Goal: Task Accomplishment & Management: Manage account settings

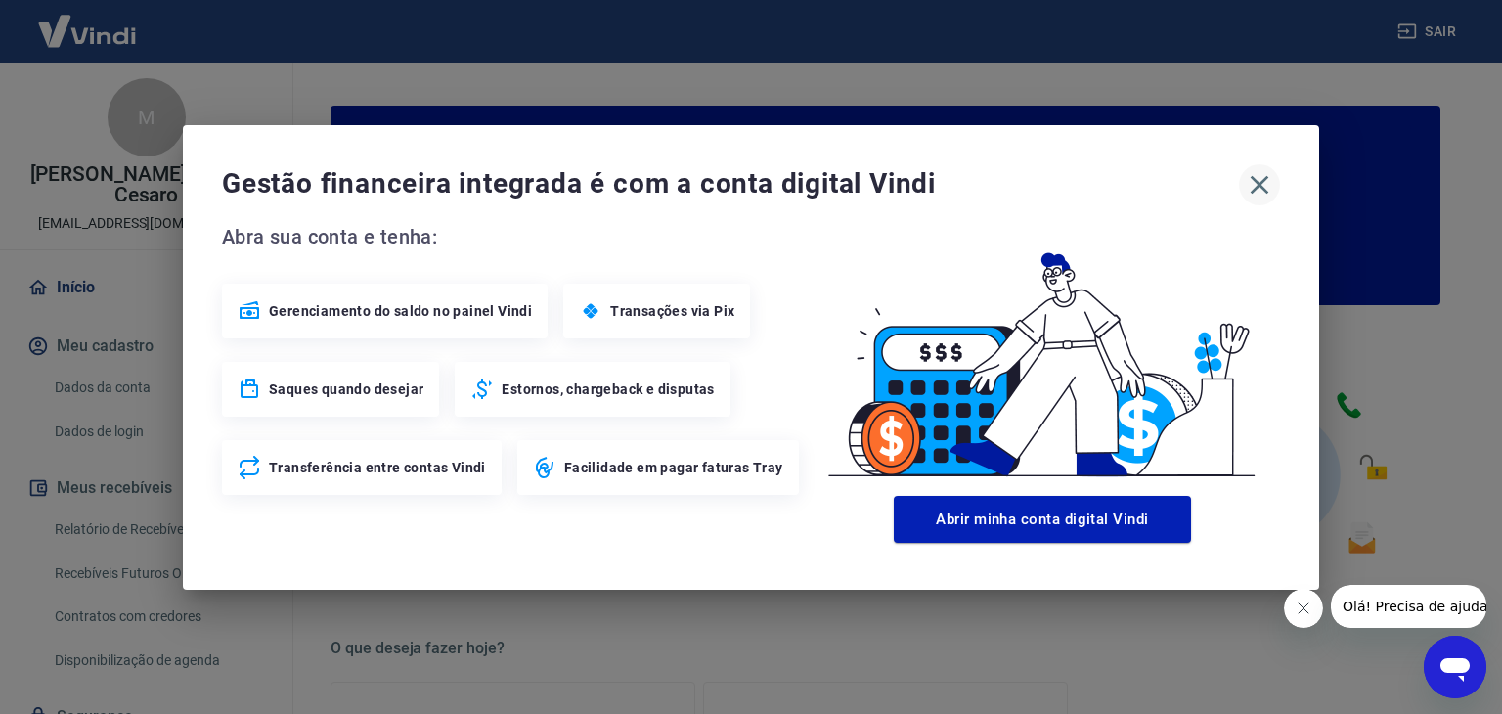
click at [1265, 177] on icon "button" at bounding box center [1260, 184] width 19 height 19
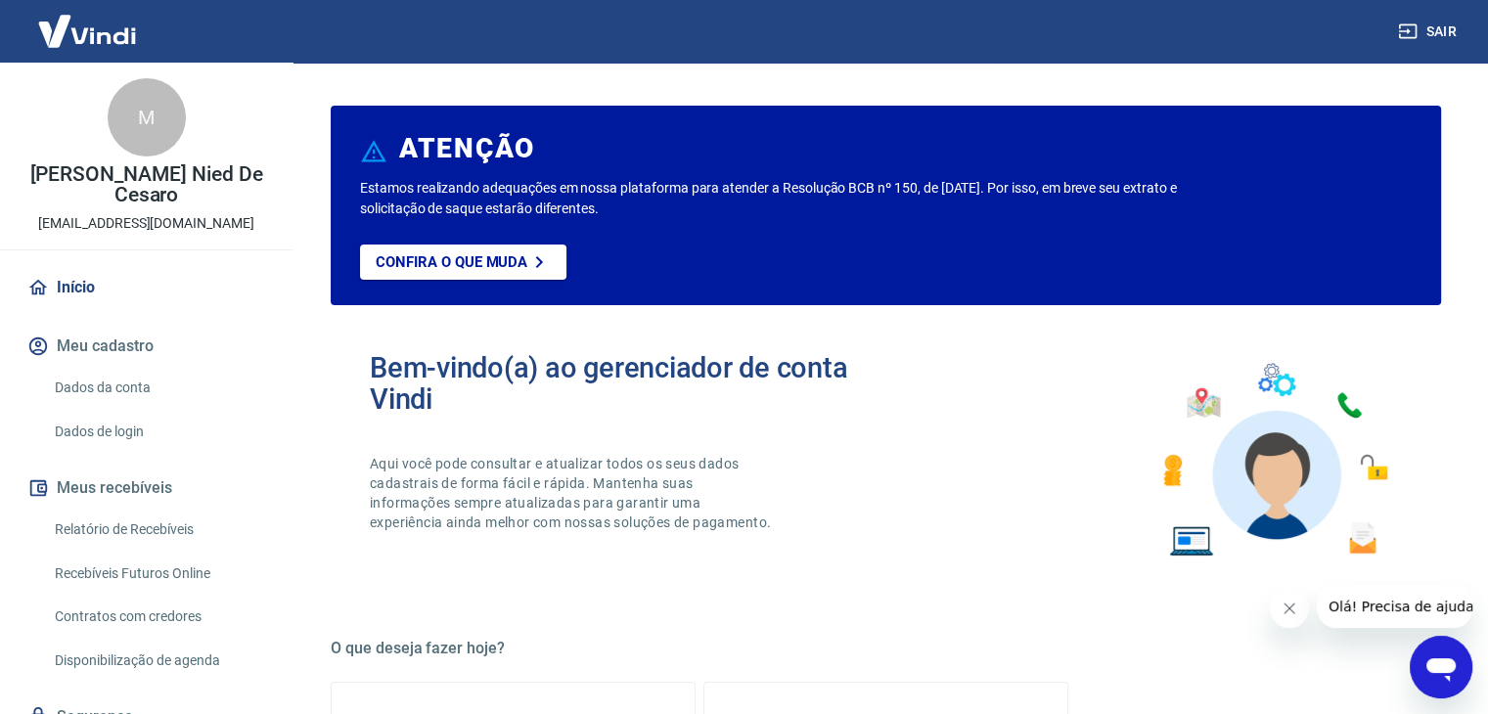
click at [113, 368] on link "Dados da conta" at bounding box center [158, 388] width 222 height 40
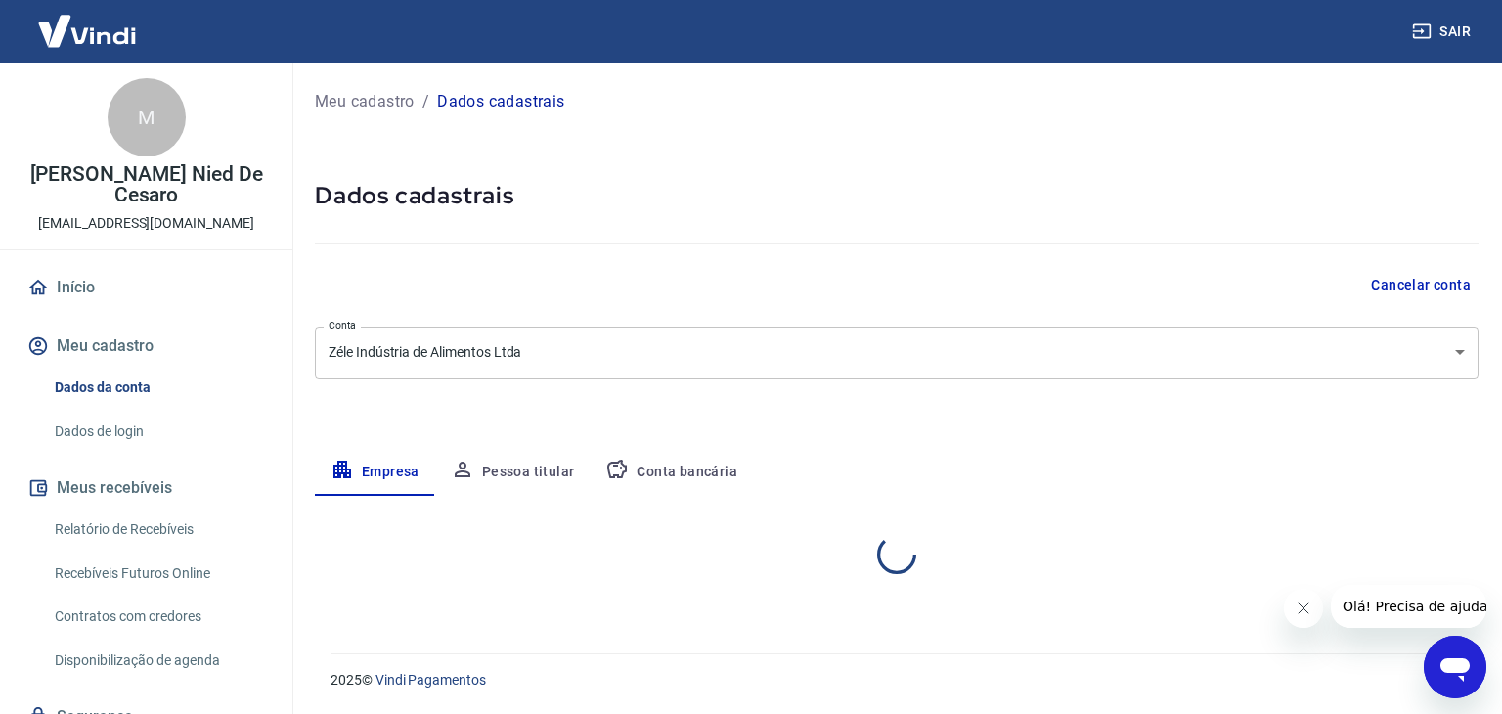
select select "RS"
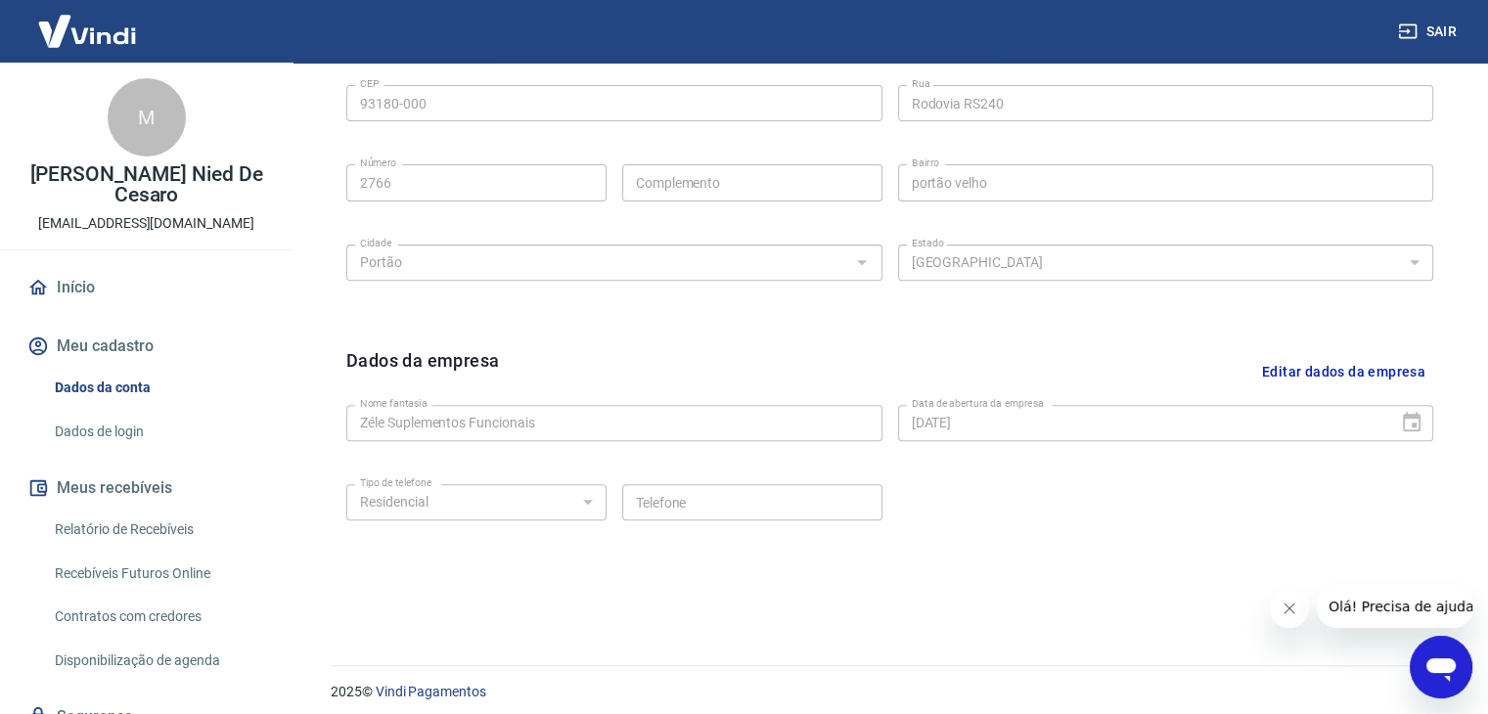
scroll to position [696, 0]
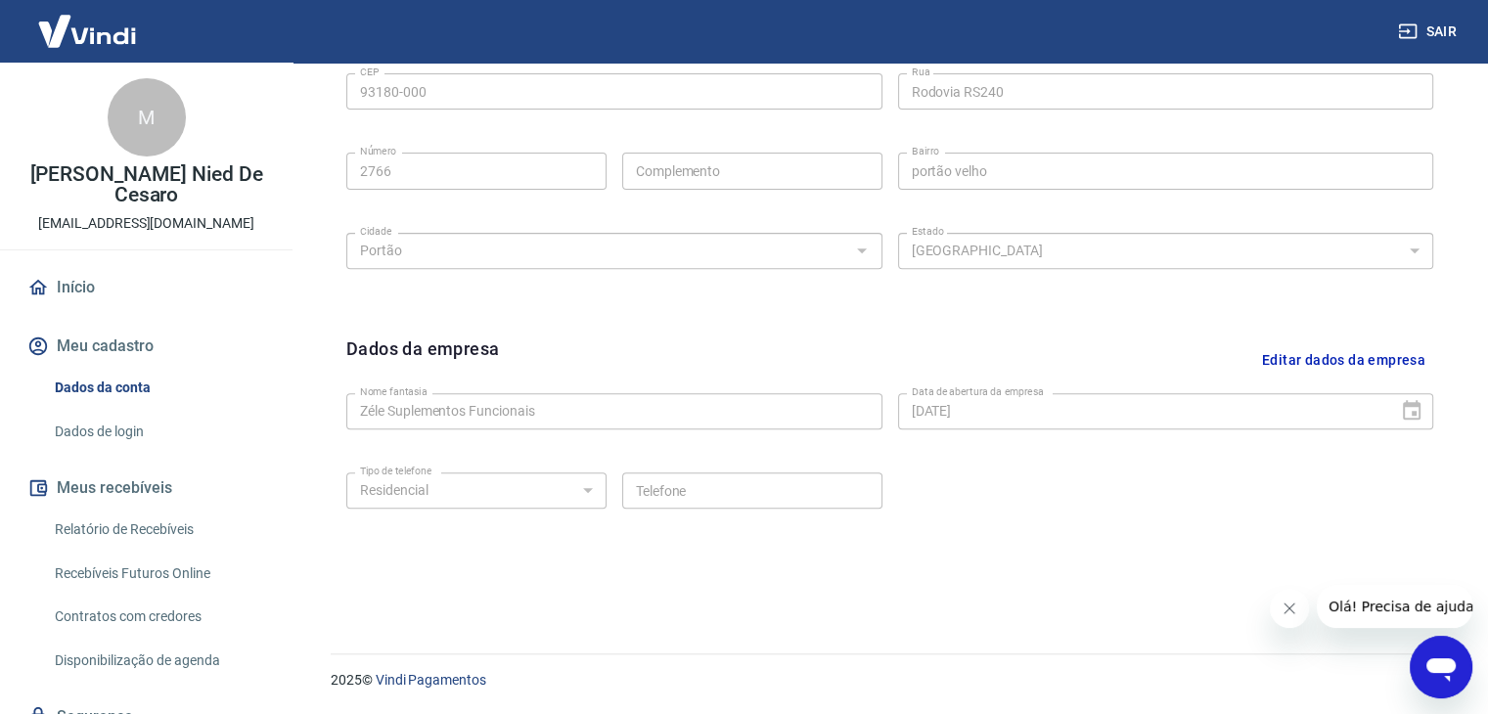
click at [80, 412] on link "Dados de login" at bounding box center [158, 432] width 222 height 40
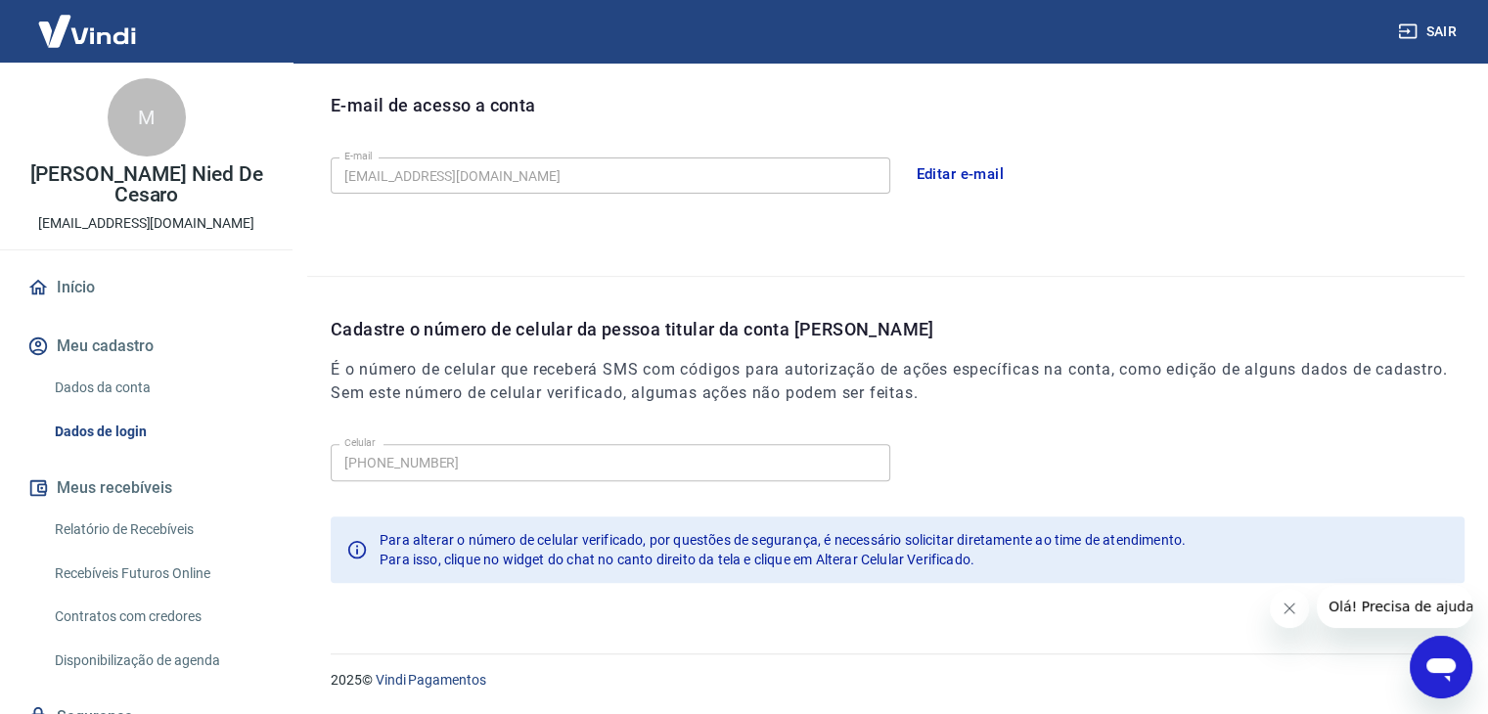
scroll to position [537, 0]
click at [1448, 671] on icon "Abrir janela de mensagens" at bounding box center [1440, 669] width 29 height 23
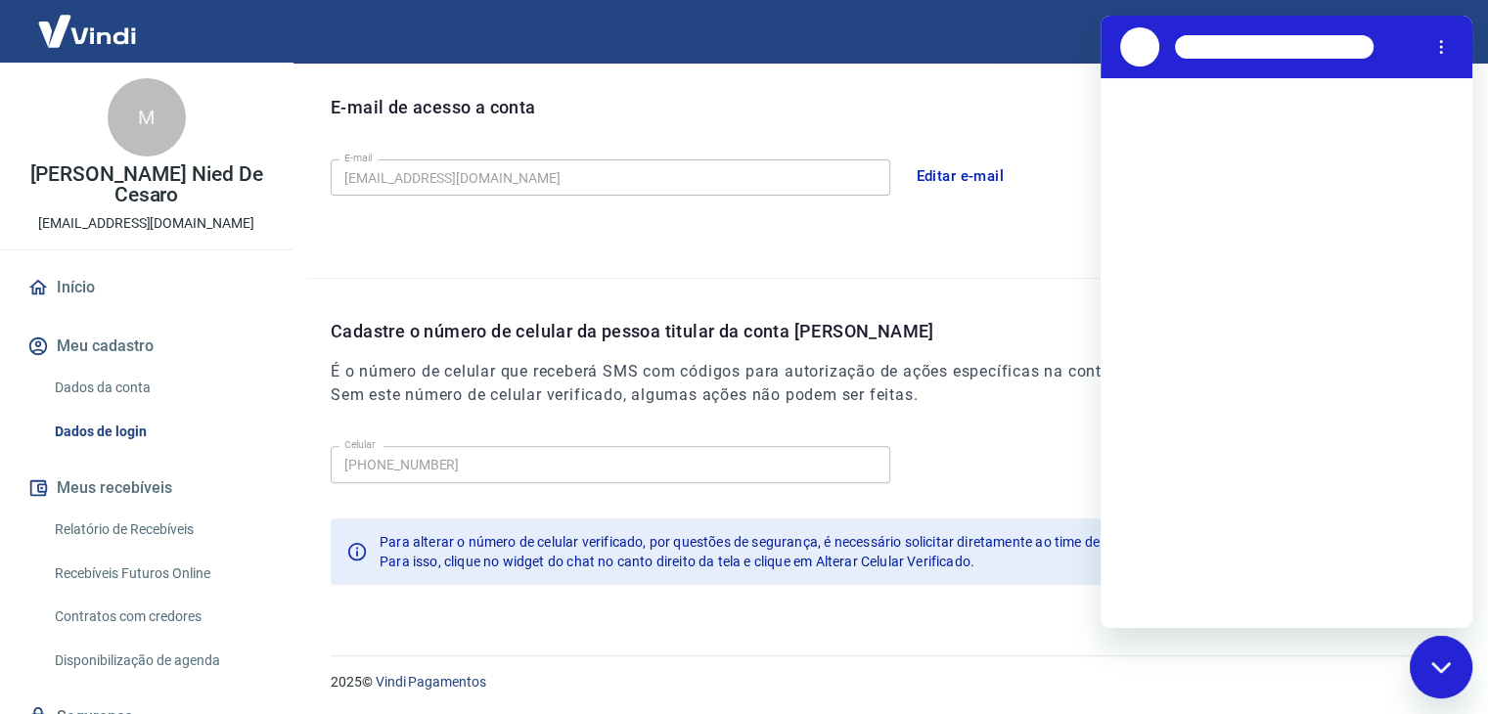
scroll to position [0, 0]
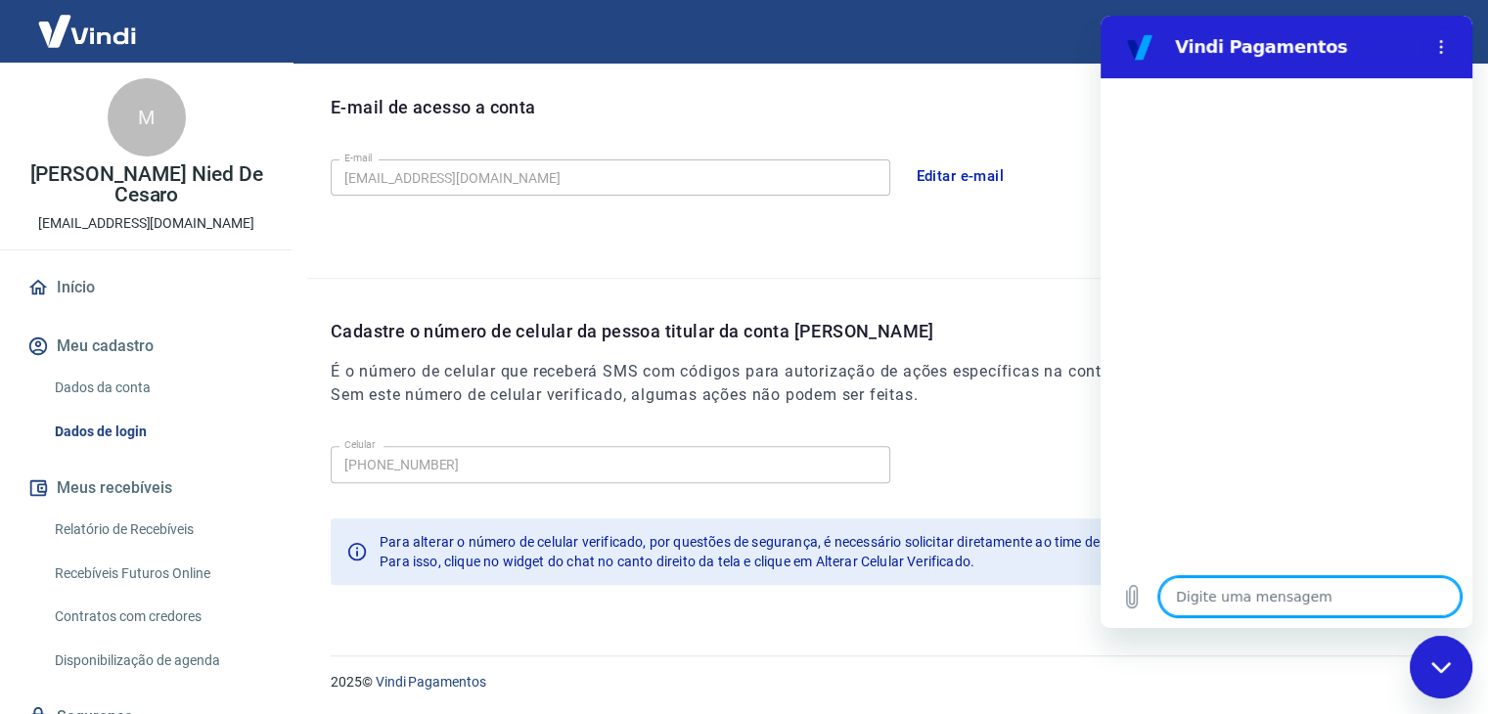
type textarea "b"
type textarea "x"
type textarea "bo"
type textarea "x"
type textarea "bom"
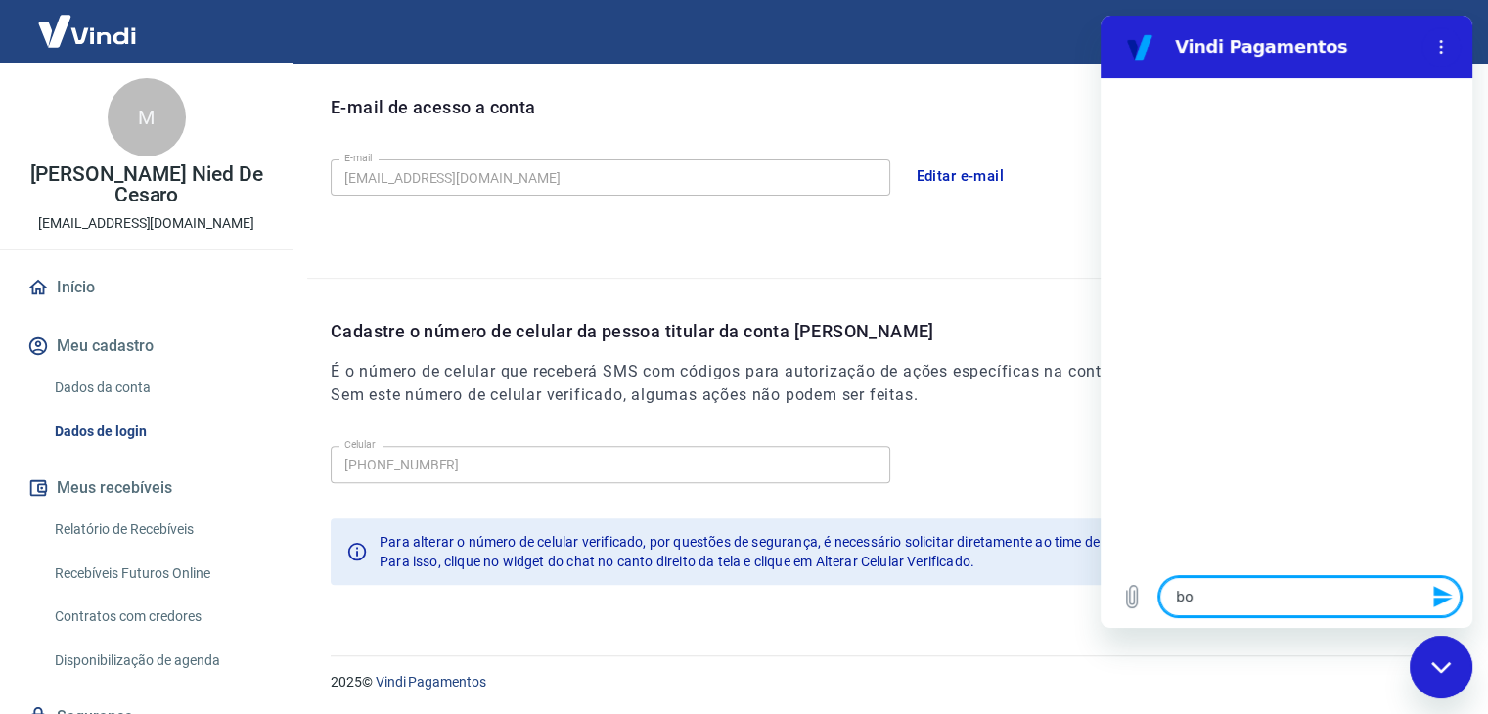
type textarea "x"
type textarea "bom"
type textarea "x"
type textarea "bom d"
type textarea "x"
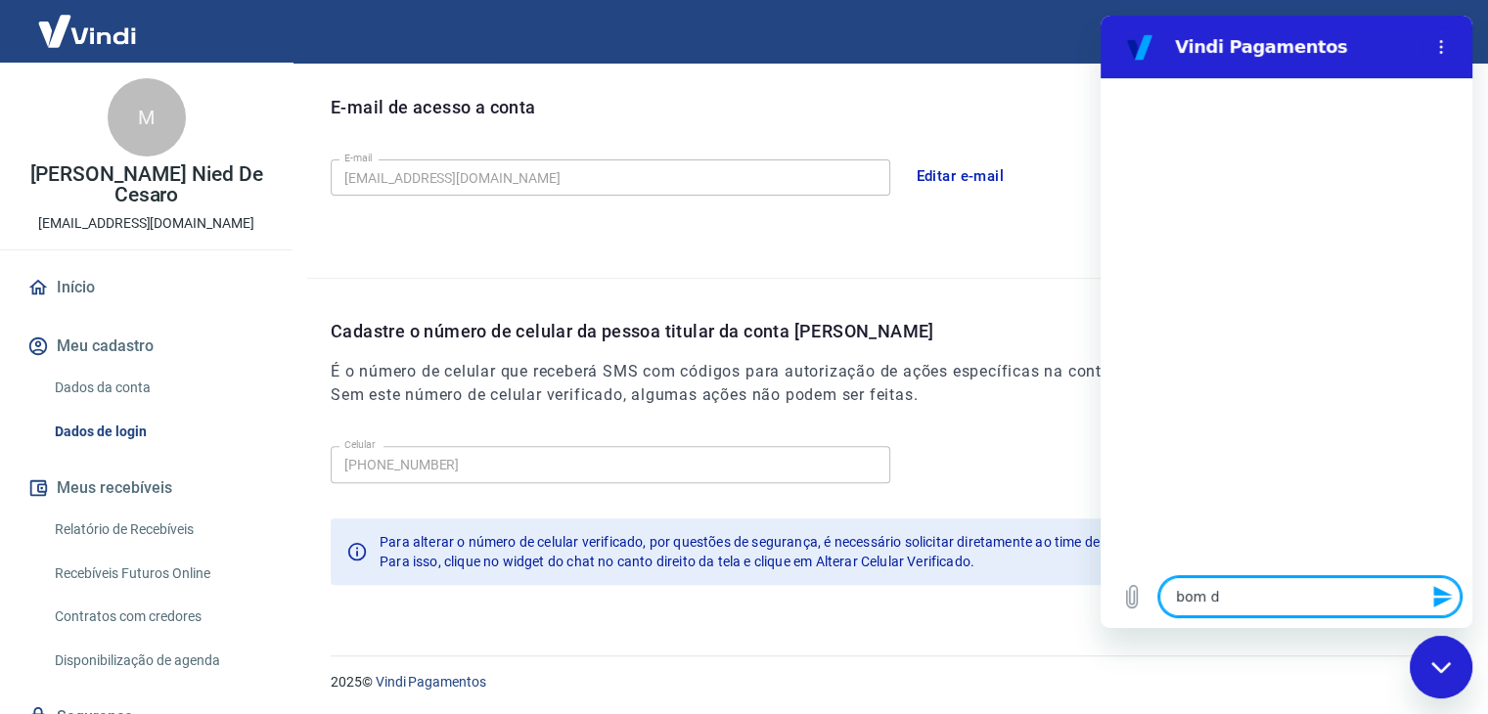
type textarea "bom di"
type textarea "x"
type textarea "bom dia"
type textarea "x"
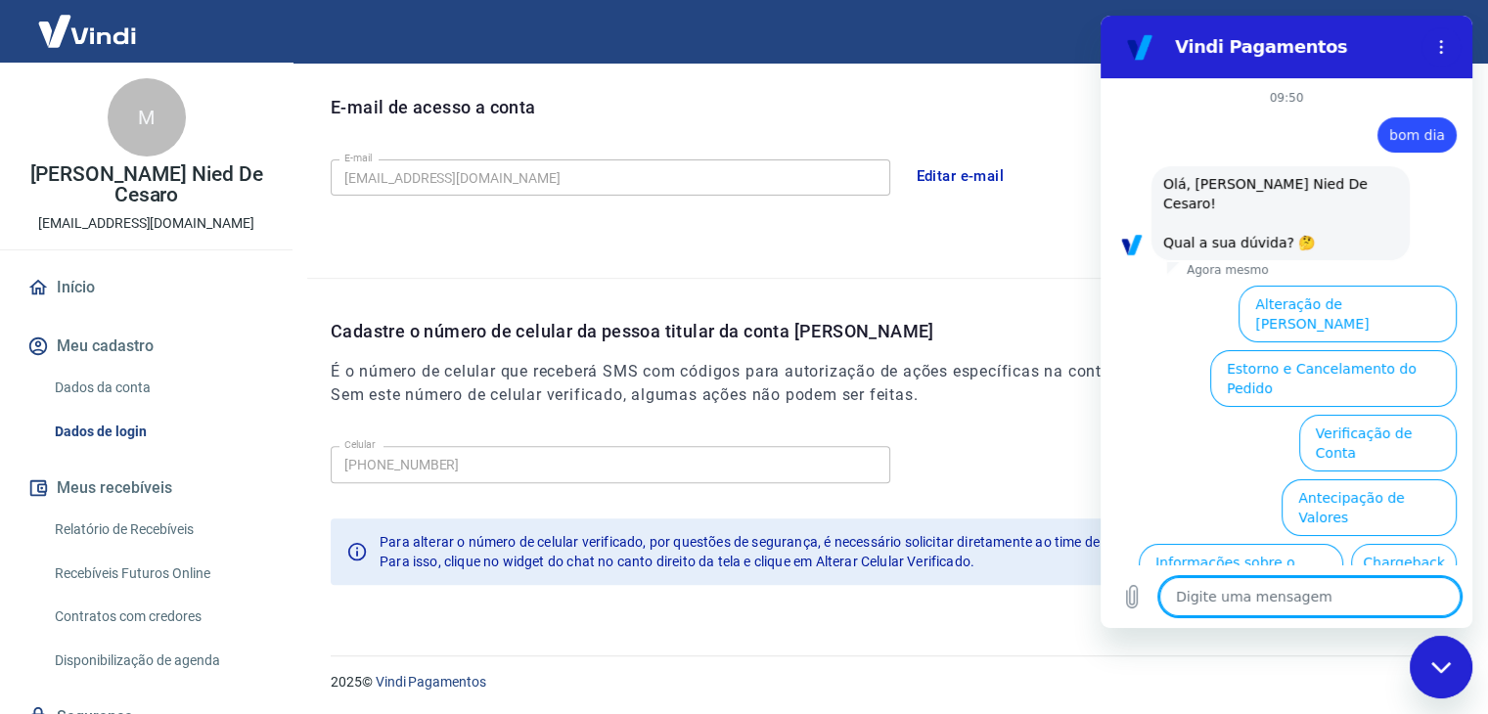
scroll to position [99, 0]
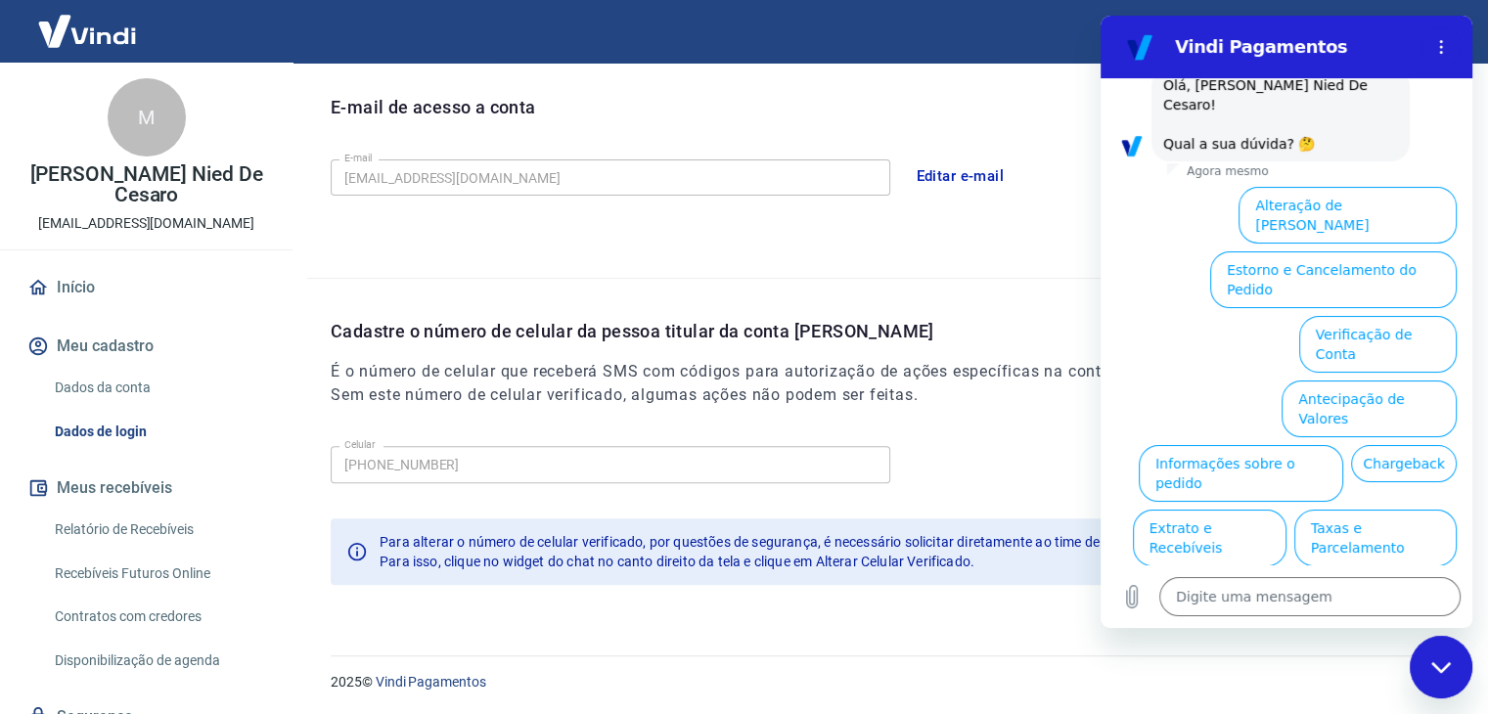
click at [1370, 574] on button "Alterar celular verificado" at bounding box center [1365, 602] width 181 height 57
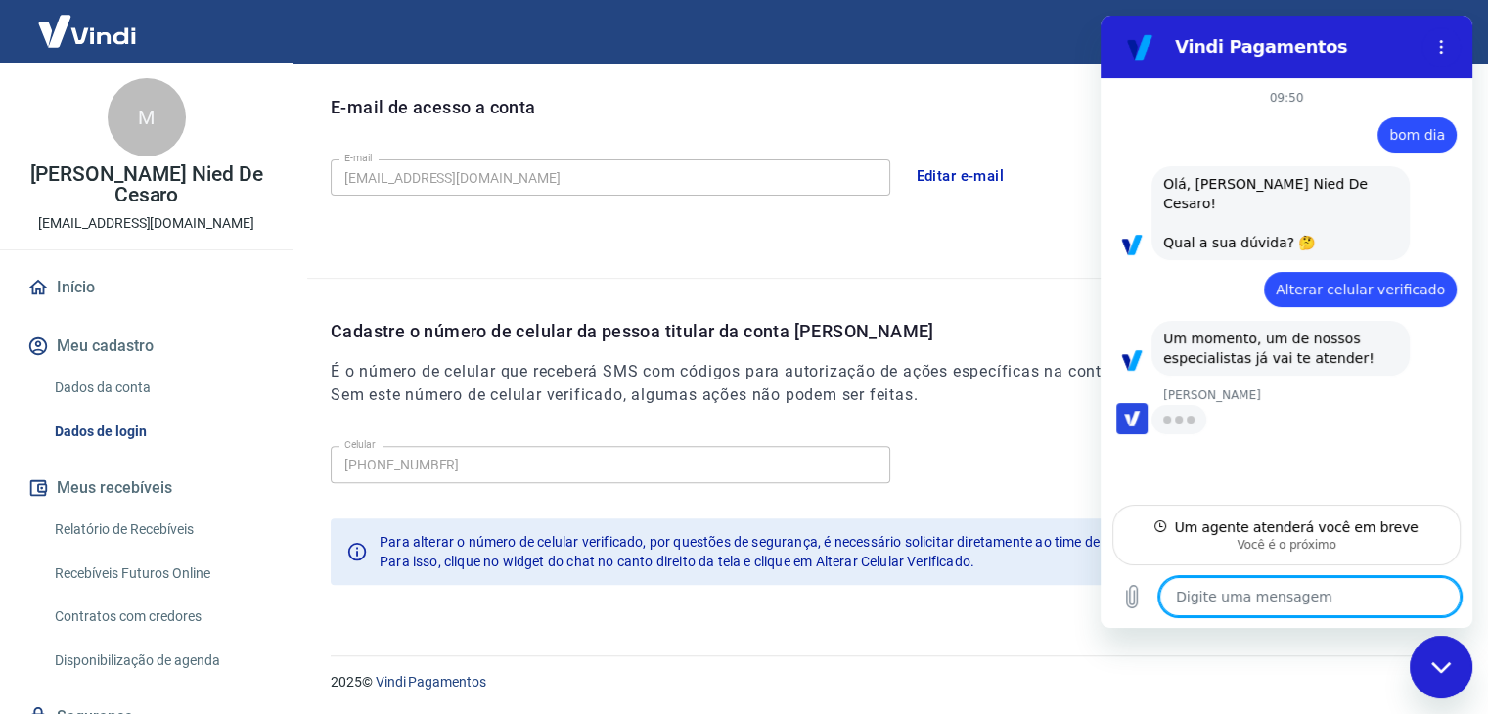
type textarea "x"
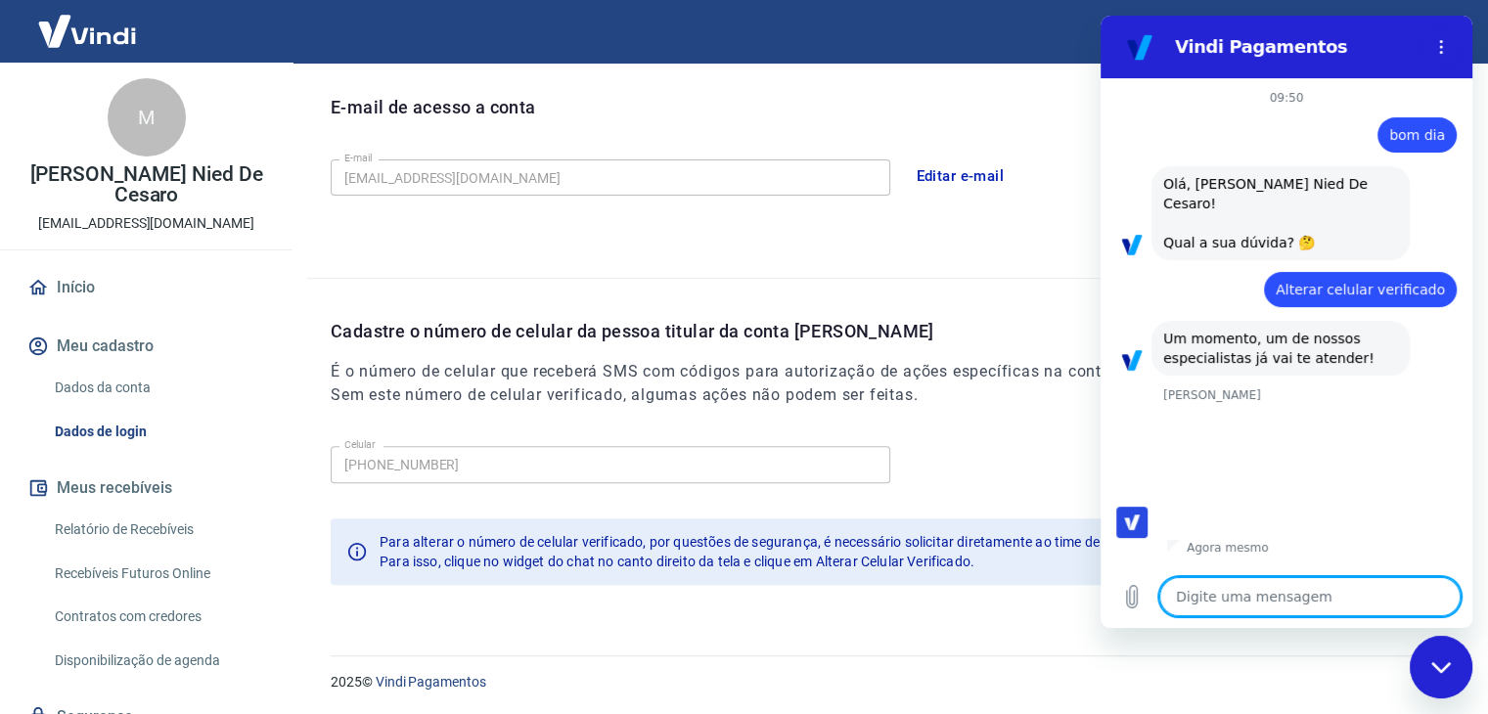
click at [1253, 590] on textarea at bounding box center [1309, 596] width 301 height 39
type textarea "P"
type textarea "x"
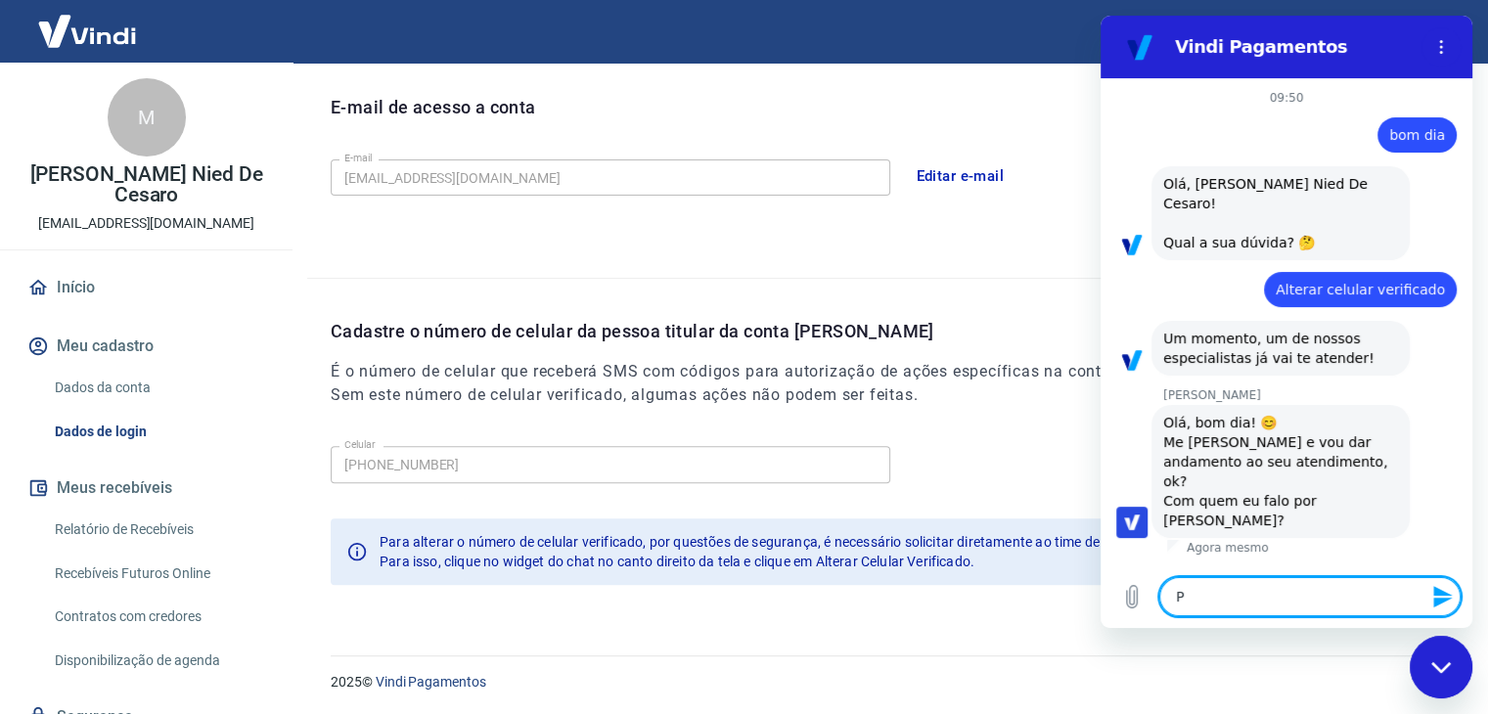
type textarea "Pa"
type textarea "x"
type textarea "Pat"
type textarea "x"
type textarea "Patr"
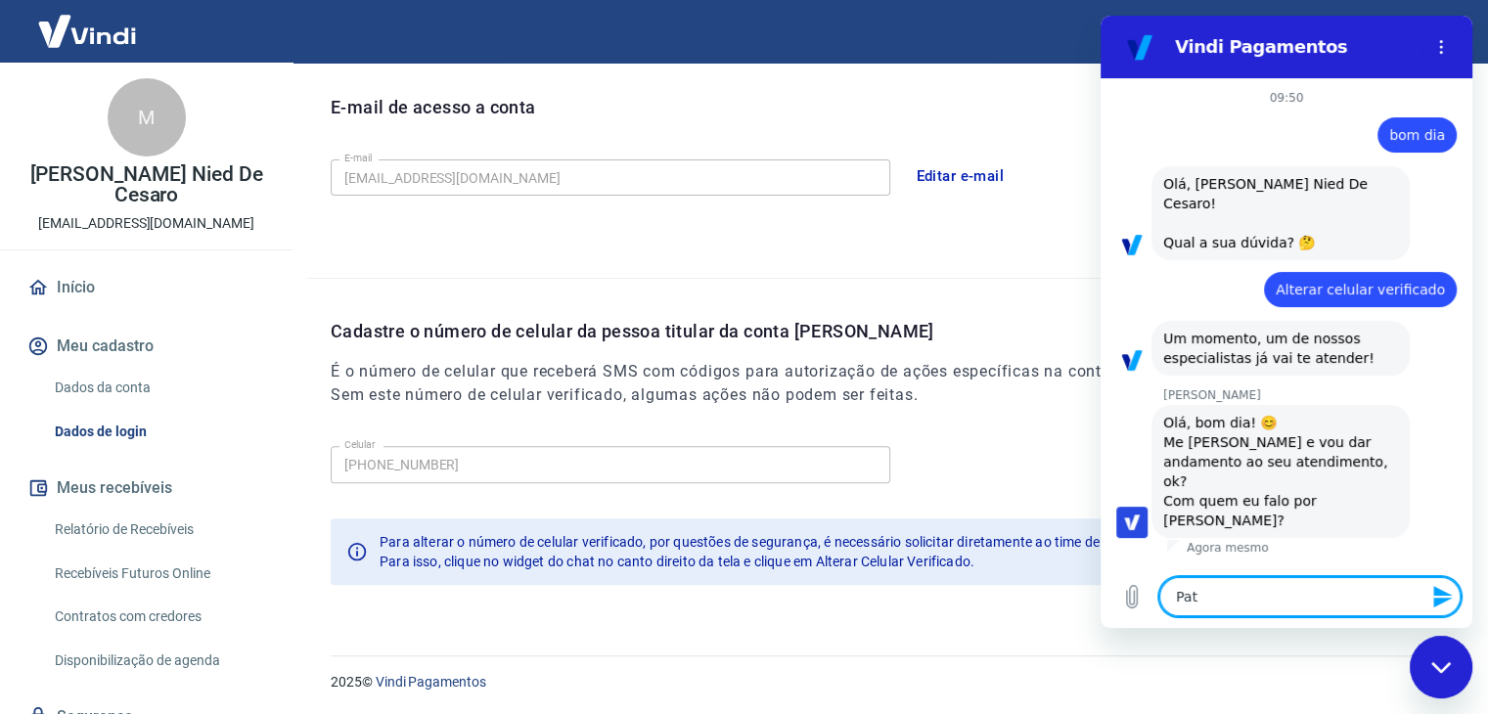
type textarea "x"
type textarea "Patri"
type textarea "x"
type textarea "Patric"
type textarea "x"
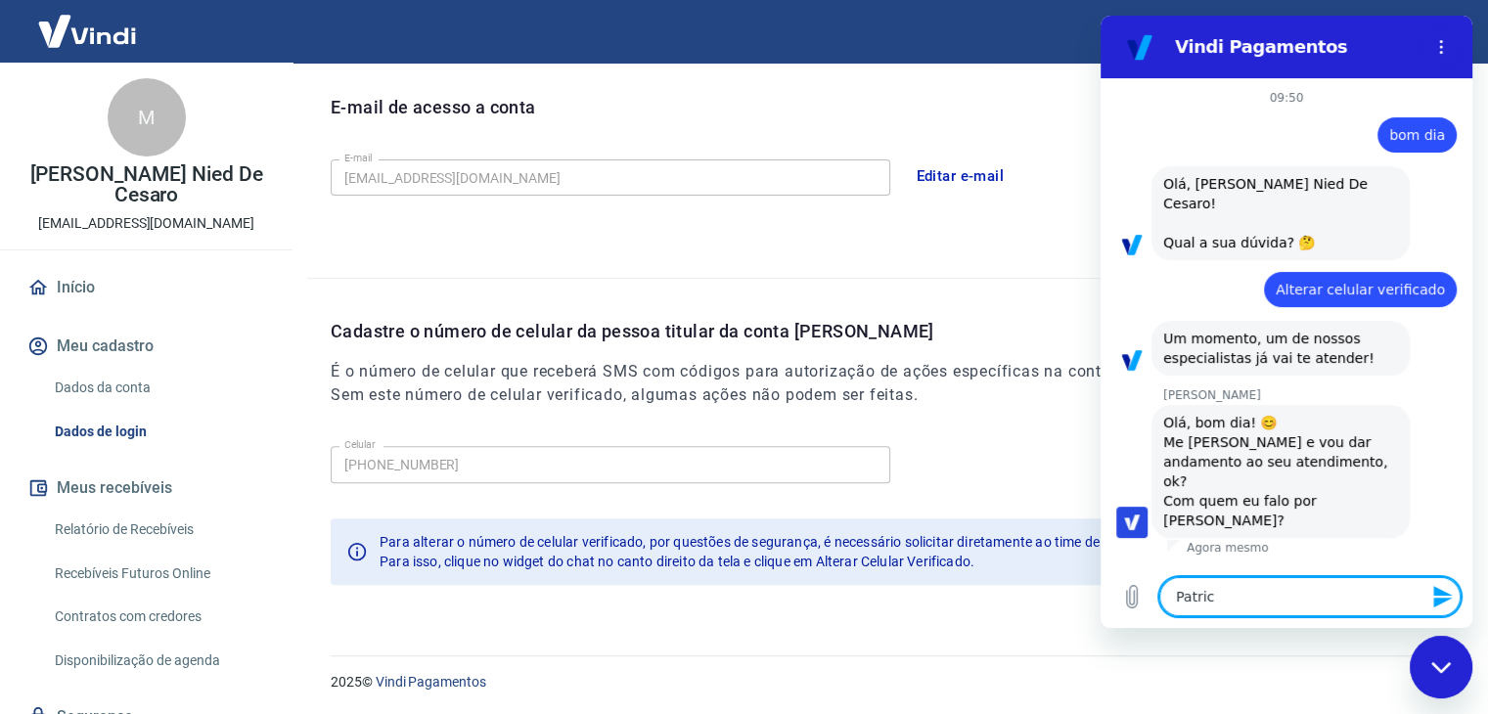
type textarea "Patrici"
type textarea "x"
type textarea "[PERSON_NAME]"
type textarea "x"
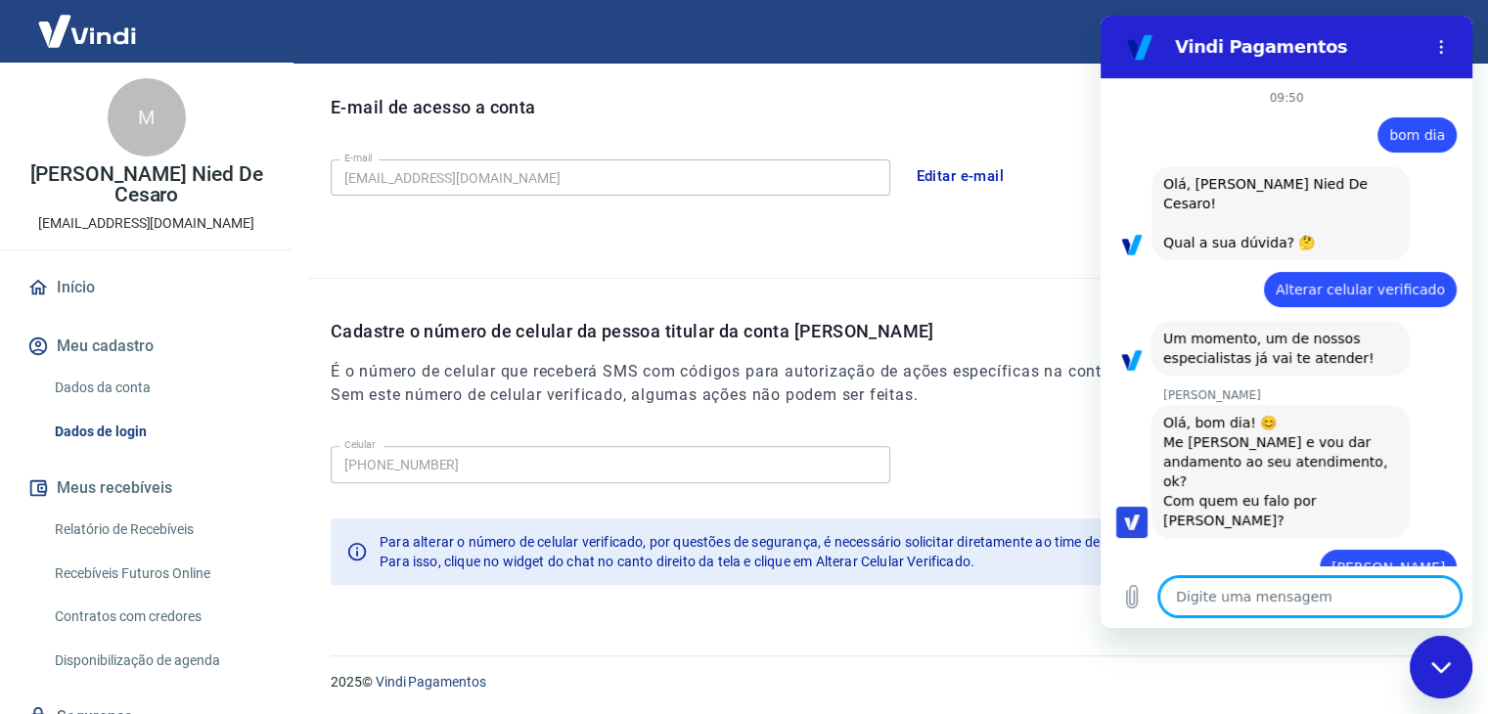
type textarea "s"
type textarea "x"
type textarea "so"
type textarea "x"
type textarea "sou"
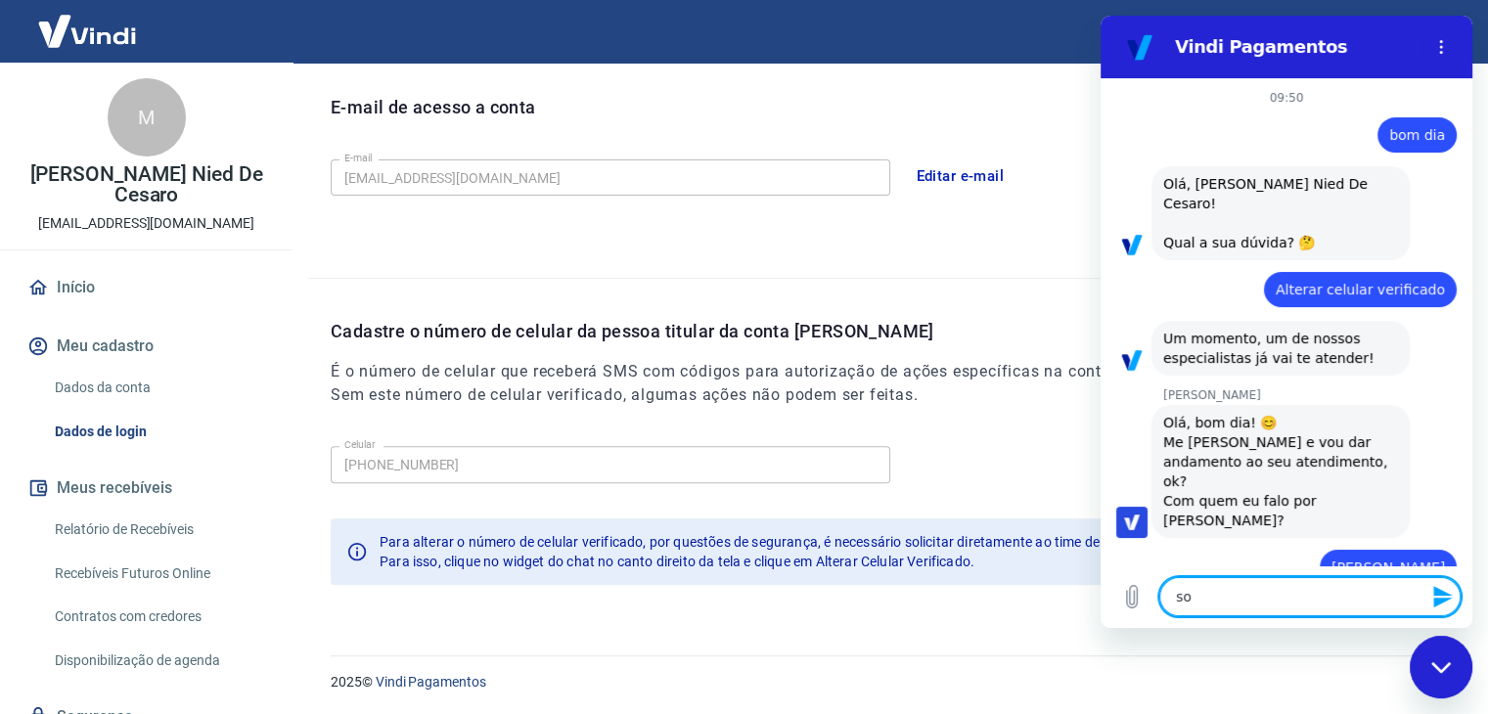
type textarea "x"
type textarea "sou"
type textarea "x"
type textarea "sou"
type textarea "x"
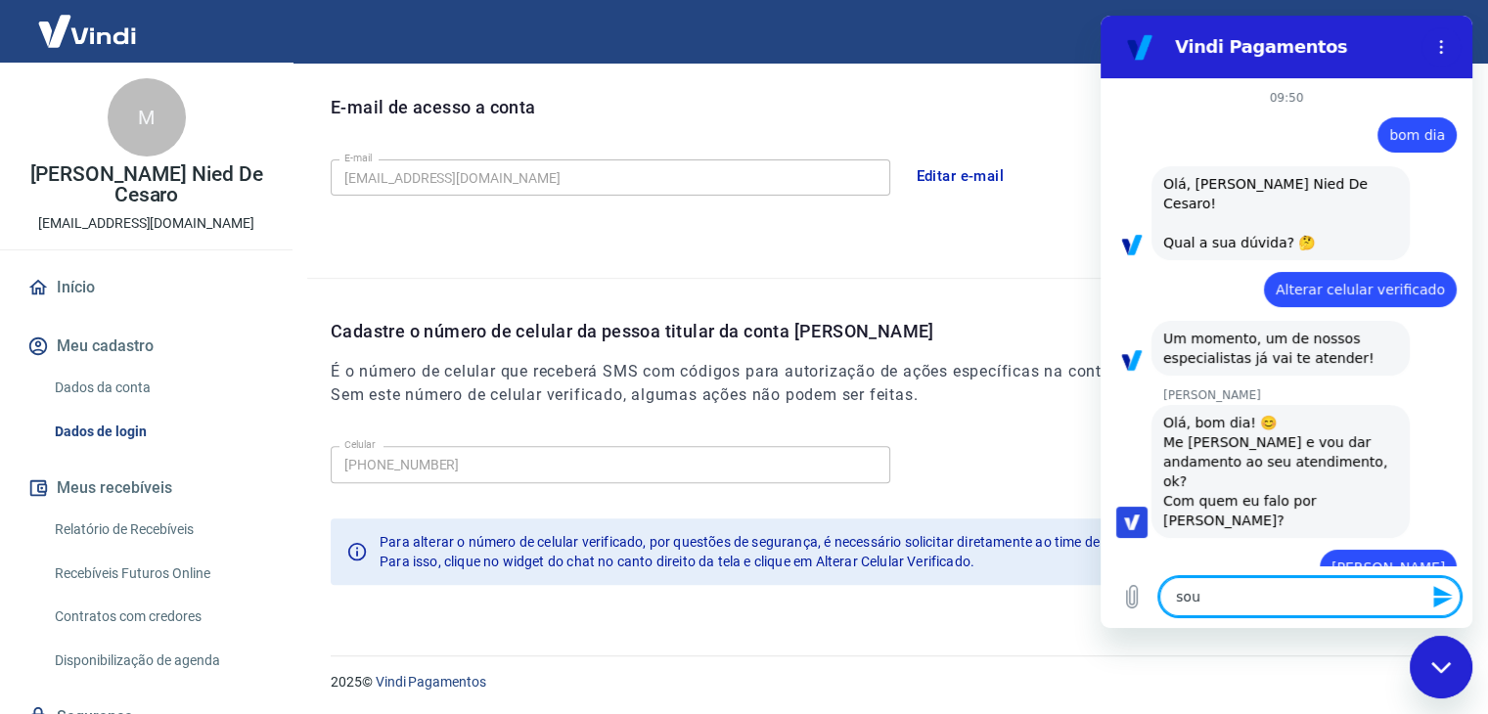
type textarea "so"
type textarea "x"
type textarea "s"
type textarea "x"
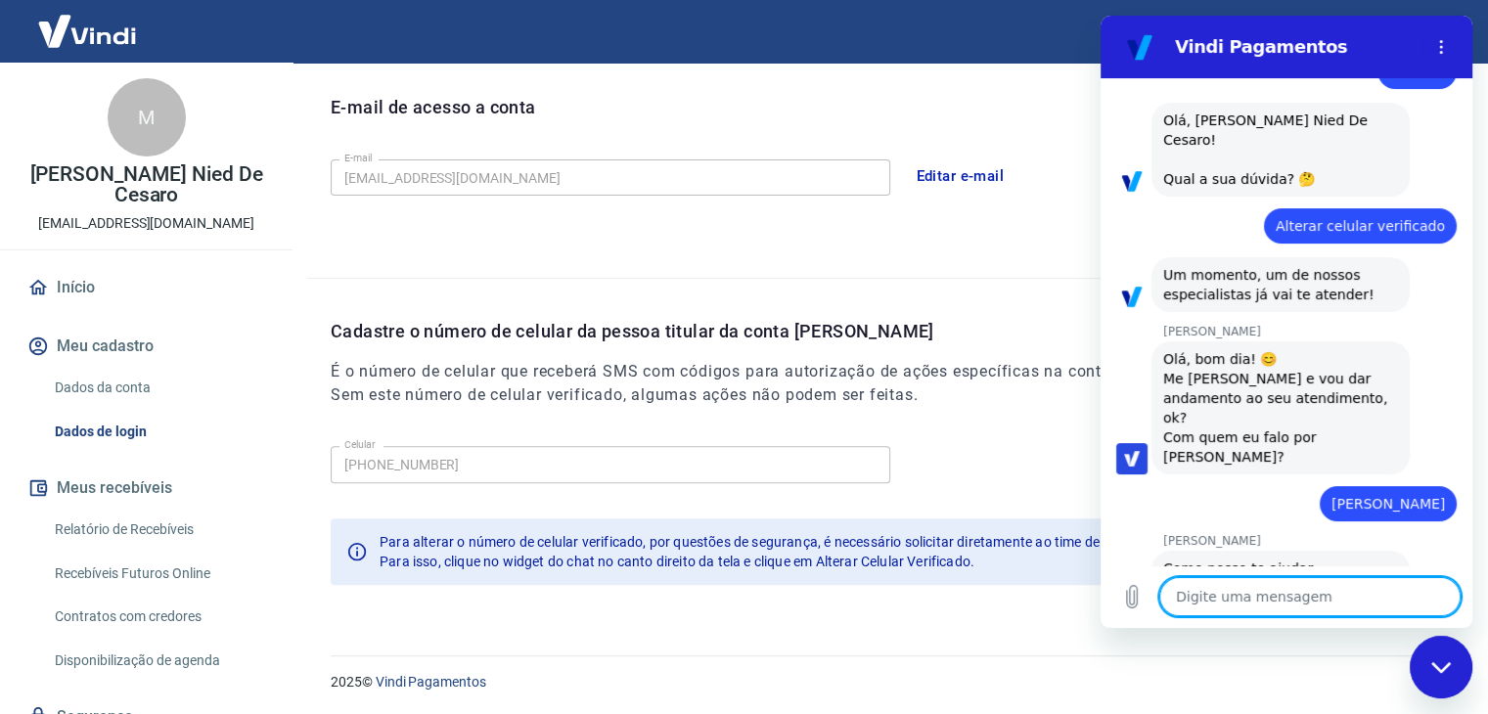
scroll to position [67, 0]
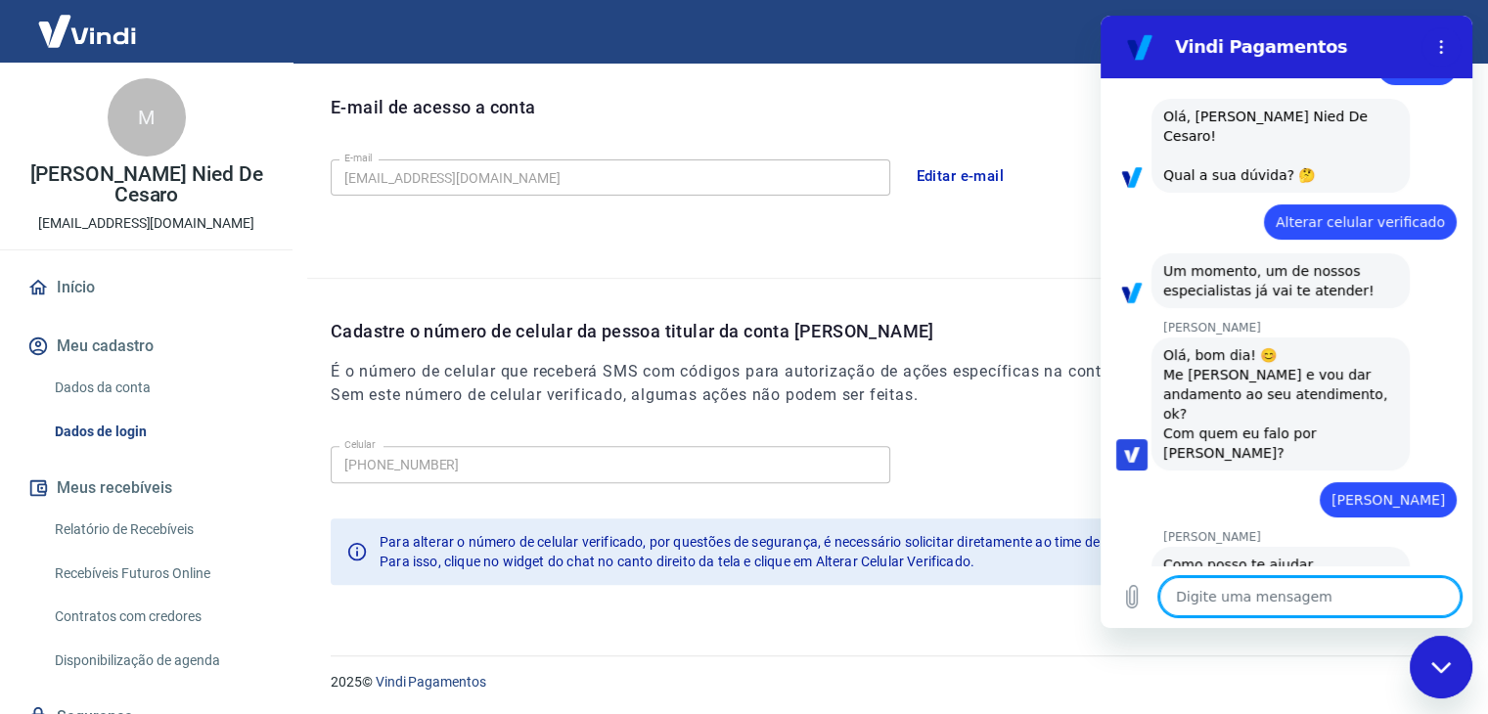
click at [1229, 608] on textarea at bounding box center [1309, 596] width 301 height 39
type textarea "o"
type textarea "x"
type textarea "o"
type textarea "x"
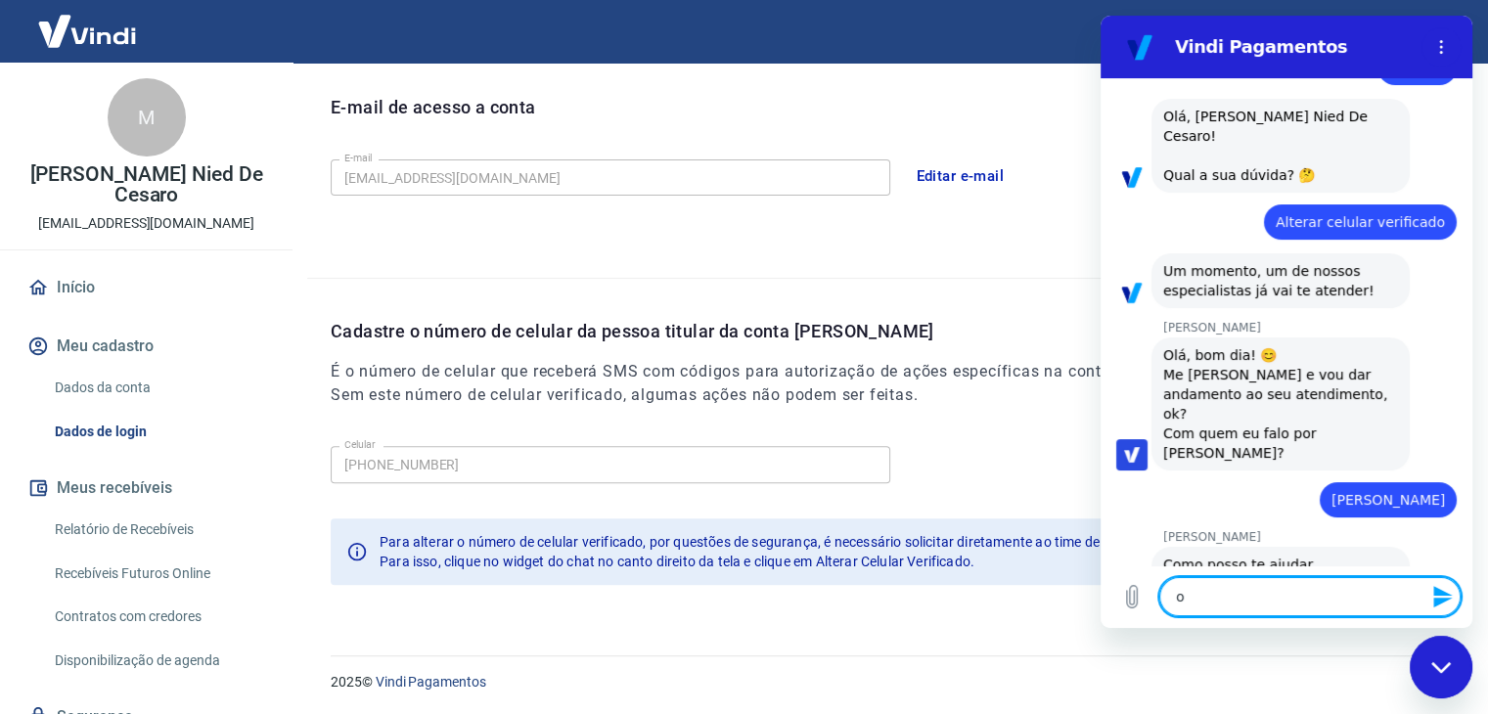
type textarea "o t"
type textarea "x"
type textarea "o te"
type textarea "x"
type textarea "o tel"
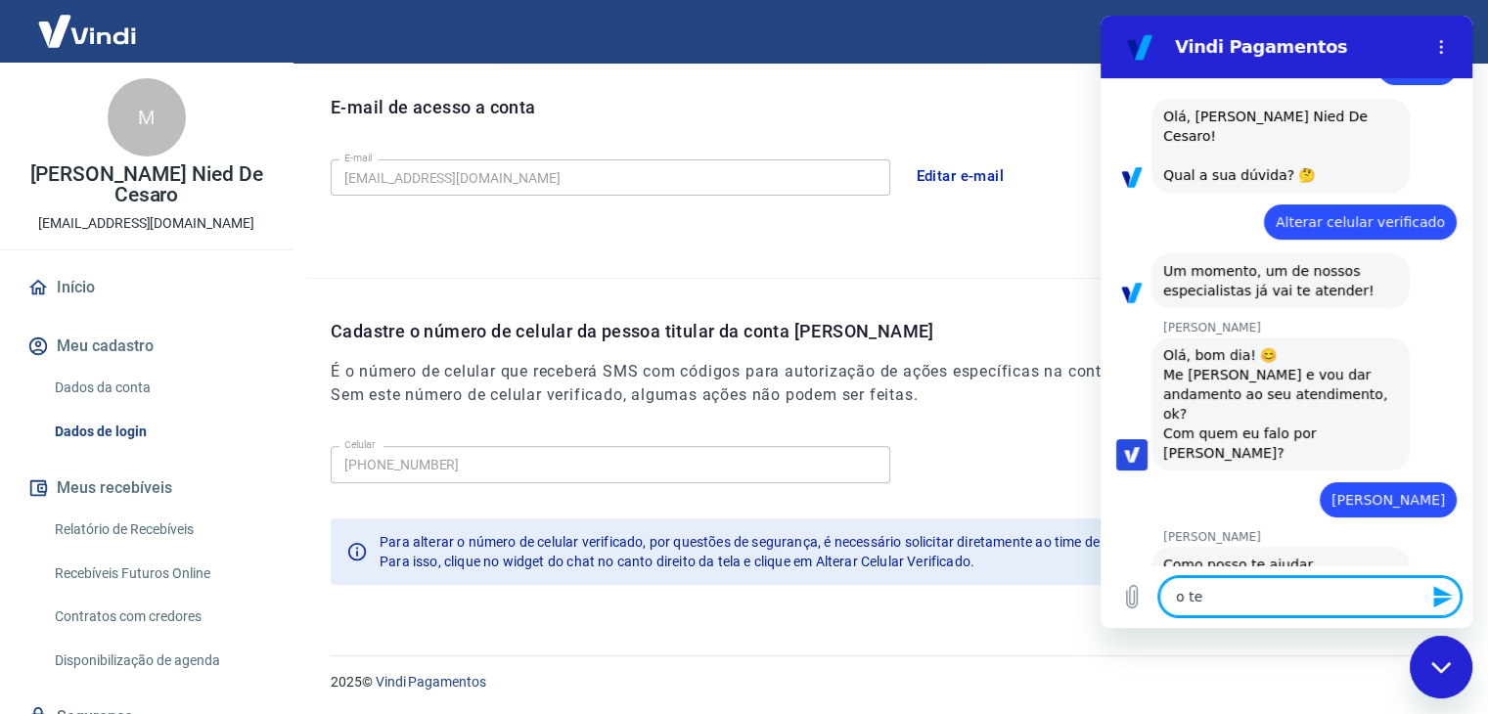
type textarea "x"
type textarea "o tele"
type textarea "x"
type textarea "o telef"
type textarea "x"
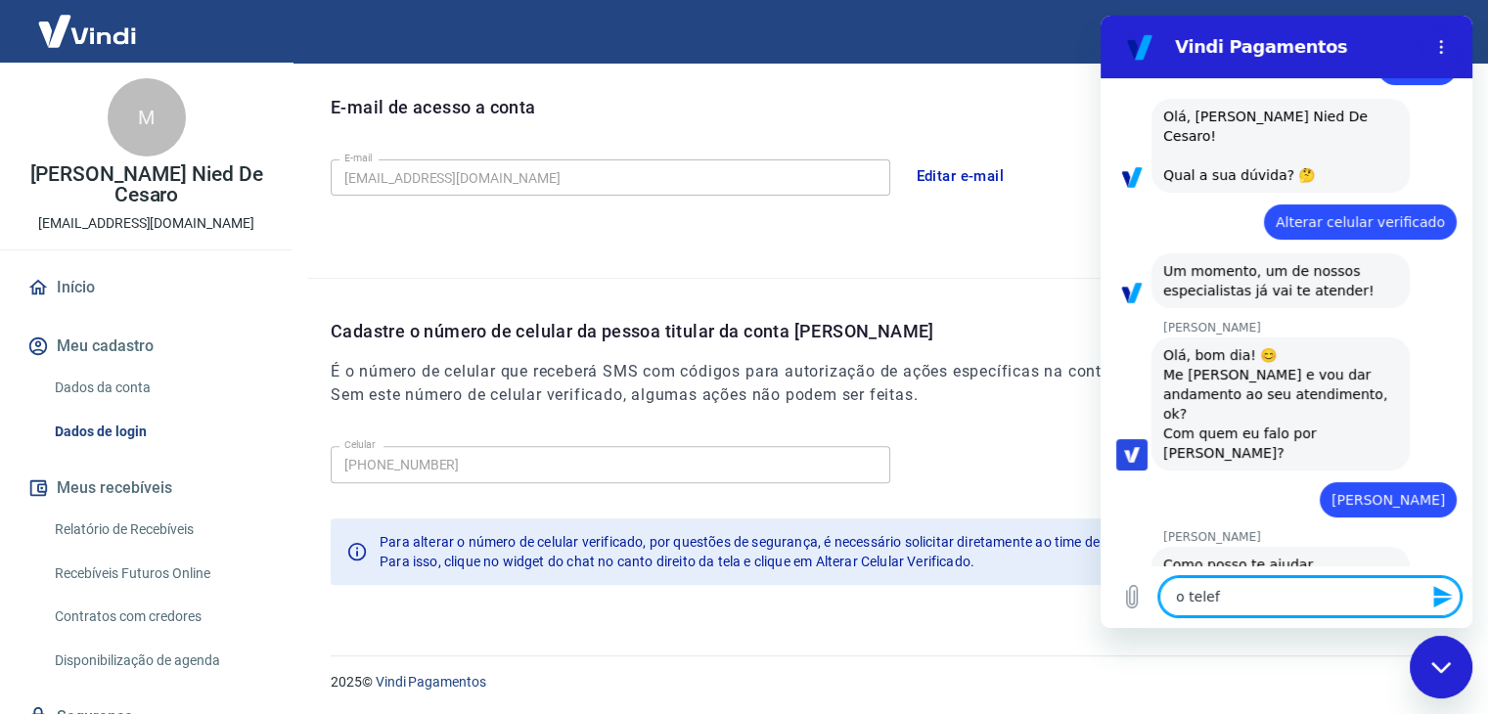
type textarea "o telefo"
type textarea "x"
type textarea "o telefon"
type textarea "x"
type textarea "o telefone"
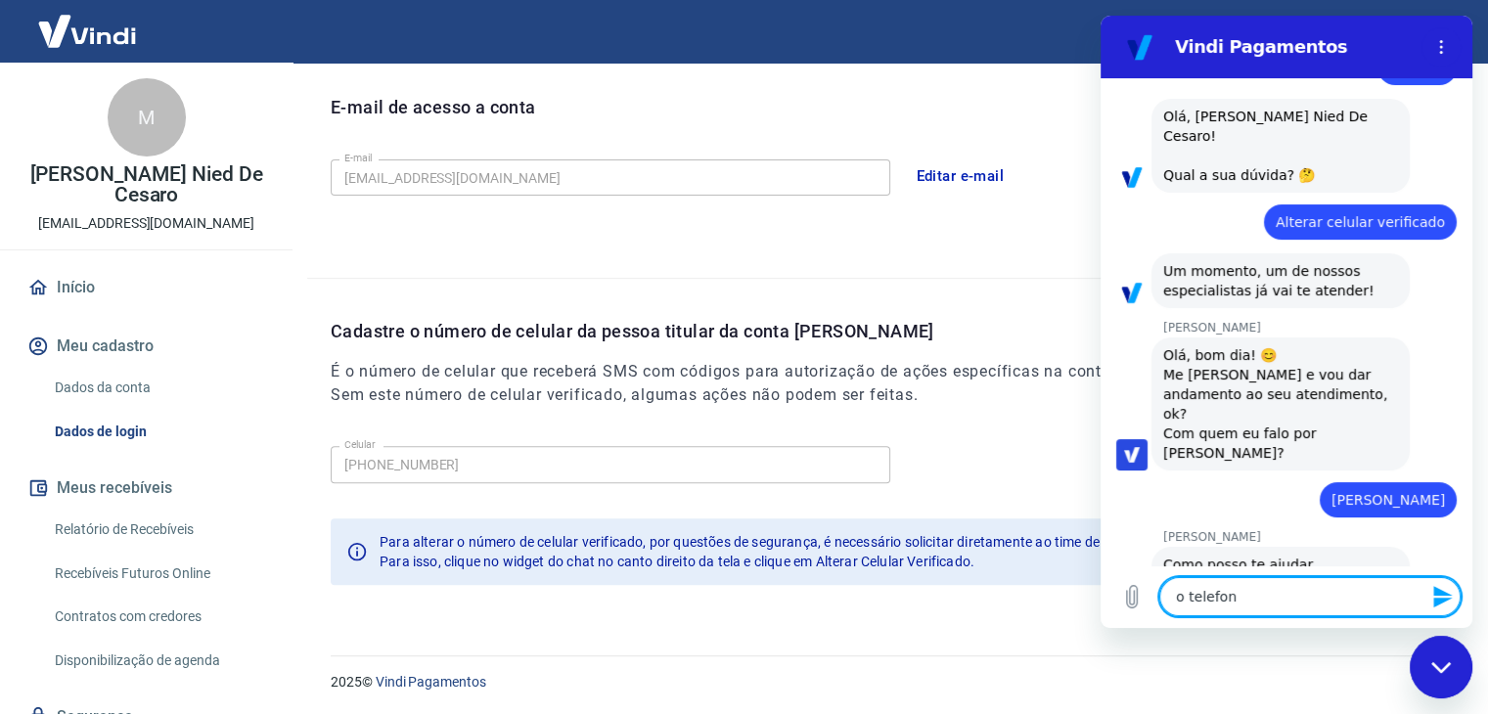
type textarea "x"
type textarea "o telefone"
type textarea "x"
type textarea "o telefone d"
type textarea "x"
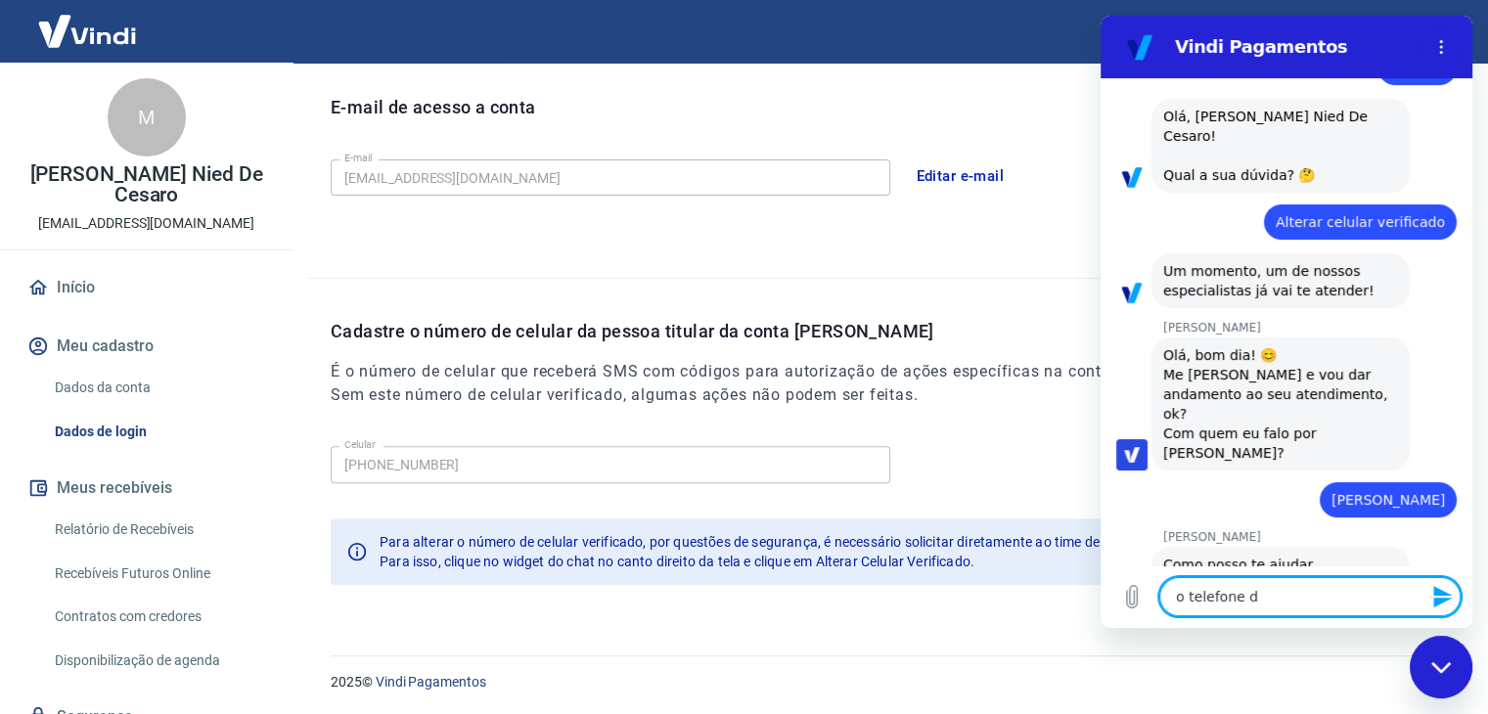
type textarea "o telefone de"
type textarea "x"
type textarea "o telefone de"
type textarea "x"
type textarea "o telefone de s"
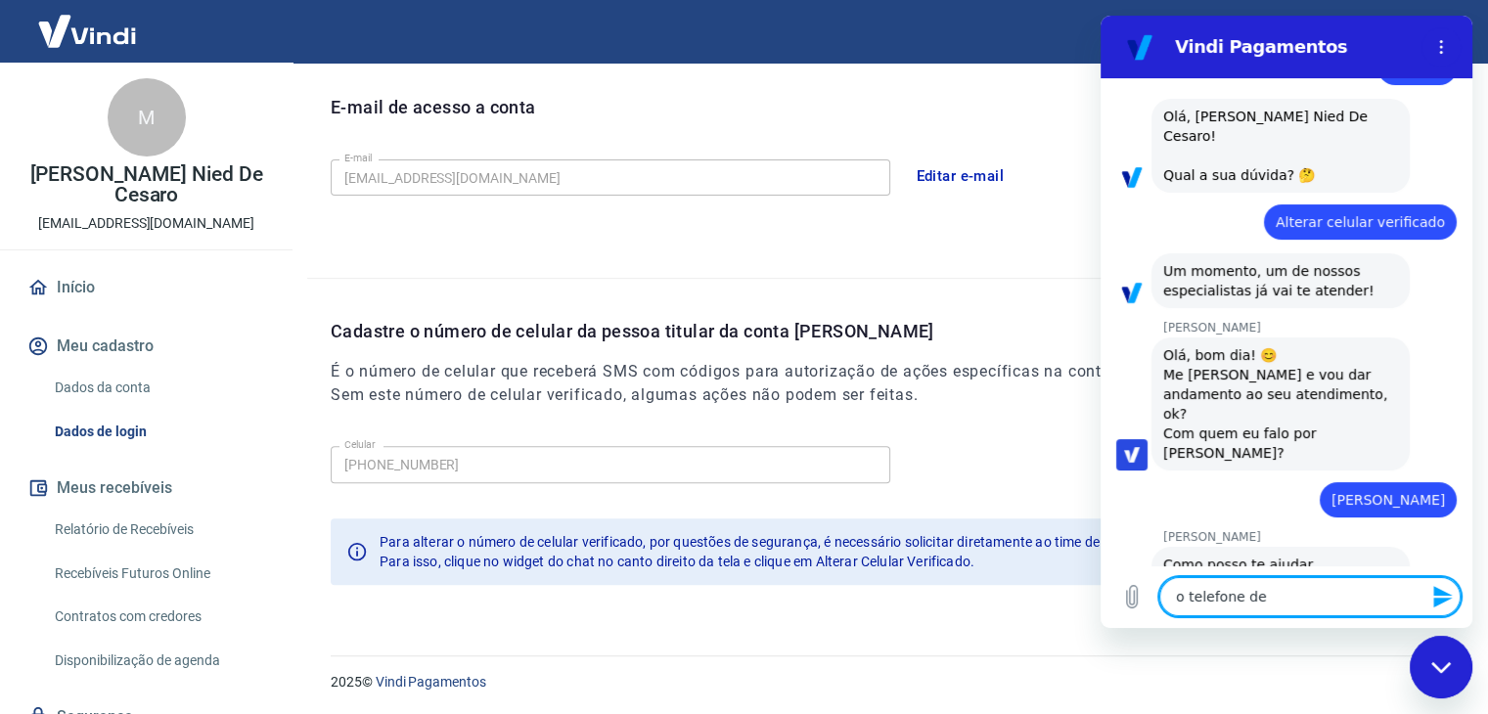
type textarea "x"
type textarea "o telefone de se"
type textarea "x"
type textarea "o telefone de seg"
type textarea "x"
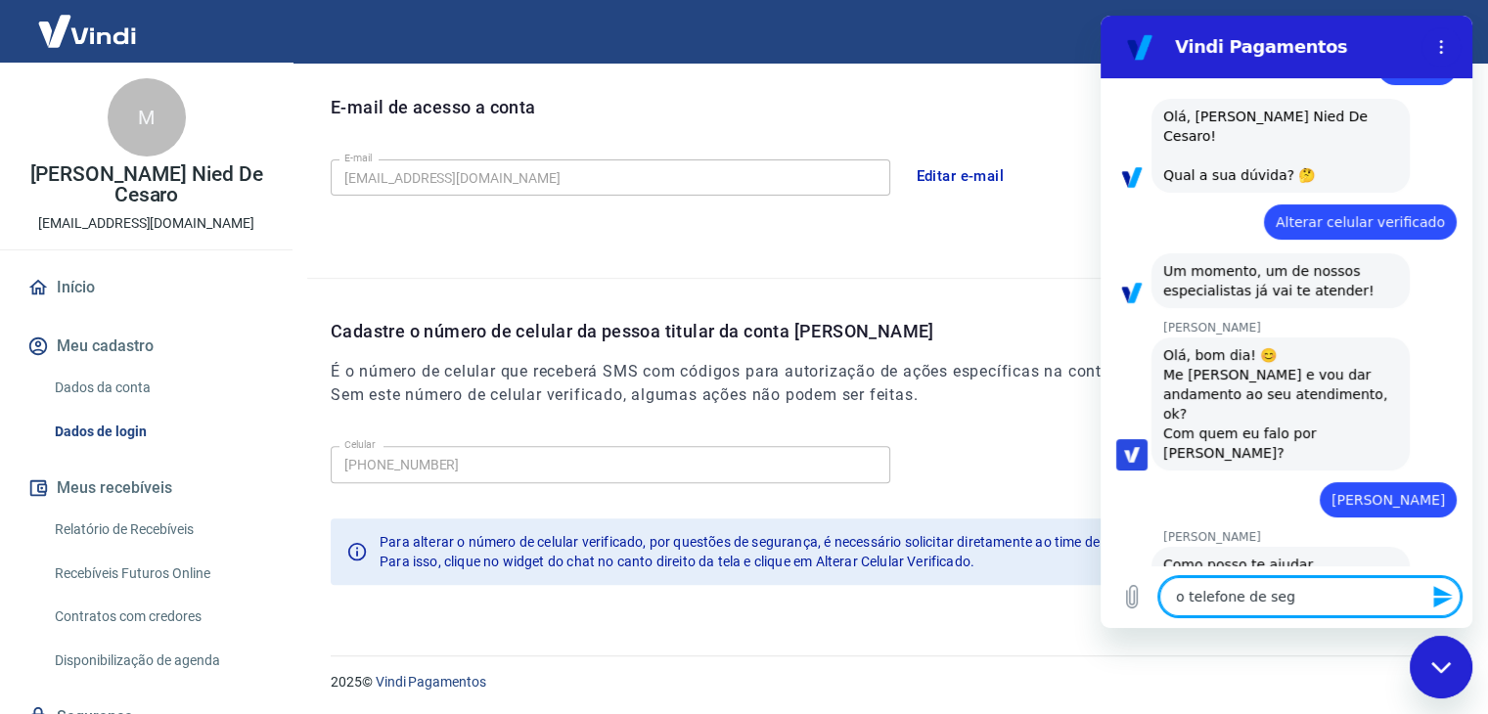
type textarea "o telefone de segu"
type textarea "x"
type textarea "o telefone de segun"
type textarea "x"
type textarea "o telefone de segund"
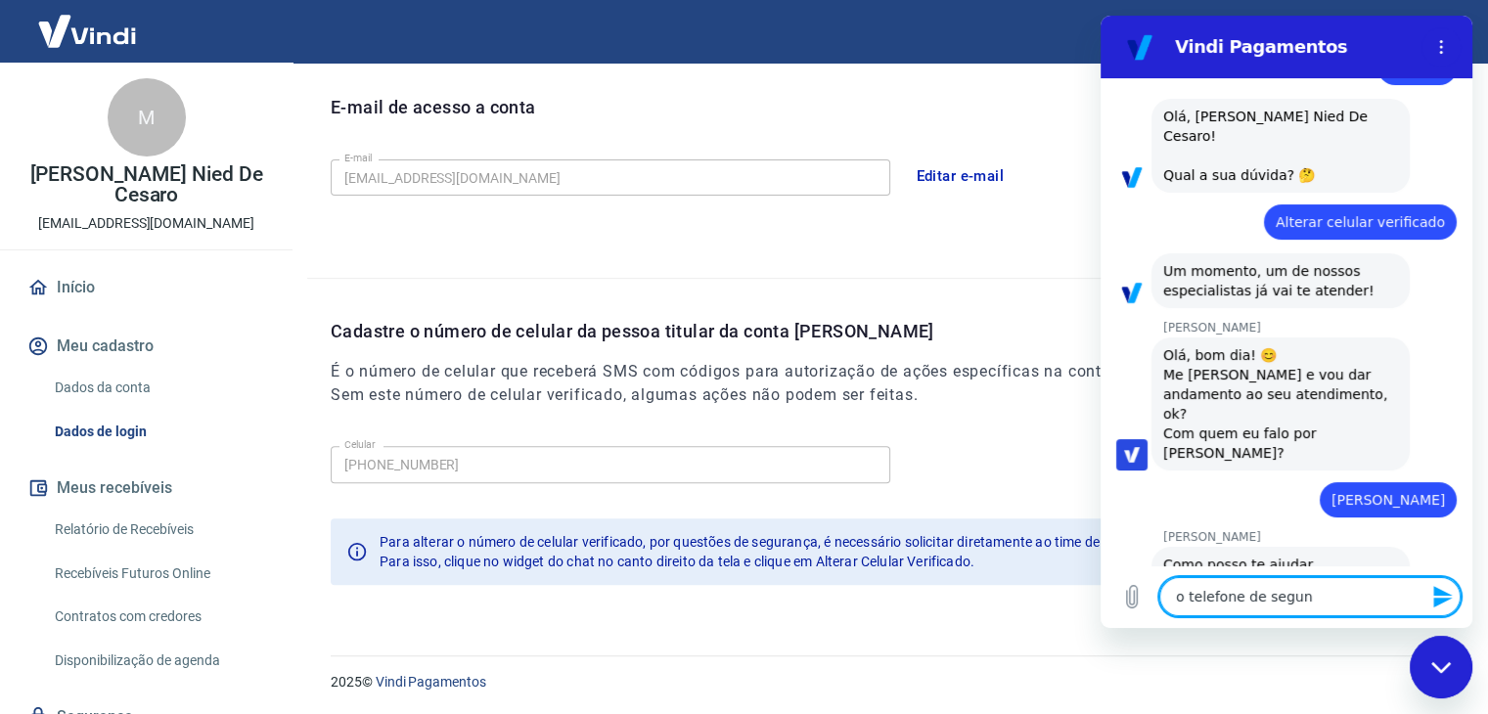
type textarea "x"
type textarea "o telefone de segunda"
type textarea "x"
type textarea "o telefone de segunda"
type textarea "x"
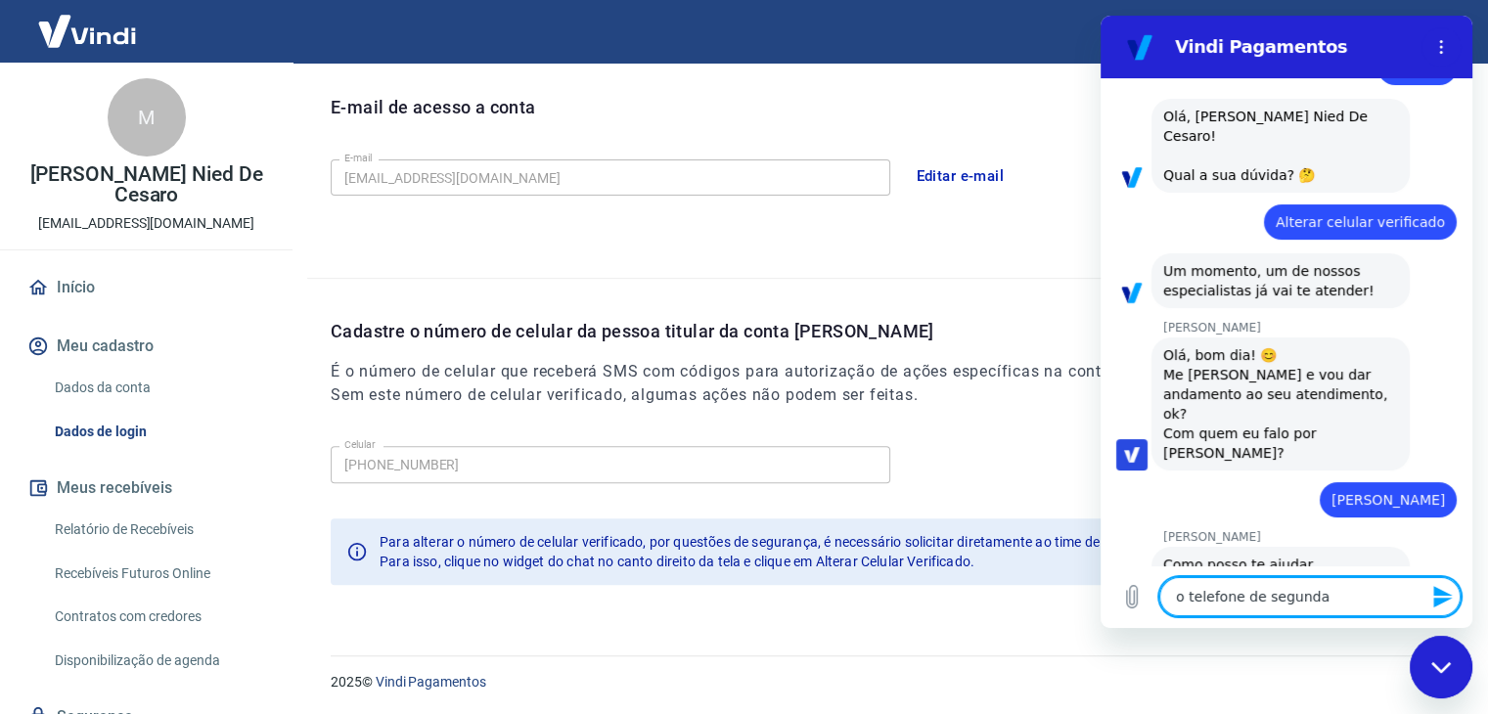
type textarea "o telefone de segunda a"
type textarea "x"
type textarea "o telefone de segunda ap"
type textarea "x"
type textarea "o telefone de segunda apr"
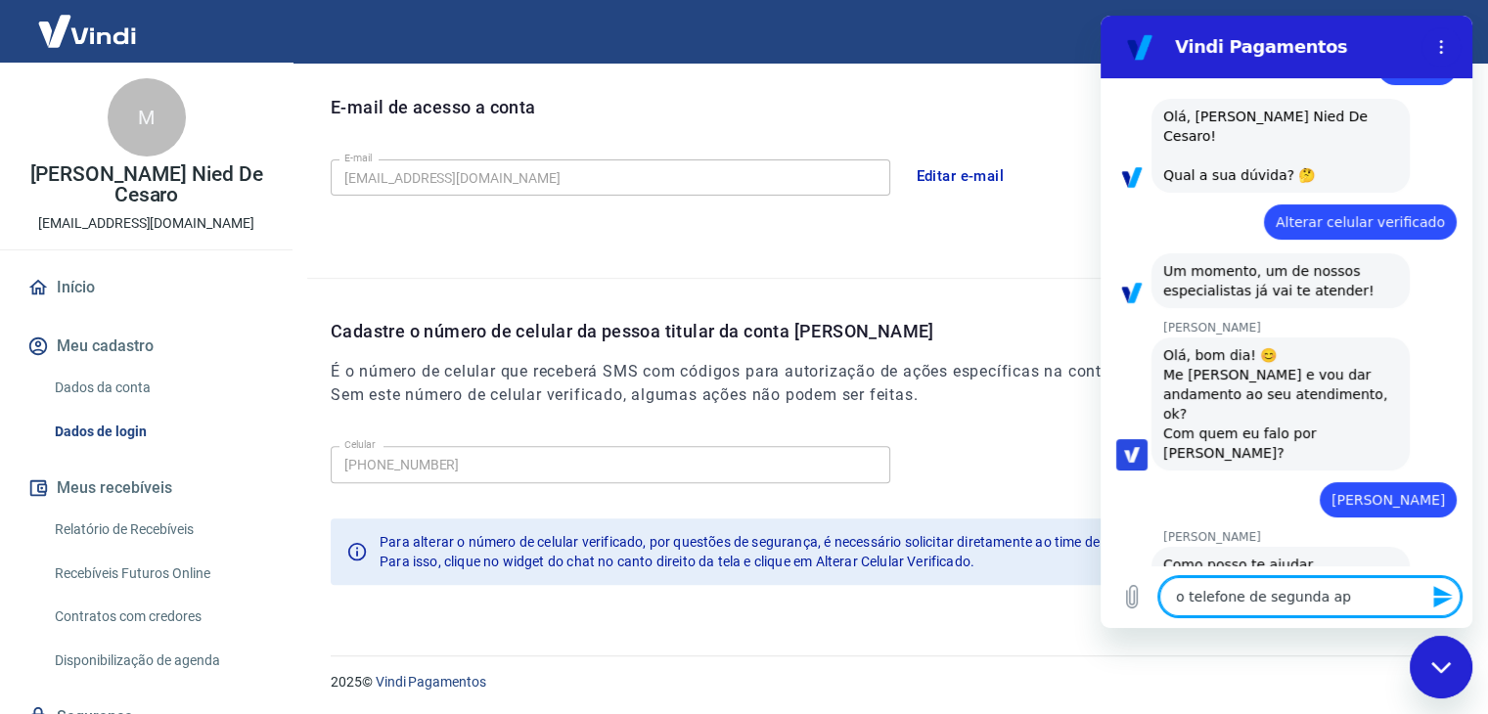
type textarea "x"
type textarea "o telefone de segunda apro"
type textarea "x"
type textarea "o telefone de segunda aprov"
type textarea "x"
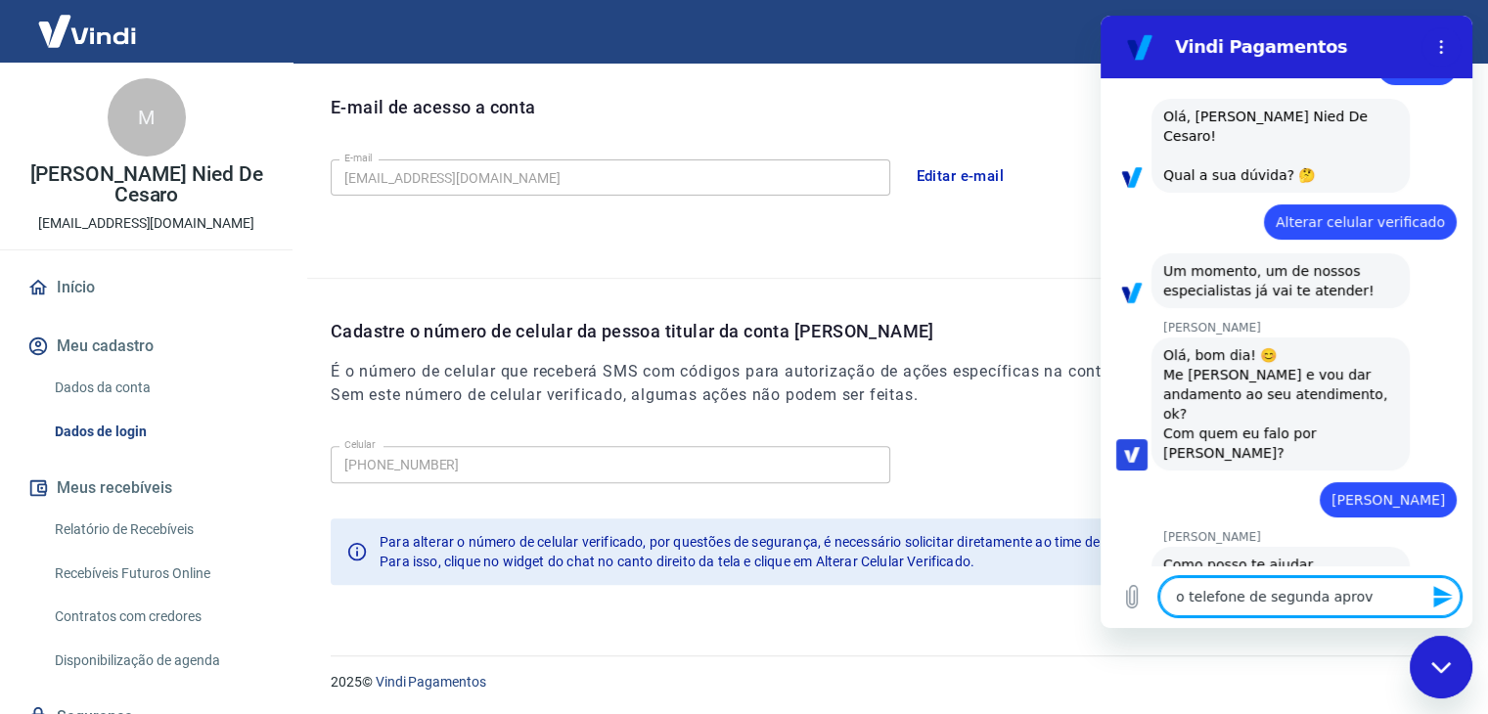
type textarea "o telefone de segunda aprova"
type textarea "x"
type textarea "o telefone de segunda aprovaç"
type textarea "x"
type textarea "o telefone de segunda aprovaçã"
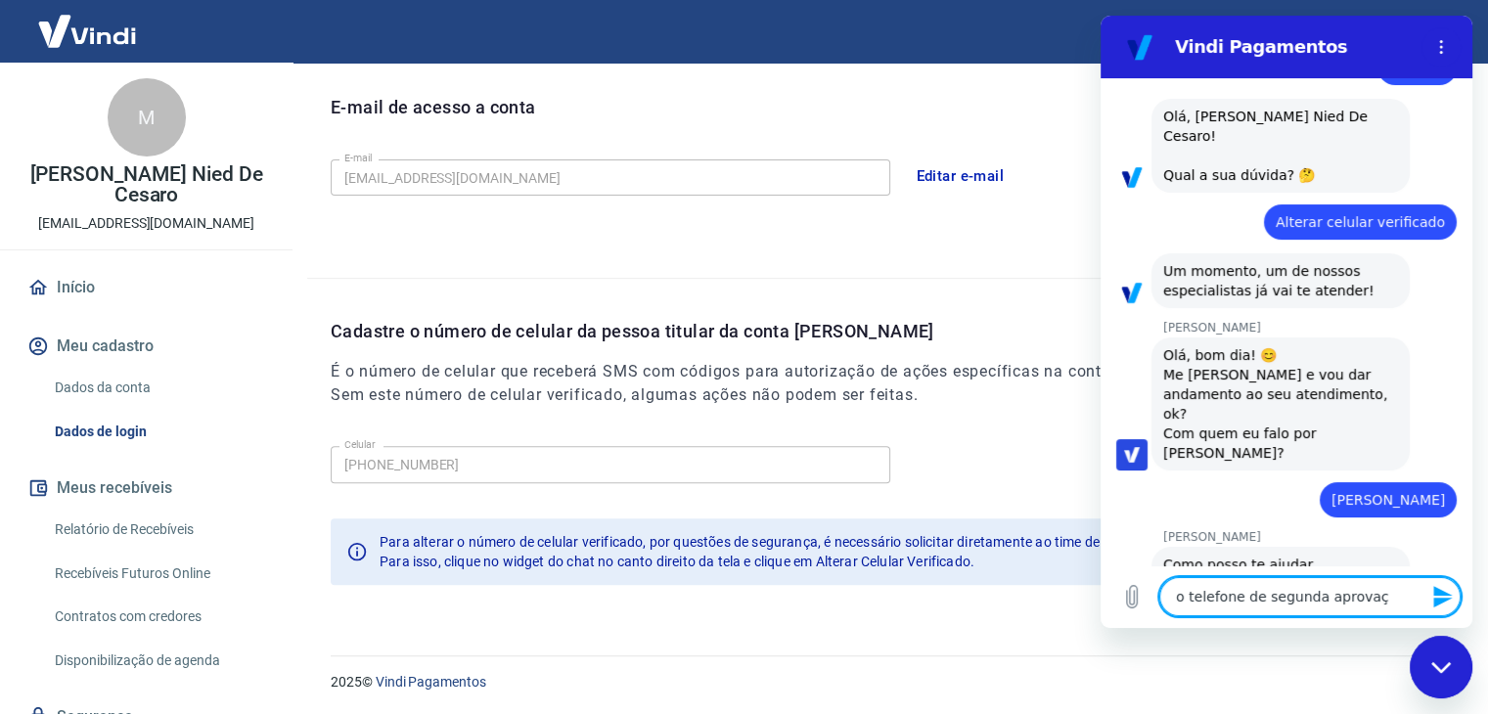
type textarea "x"
type textarea "o telefone de segunda aprovação"
type textarea "x"
type textarea "o telefone de segunda aprovação"
type textarea "x"
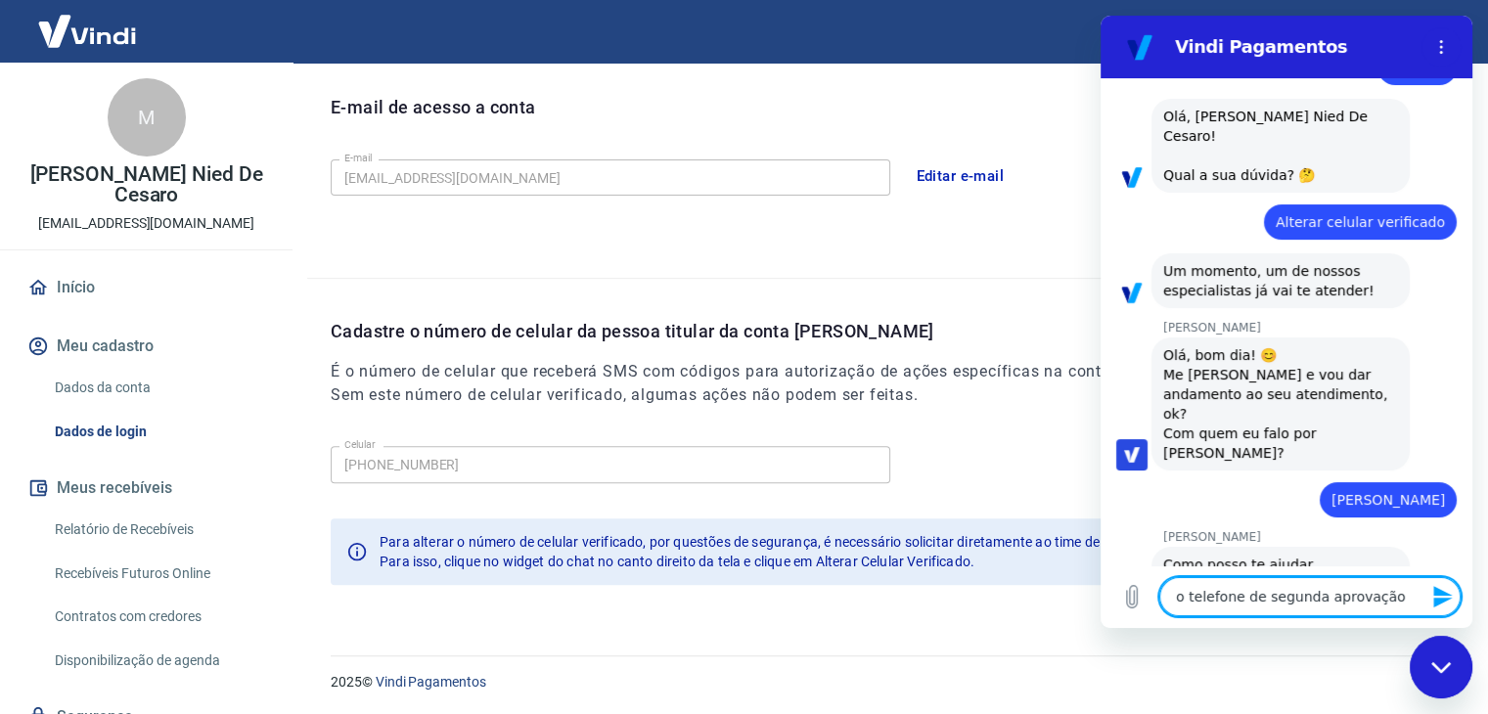
type textarea "o telefone de segunda aprovação e"
type textarea "x"
type textarea "o telefone de segunda aprovação es"
type textarea "x"
type textarea "o telefone de segunda aprovação est"
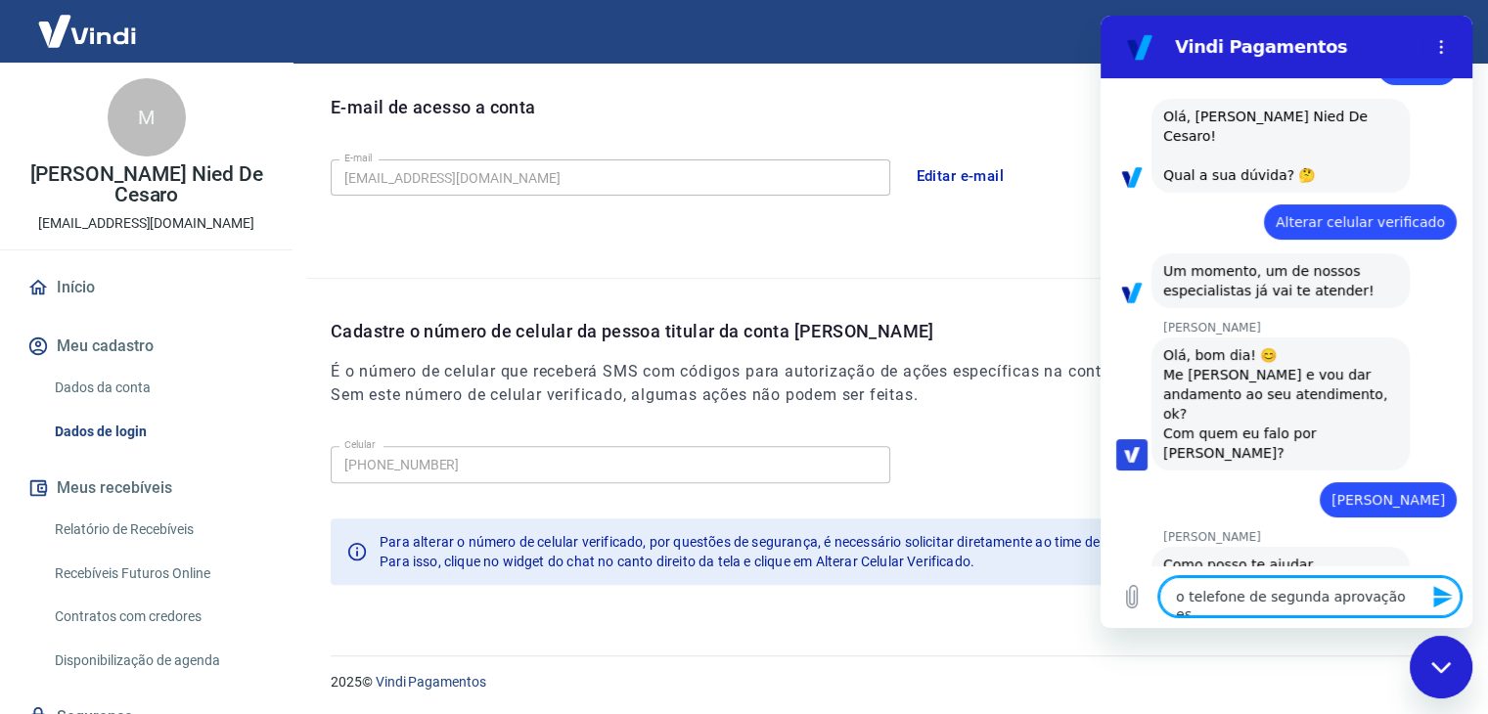
type textarea "x"
type textarea "o telefone de segunda aprovação esta"
type textarea "x"
type textarea "o telefone de segunda aprovação esta"
type textarea "x"
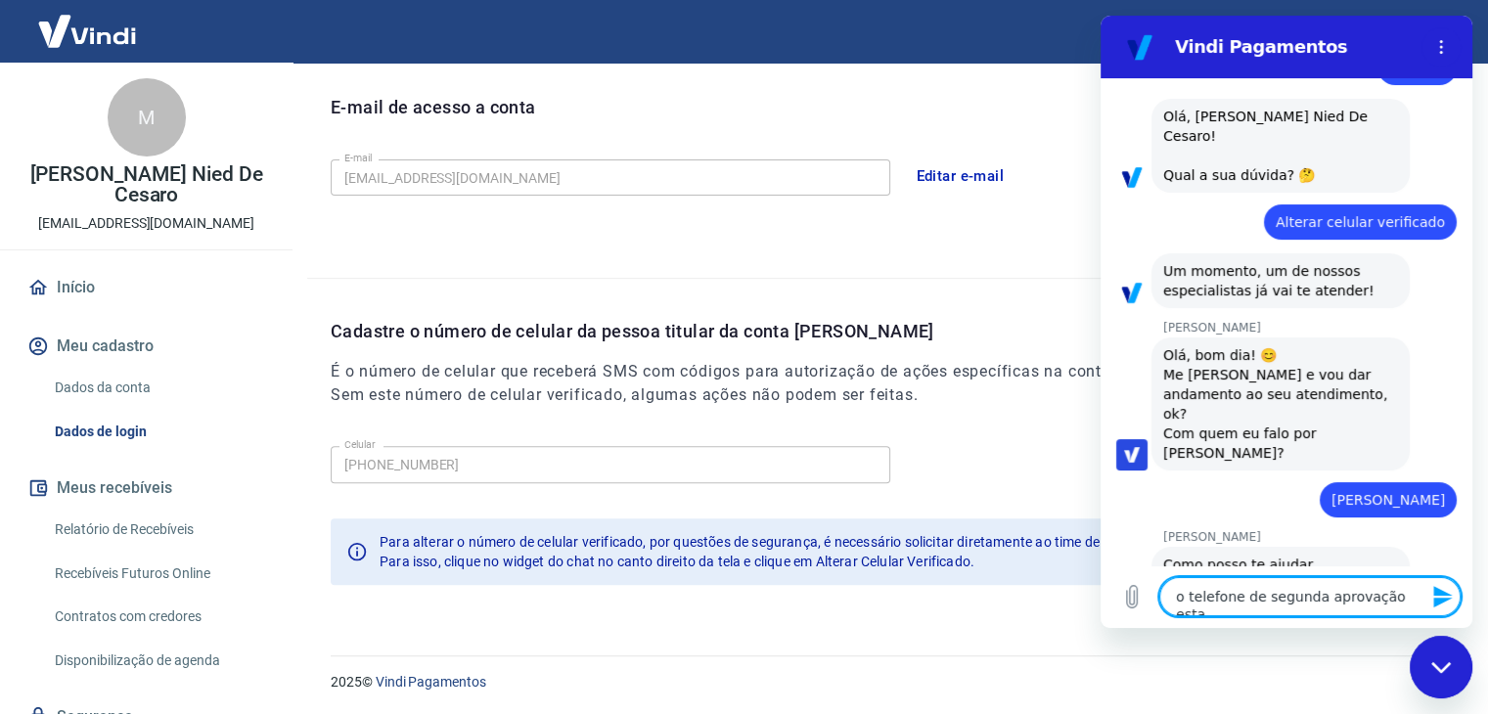
type textarea "o telefone de segunda aprovação esta n"
type textarea "x"
type textarea "o telefone de segunda aprovação esta no"
type textarea "x"
type textarea "o telefone de segunda aprovação esta no"
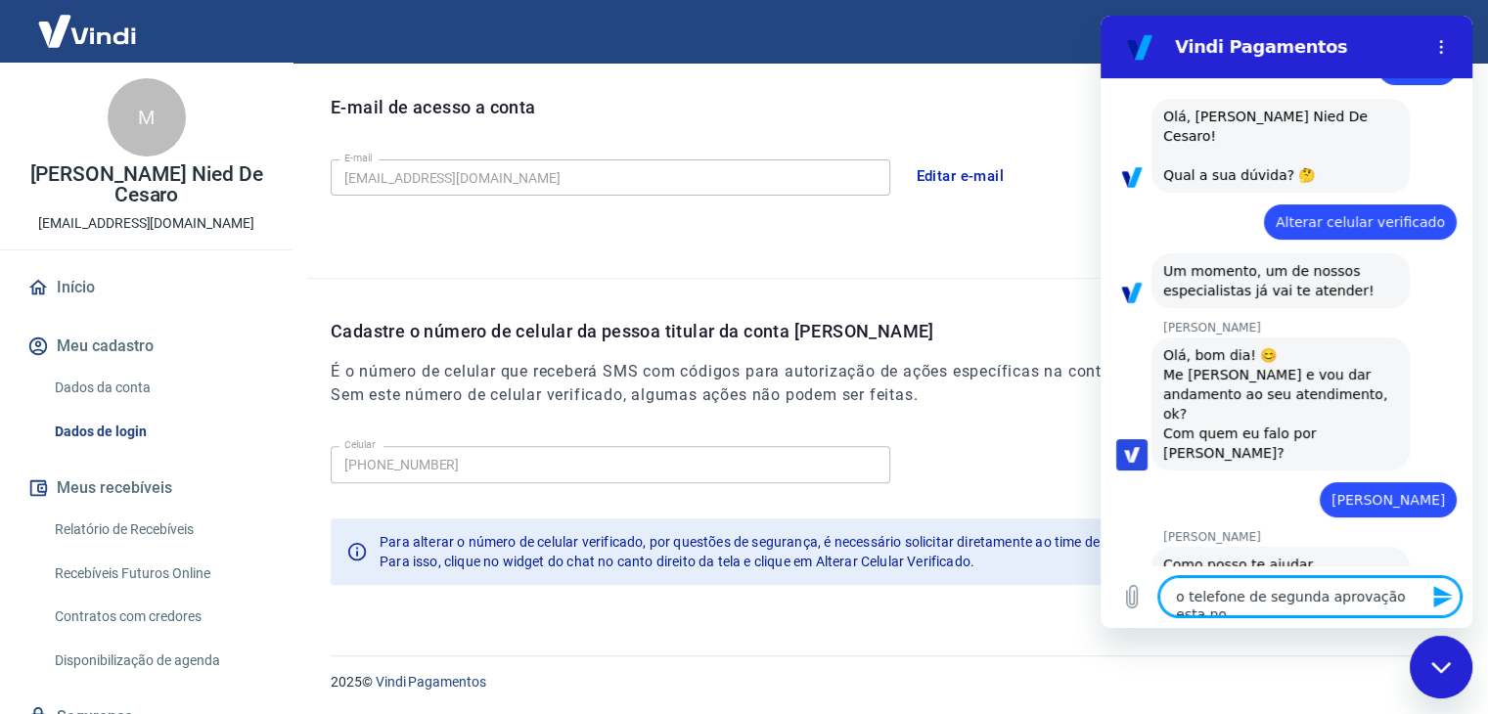
type textarea "x"
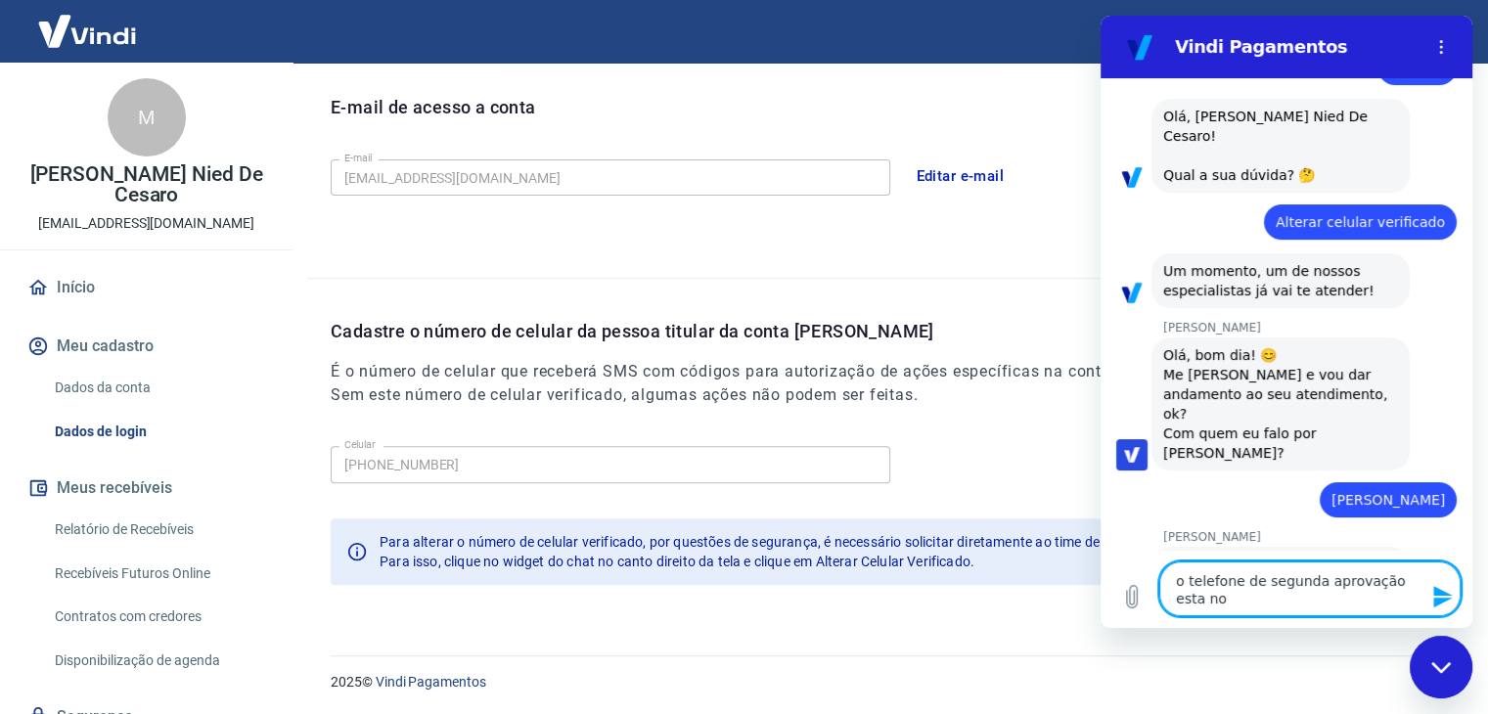
type textarea "o telefone de segunda aprovação esta no m"
type textarea "x"
type textarea "o telefone de segunda aprovação esta no"
type textarea "x"
type textarea "o telefone de segunda aprovação esta no n"
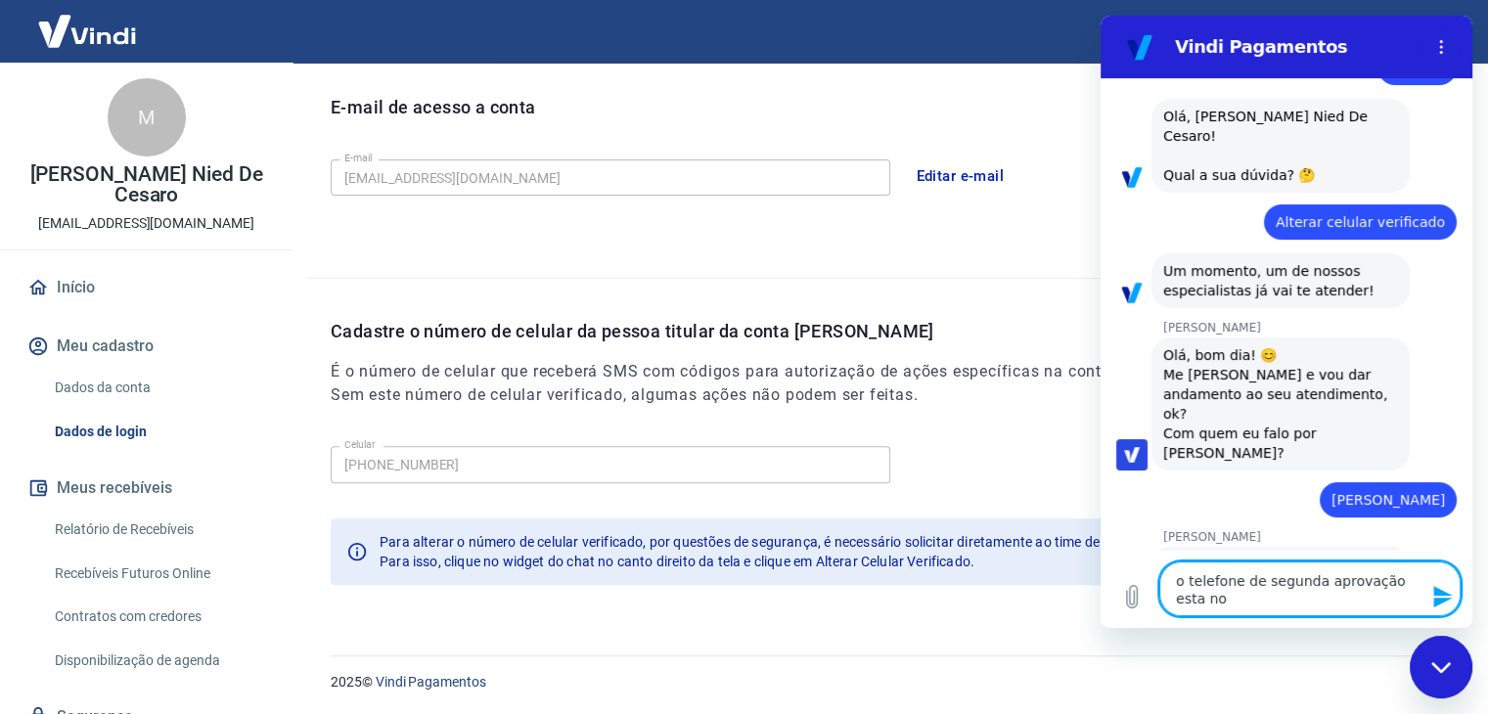
type textarea "x"
type textarea "o telefone de segunda aprovação esta no nu"
type textarea "x"
type textarea "o telefone de segunda aprovação esta no num"
type textarea "x"
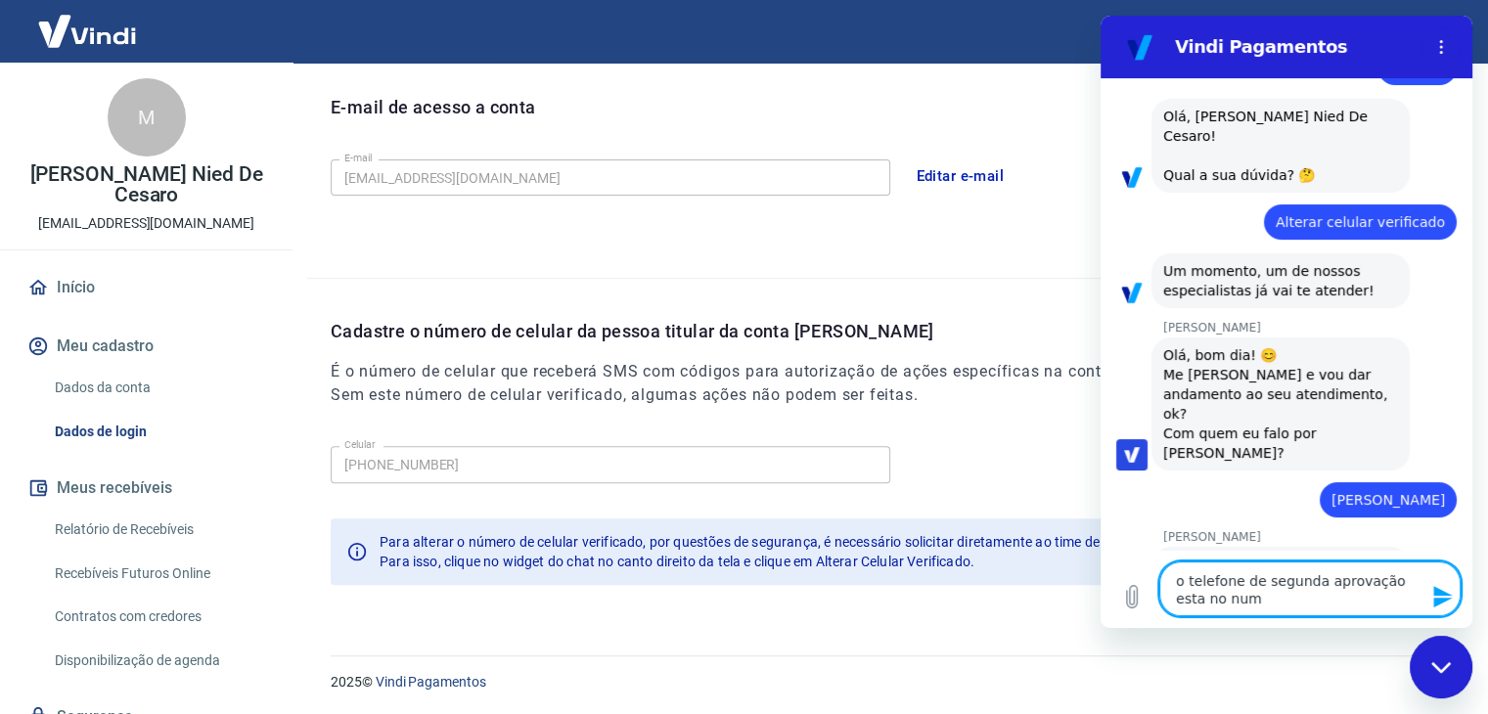
type textarea "o telefone de segunda aprovação esta no nume"
type textarea "x"
type textarea "o telefone de segunda aprovação esta no numer"
type textarea "x"
type textarea "o telefone de segunda aprovação esta no numero"
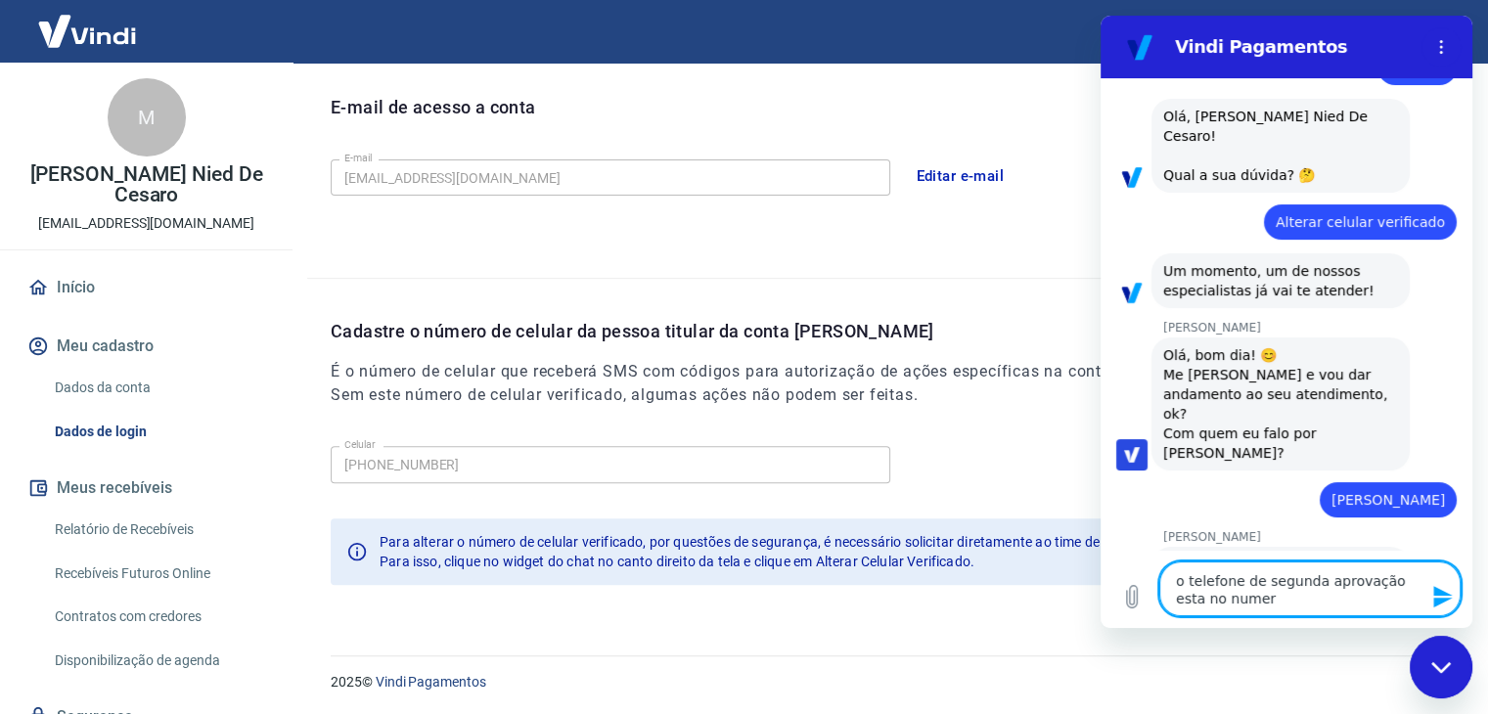
type textarea "x"
type textarea "o telefone de segunda aprovação esta no numero"
type textarea "x"
type textarea "o telefone de segunda aprovação esta no numero d"
type textarea "x"
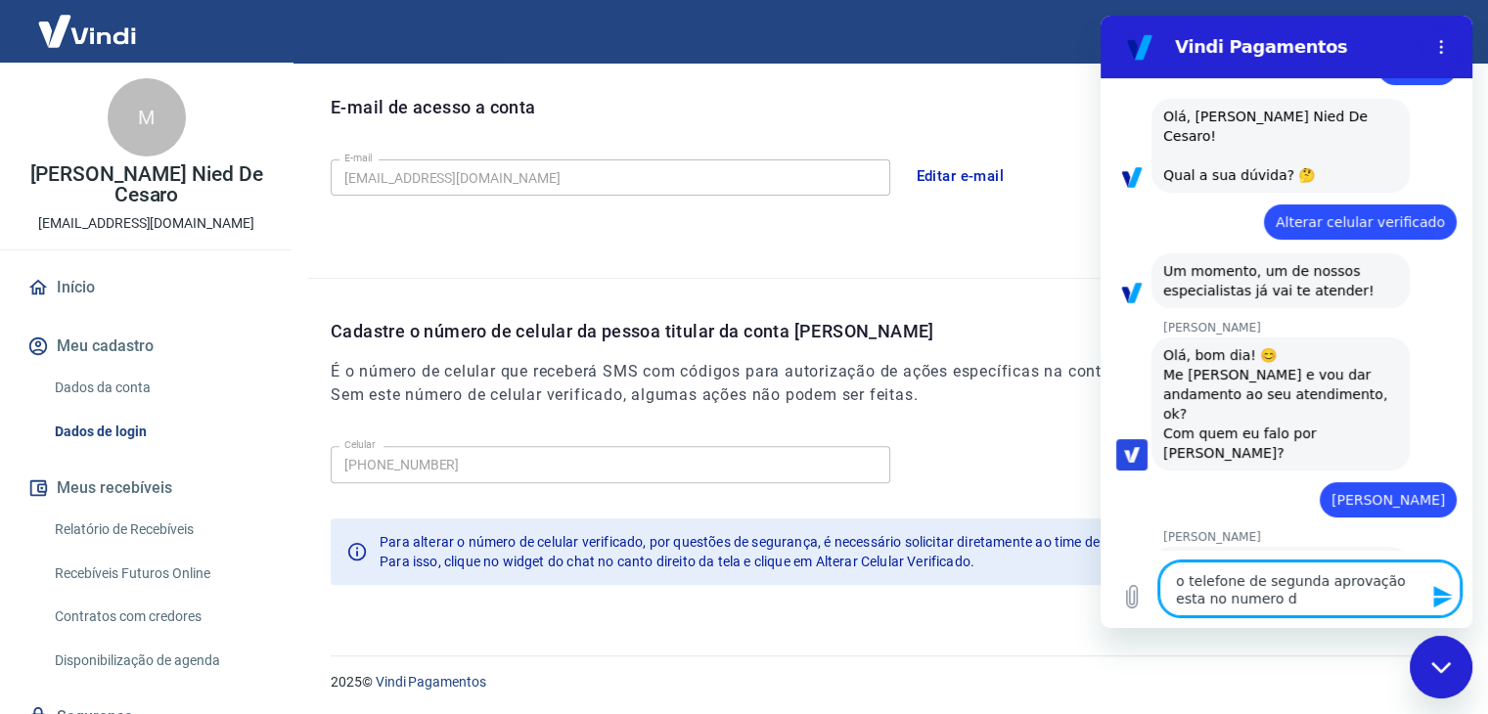
type textarea "o telefone de segunda aprovação esta no numero da"
type textarea "x"
type textarea "o telefone de segunda aprovação esta no numero da"
type textarea "x"
type textarea "o telefone de segunda aprovação esta no numero da m"
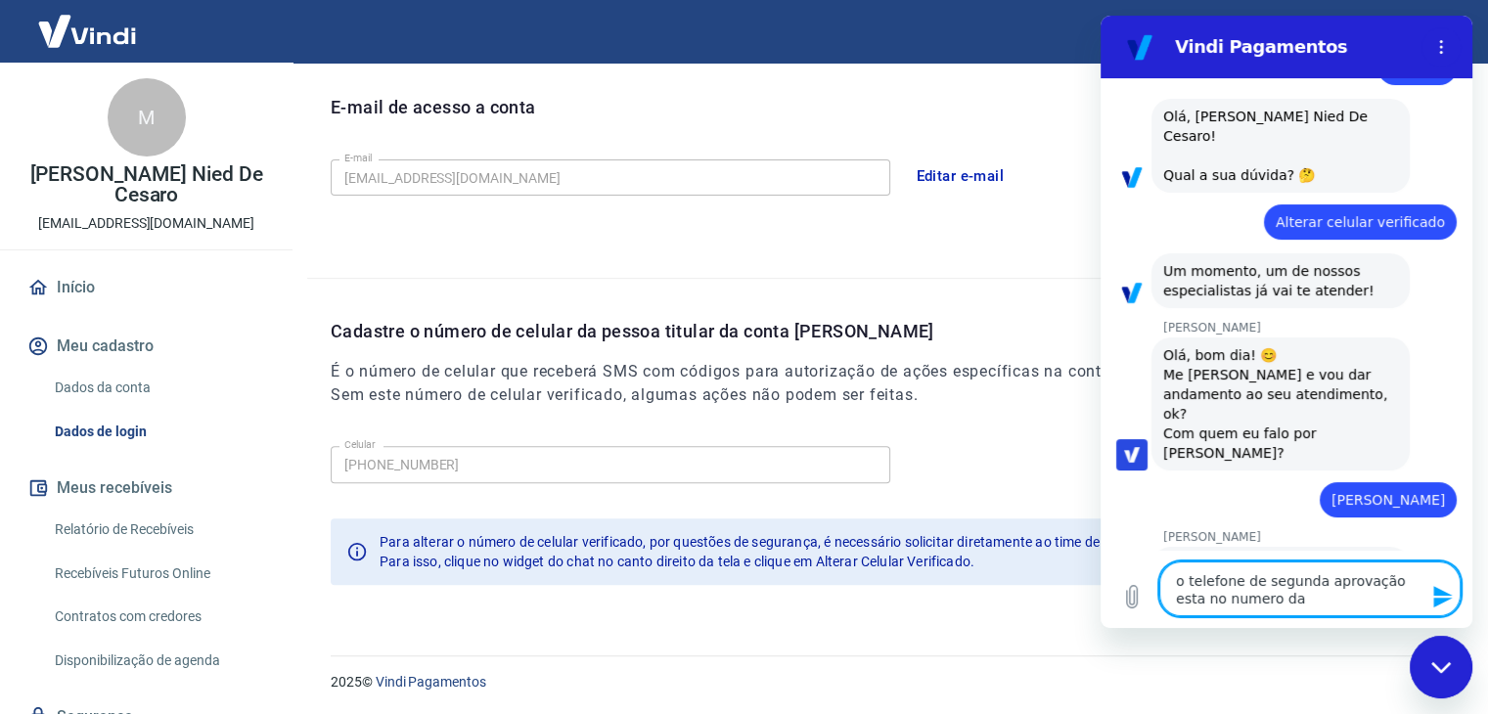
type textarea "x"
type textarea "o telefone de segunda aprovação esta no numero da mi"
type textarea "x"
type textarea "o telefone de segunda aprovação esta no numero da min"
type textarea "x"
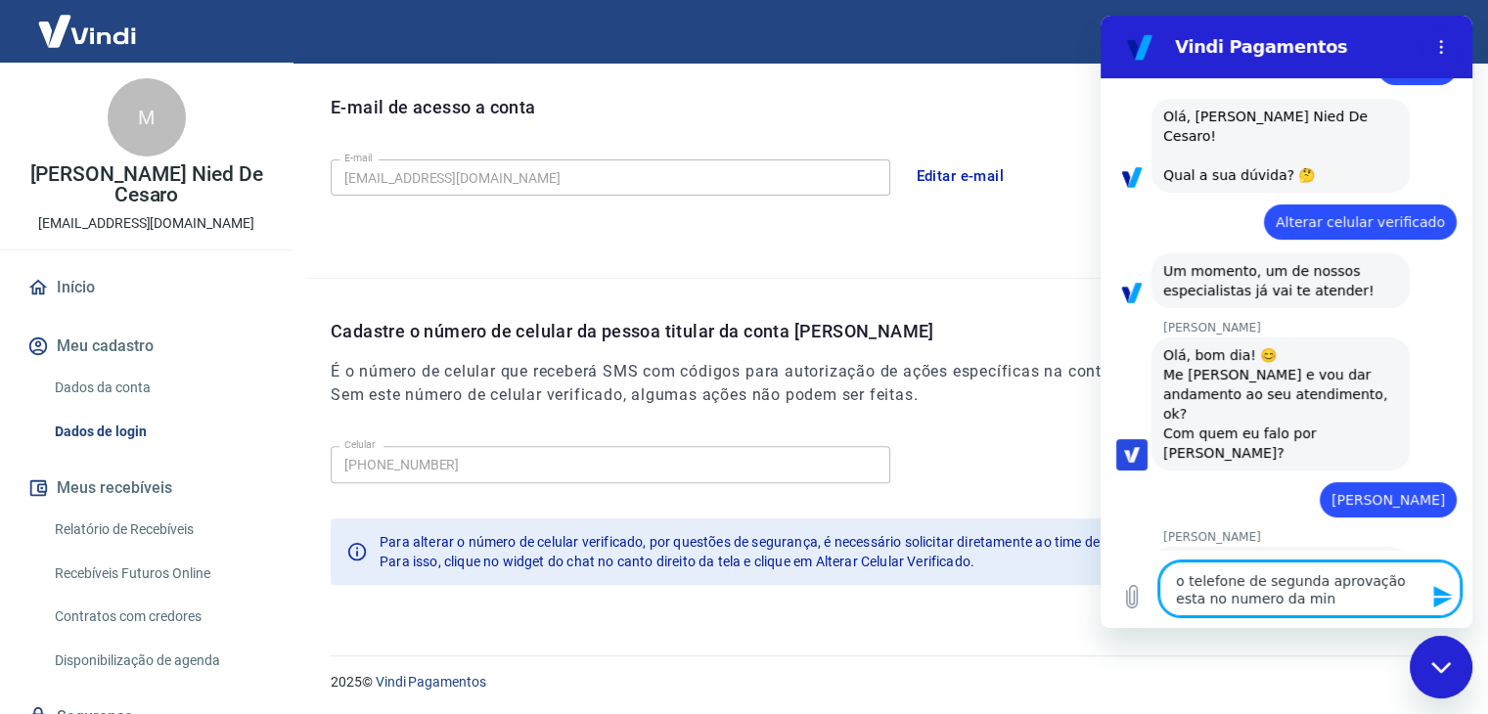
type textarea "o telefone de segunda aprovação esta no numero da minh"
type textarea "x"
type textarea "o telefone de segunda aprovação esta no numero da minha"
type textarea "x"
type textarea "o telefone de segunda aprovação esta no numero da minha"
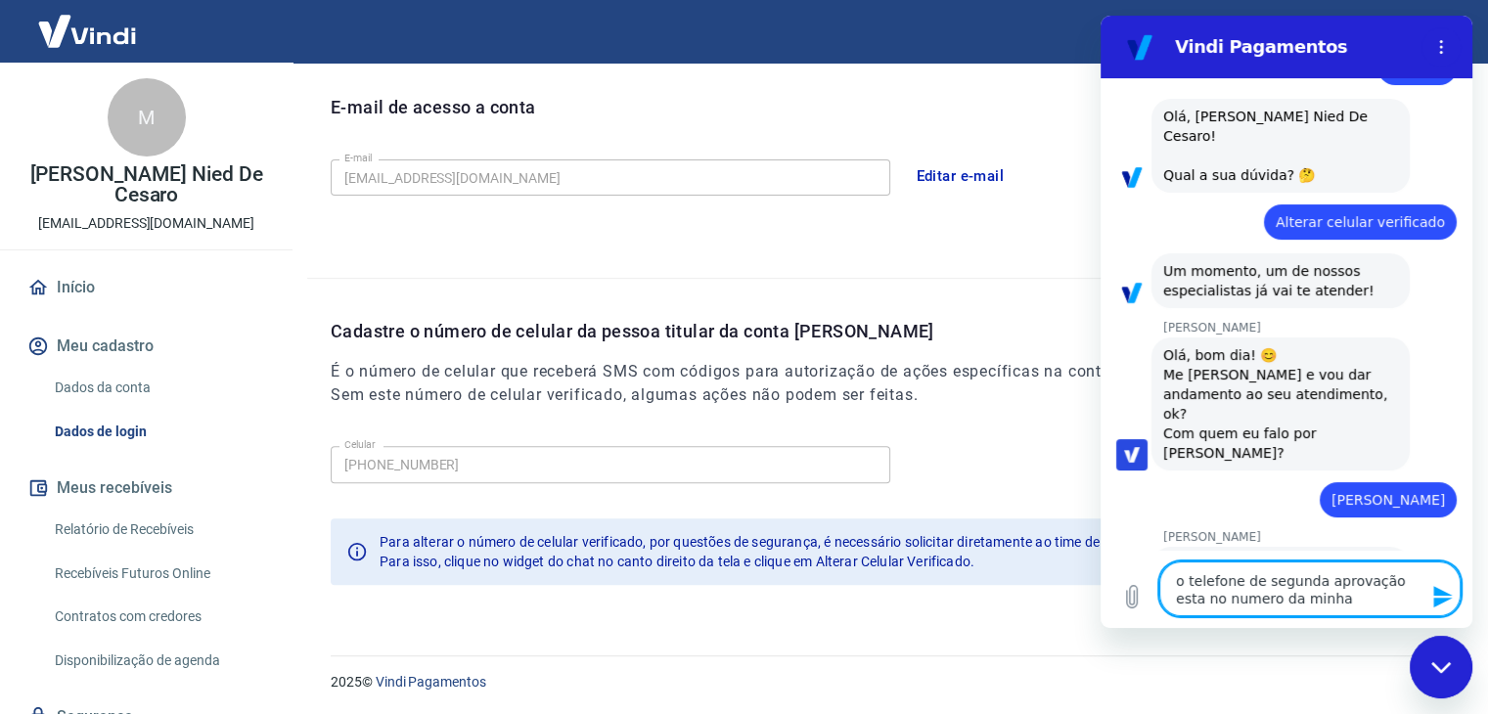
type textarea "x"
type textarea "o telefone de segunda aprovação esta no numero da minha s"
type textarea "x"
type textarea "o telefone de segunda aprovação esta no numero da minha só"
type textarea "x"
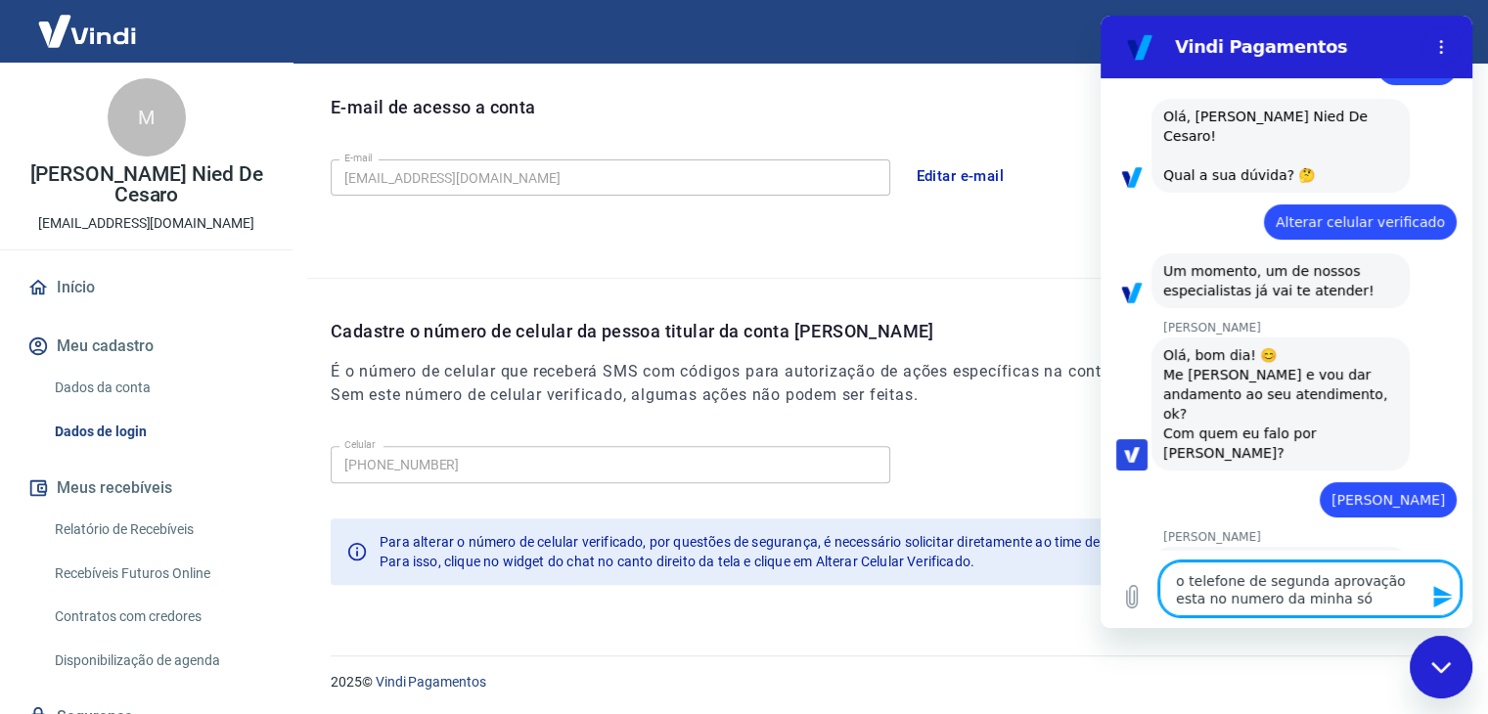
type textarea "o telefone de segunda aprovação esta no numero da minha sóc"
type textarea "x"
type textarea "o telefone de segunda aprovação esta no numero da minha sóci"
type textarea "x"
type textarea "o telefone de segunda aprovação esta no numero da minha sócia"
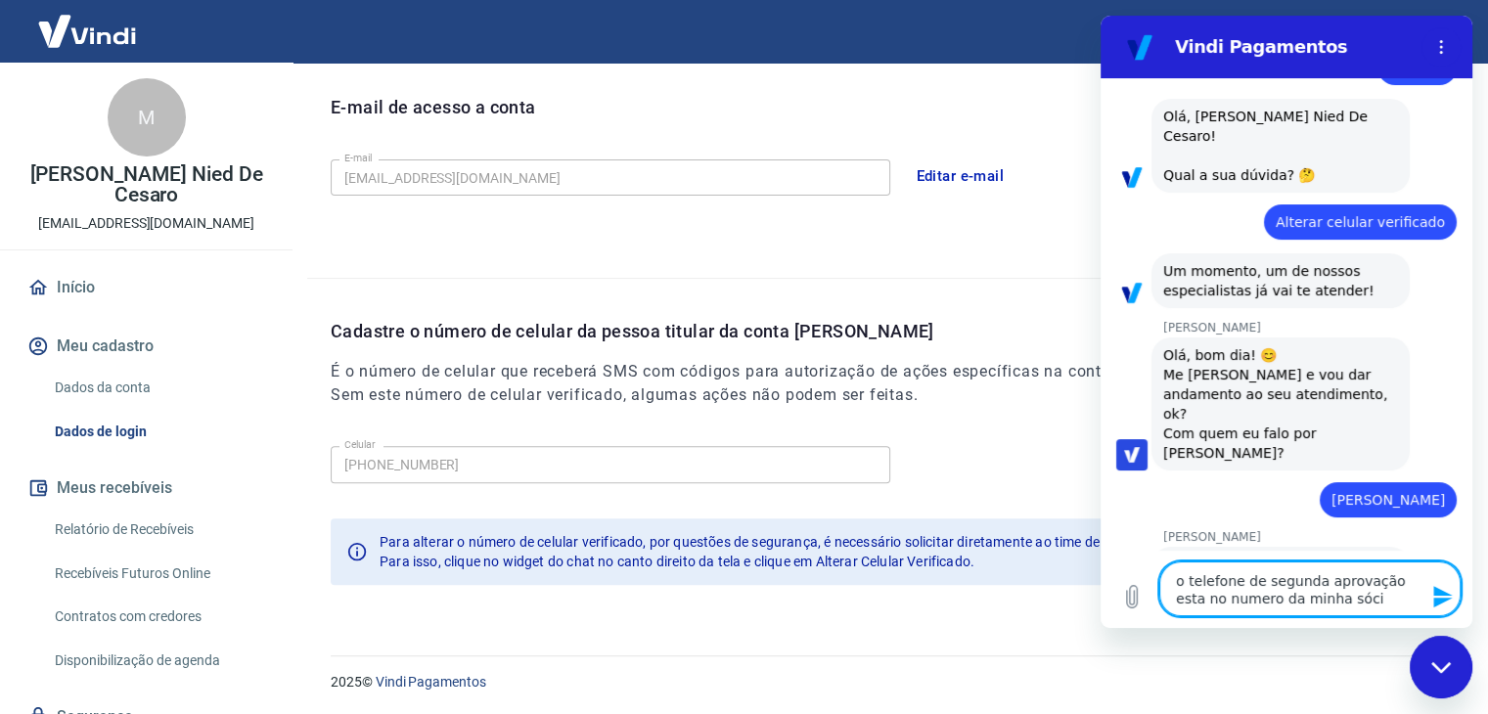
type textarea "x"
type textarea "o telefone de segunda aprovação esta no numero da minha sócia"
type textarea "x"
type textarea "o telefone de segunda aprovação esta no numero da minha sócia ."
type textarea "x"
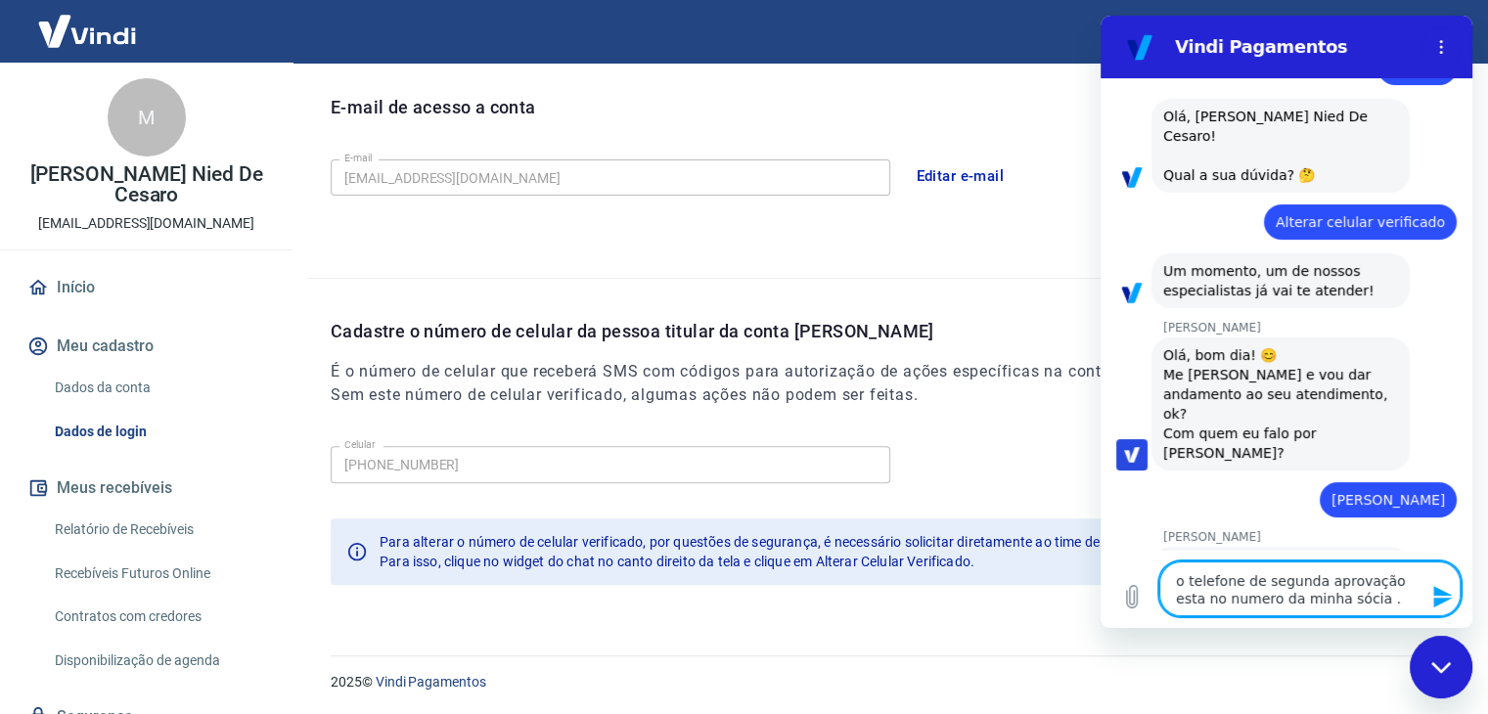
type textarea "o telefone de segunda aprovação esta no numero da minha sócia .."
type textarea "x"
type textarea "o telefone de segunda aprovação esta no numero da minha sócia .."
type textarea "x"
type textarea "o telefone de segunda aprovação esta no numero da minha sócia .. q"
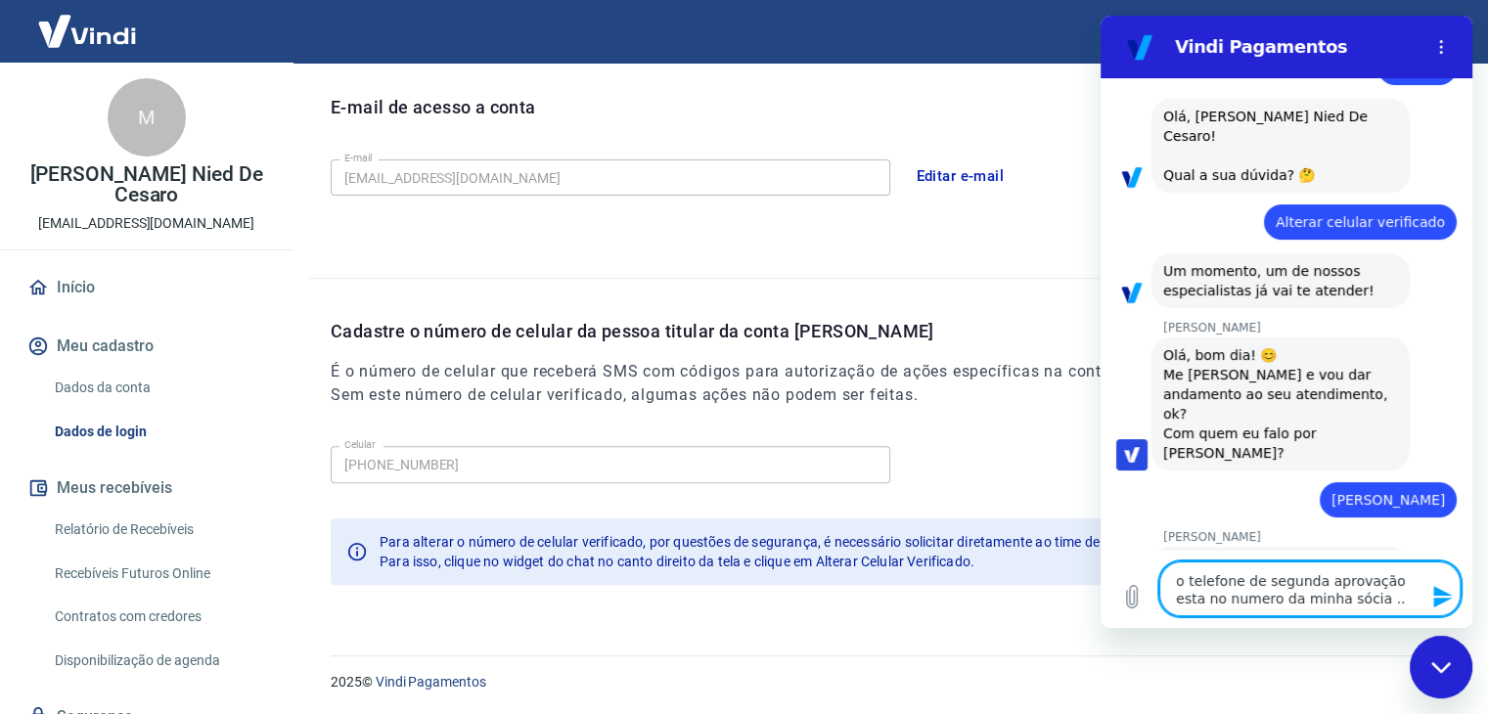
type textarea "x"
type textarea "o telefone de segunda aprovação esta no numero da minha sócia .. qu"
type textarea "x"
type textarea "o telefone de segunda aprovação esta no numero da minha sócia .. que"
type textarea "x"
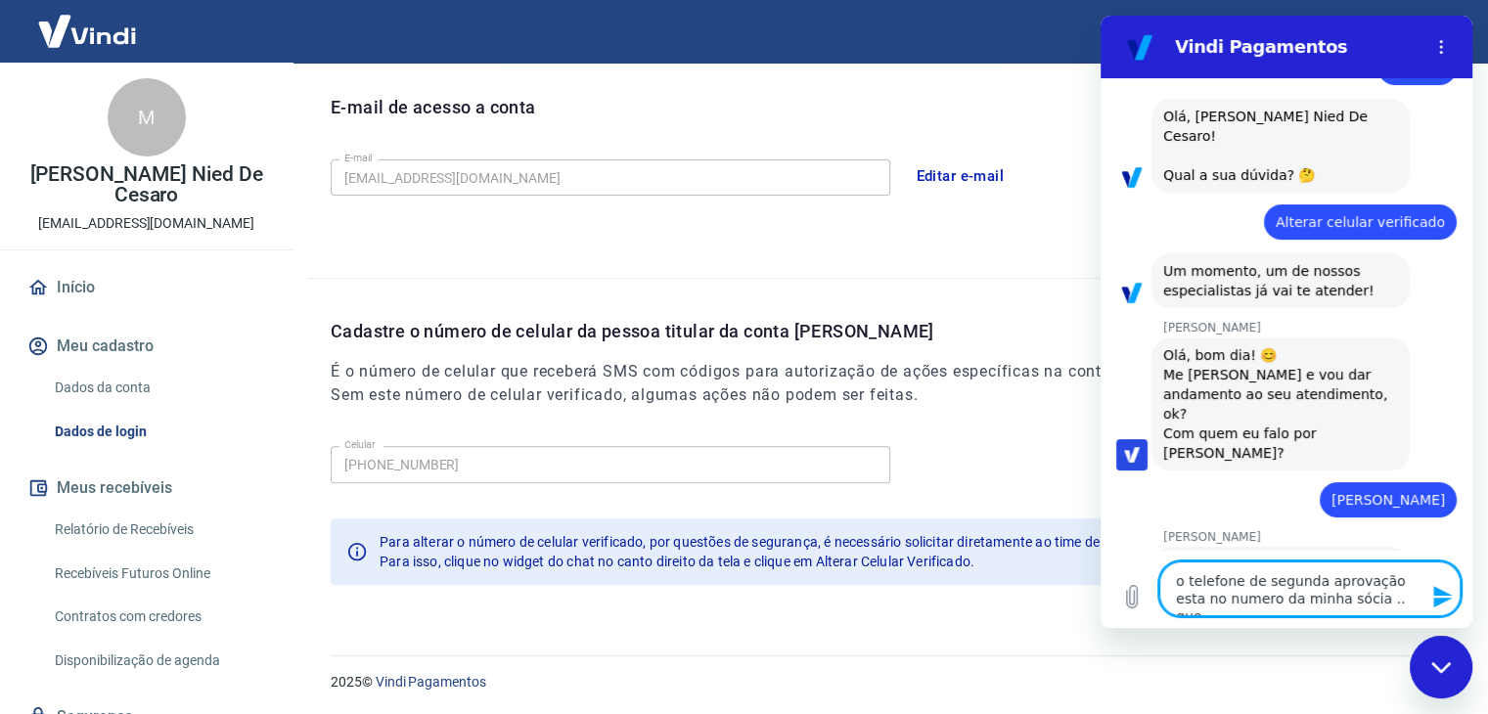
type textarea "o telefone de segunda aprovação esta no numero da minha sócia .. quer"
type textarea "x"
type textarea "o telefone de segunda aprovação esta no numero da minha sócia .. quero"
type textarea "x"
type textarea "o telefone de segunda aprovação esta no numero da minha sócia .. quero"
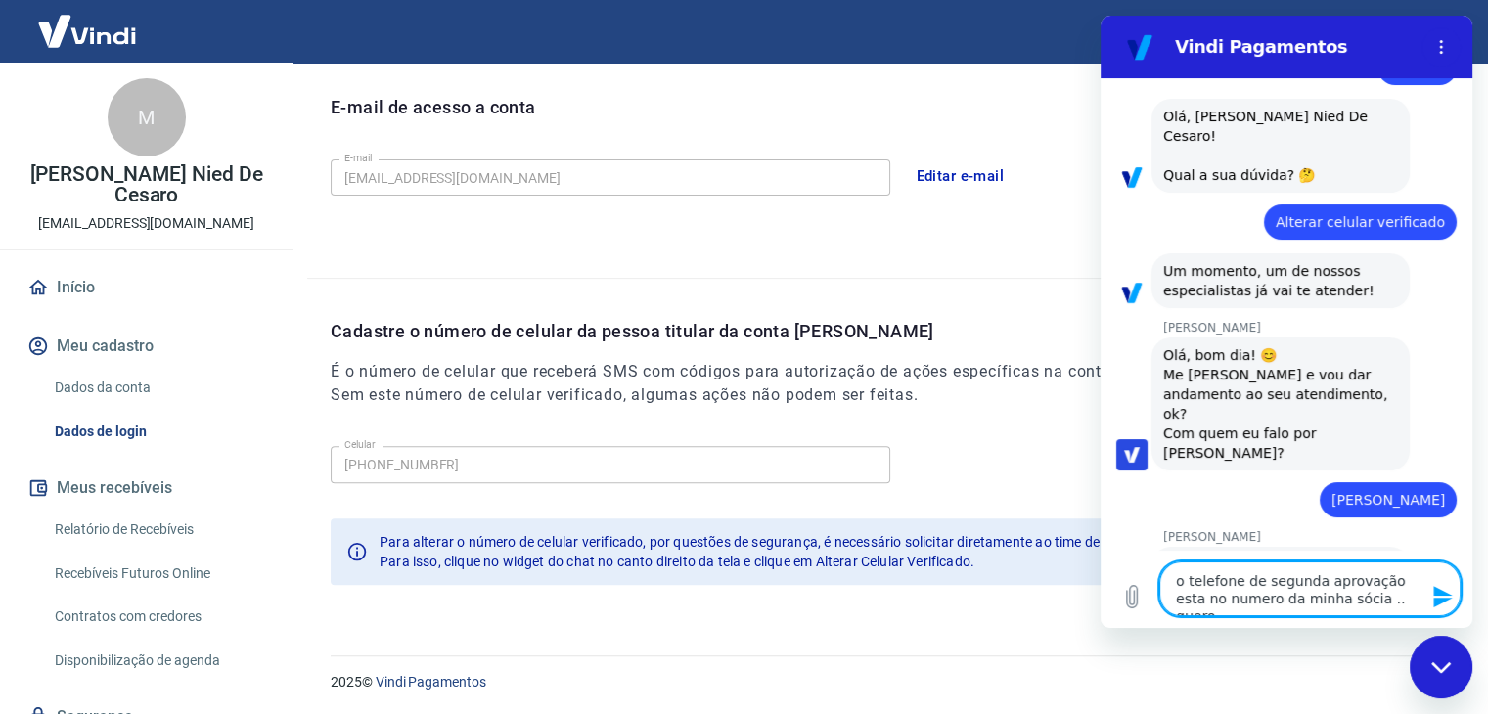
type textarea "x"
type textarea "o telefone de segunda aprovação esta no numero da minha sócia .. quero c"
type textarea "x"
type textarea "o telefone de segunda aprovação esta no numero da minha sócia .. quero co"
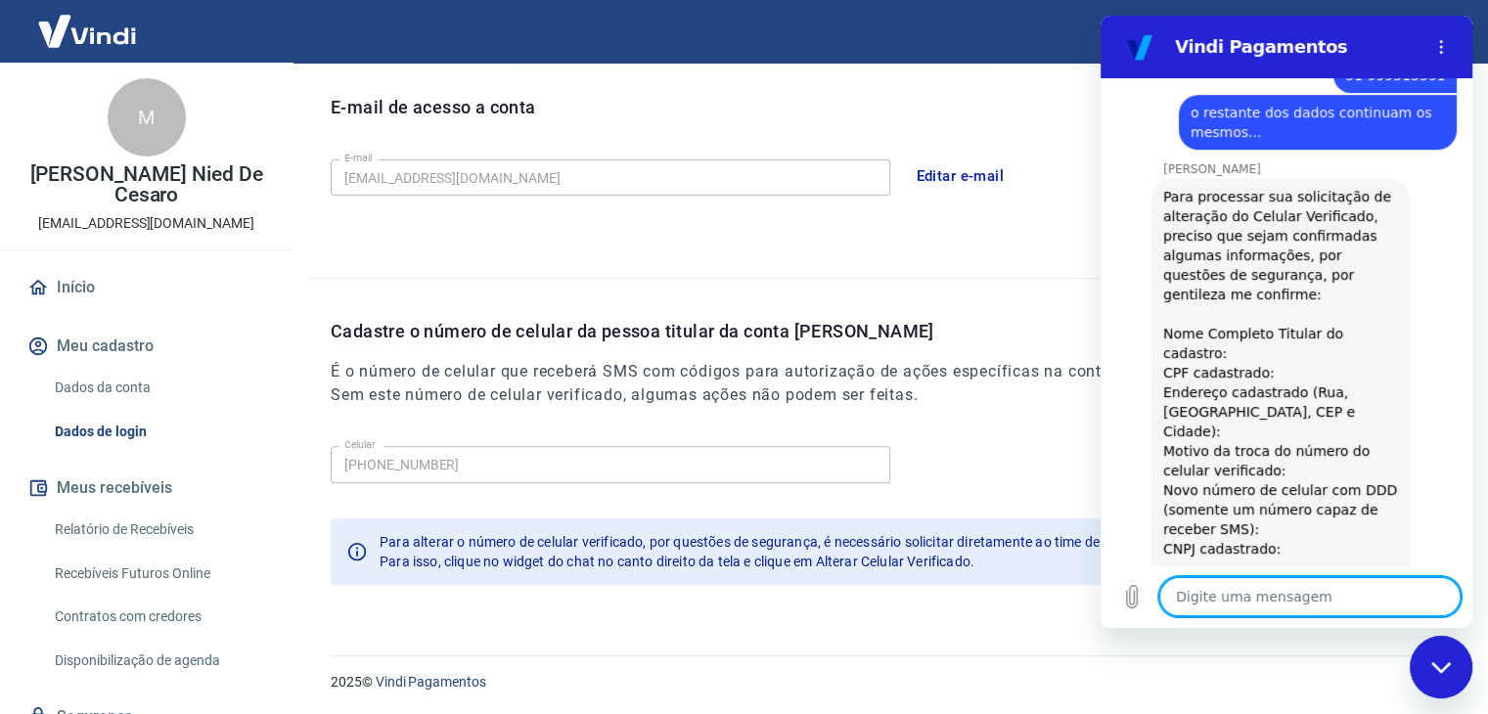
scroll to position [723, 0]
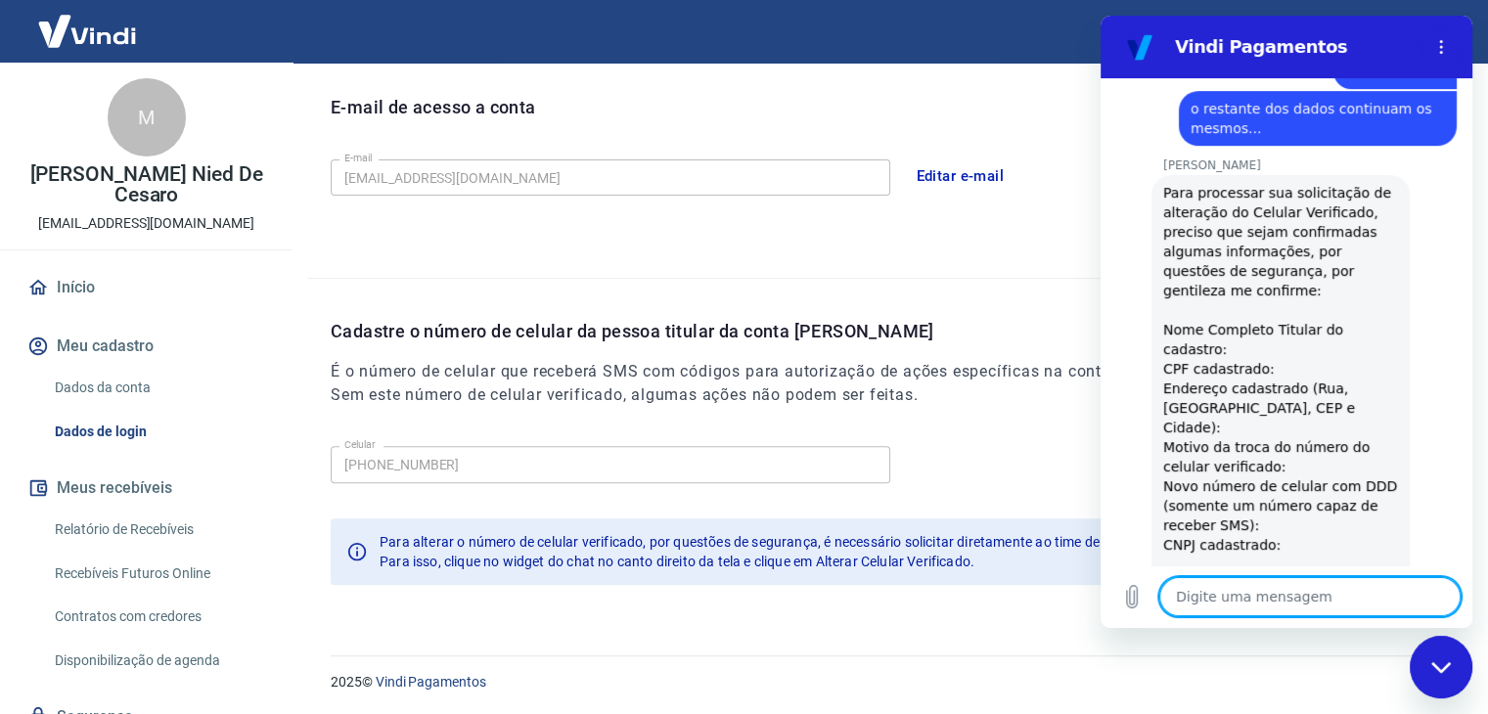
click at [1240, 600] on textarea at bounding box center [1309, 596] width 301 height 39
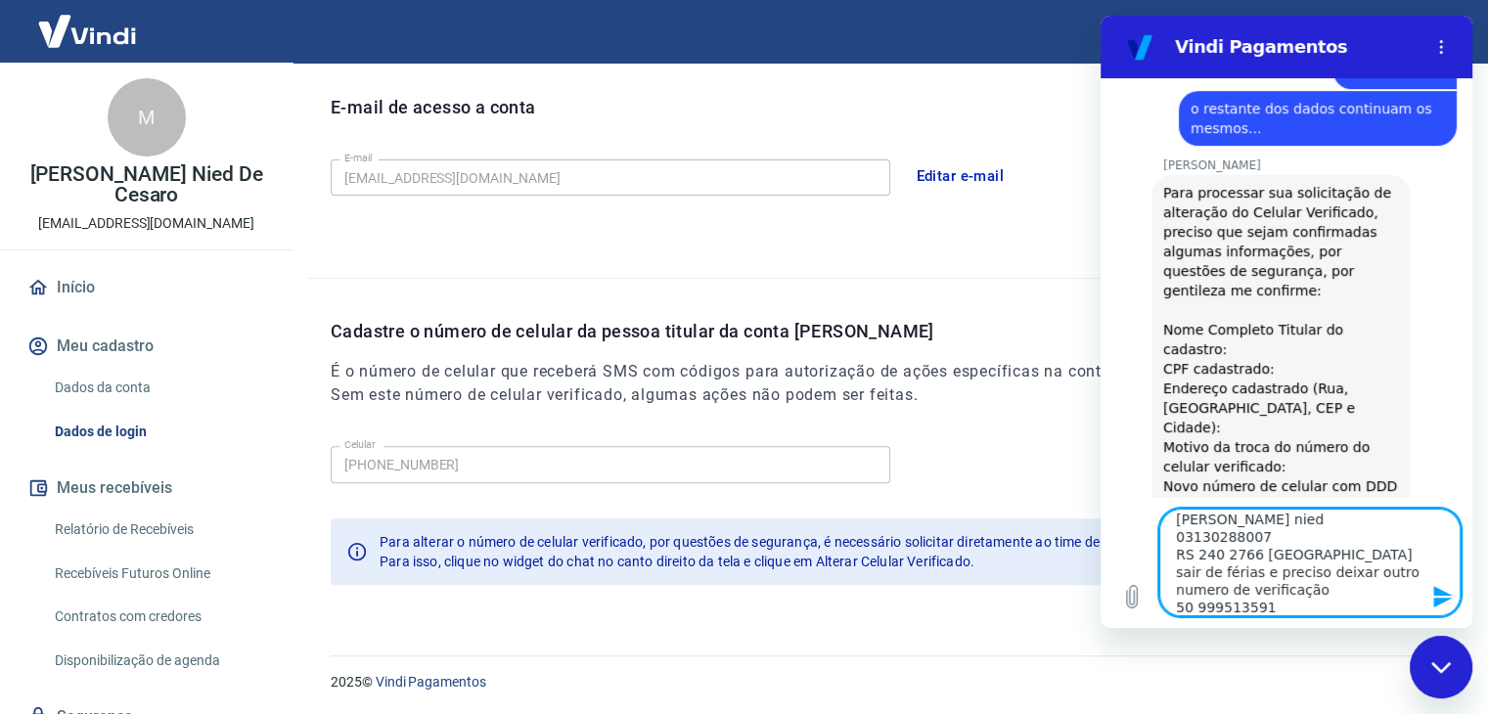
scroll to position [26, 0]
click at [1183, 593] on textarea "[PERSON_NAME] nied 03130288007 RS 240 2766 [GEOGRAPHIC_DATA] sair de férias e p…" at bounding box center [1309, 563] width 301 height 108
click at [1333, 594] on textarea "[PERSON_NAME] nied 03130288007 RS 240 2766 [GEOGRAPHIC_DATA] sair de férias e p…" at bounding box center [1309, 563] width 301 height 108
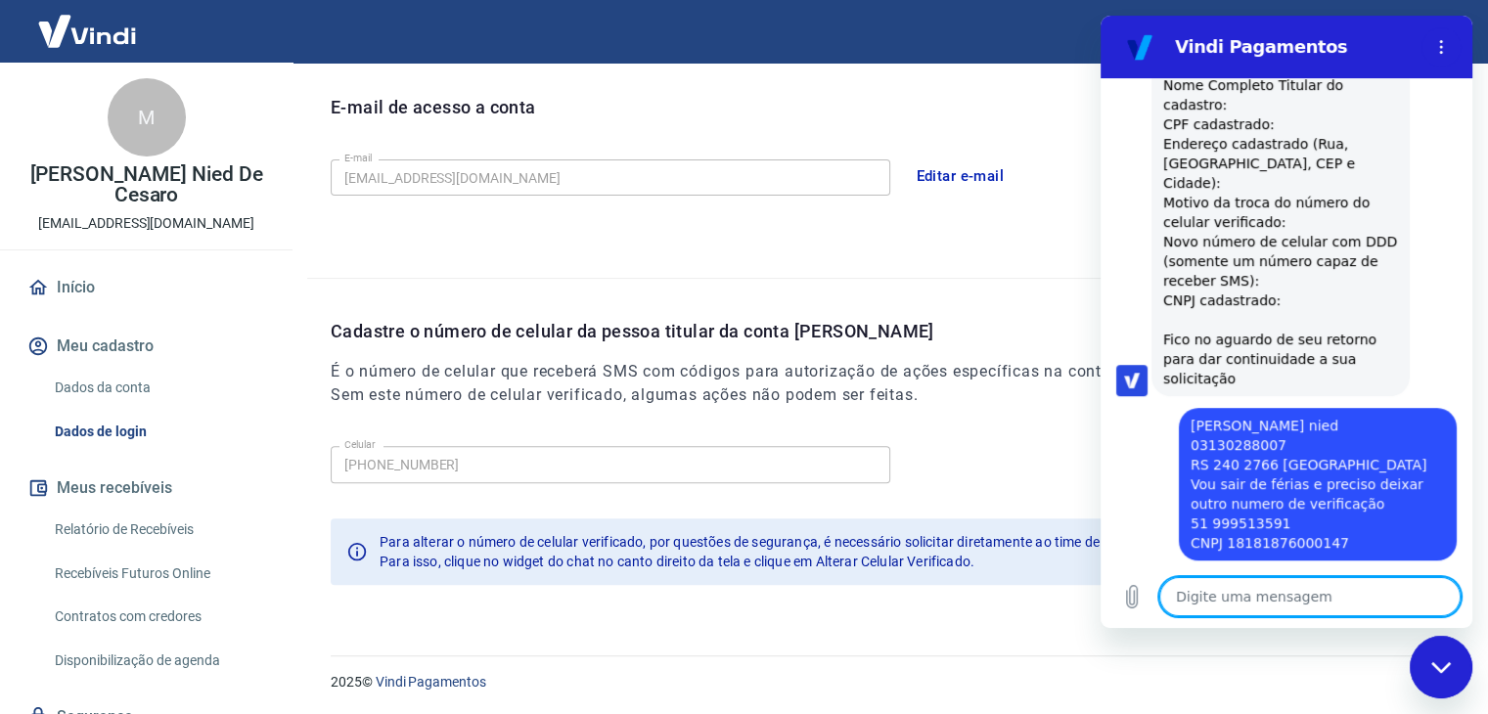
scroll to position [971, 0]
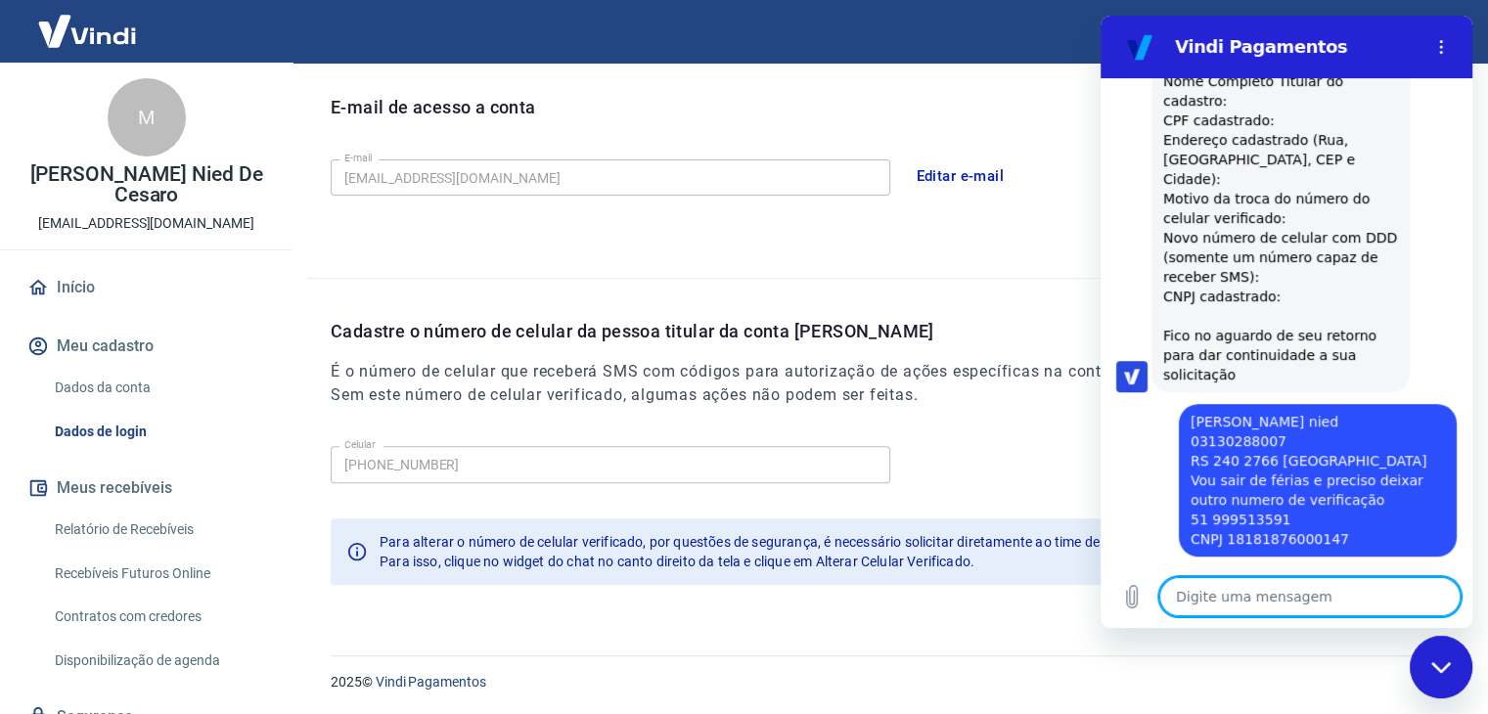
click at [1218, 585] on textarea at bounding box center [1309, 596] width 301 height 39
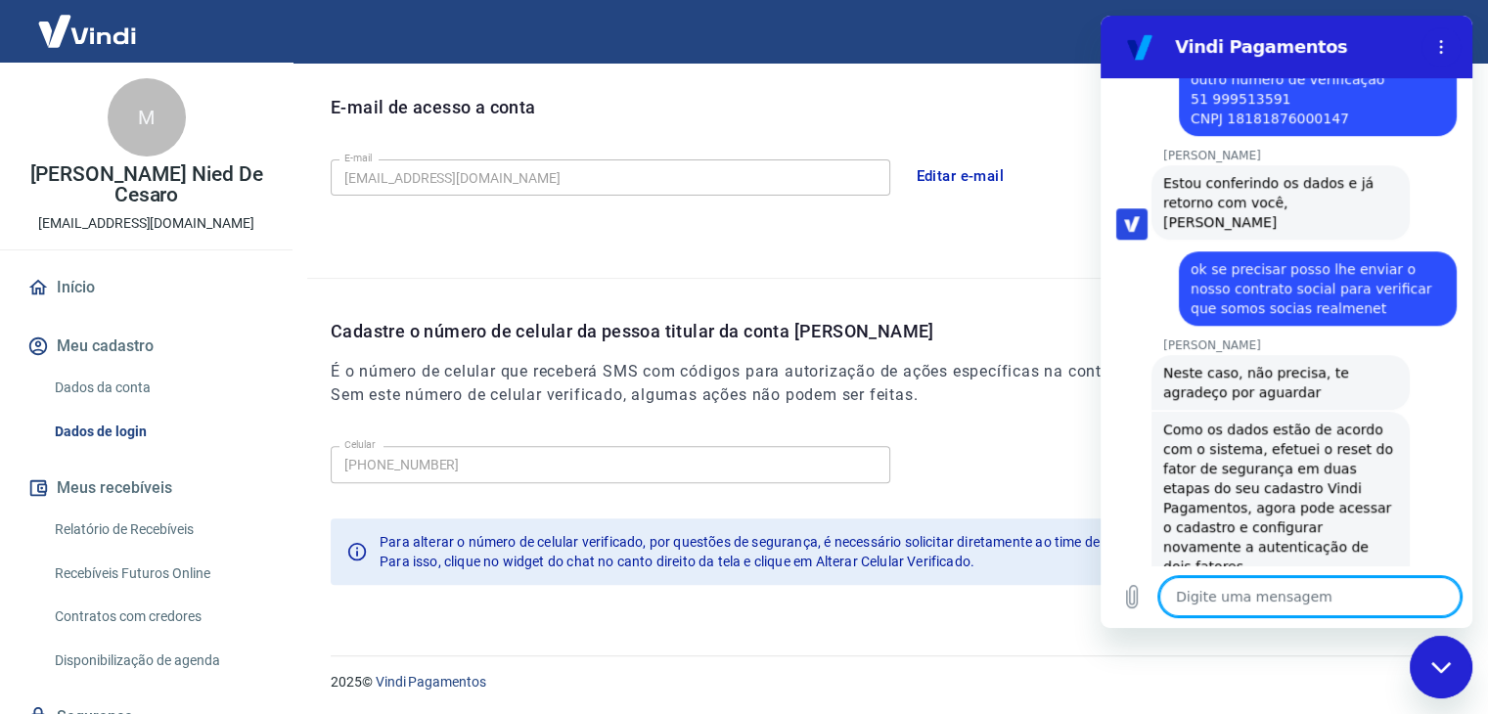
scroll to position [1394, 0]
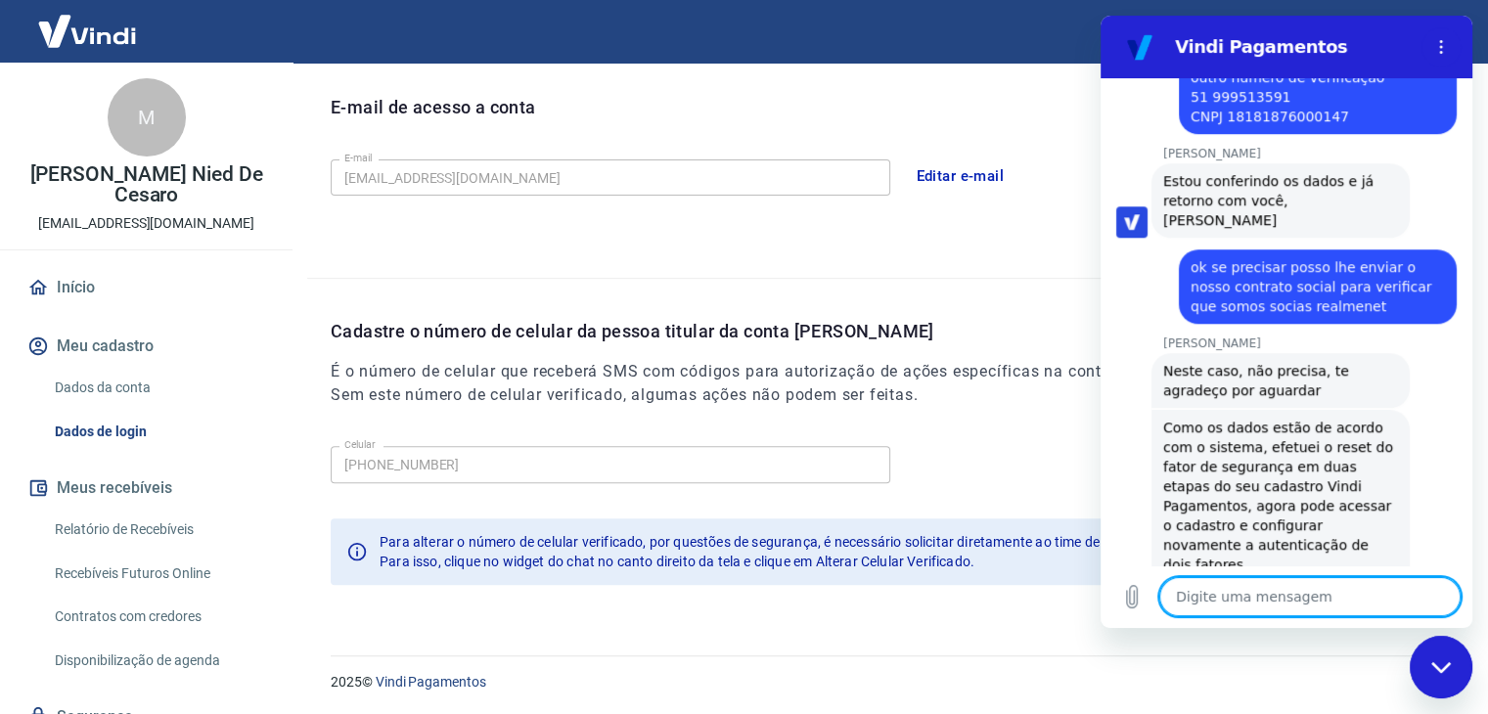
click at [1242, 600] on textarea at bounding box center [1309, 596] width 301 height 39
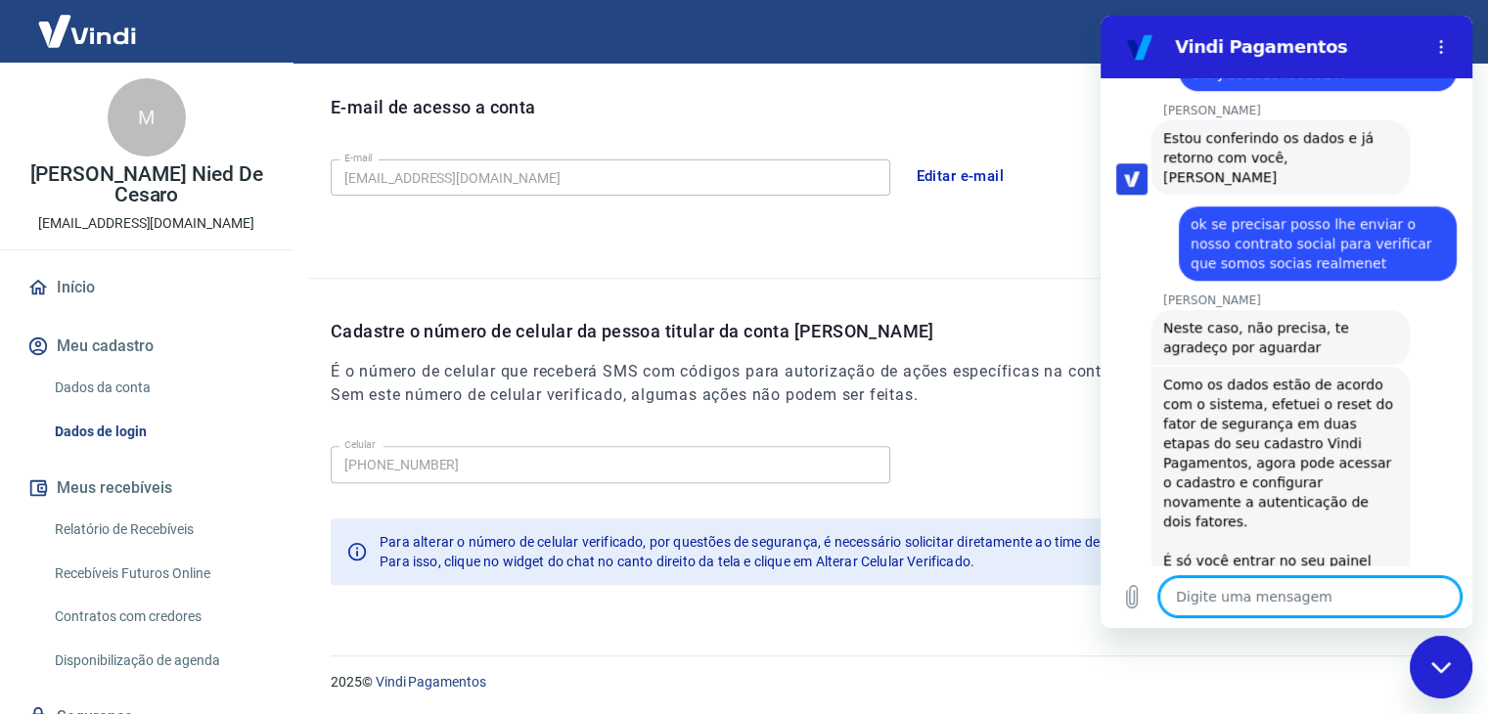
scroll to position [1441, 0]
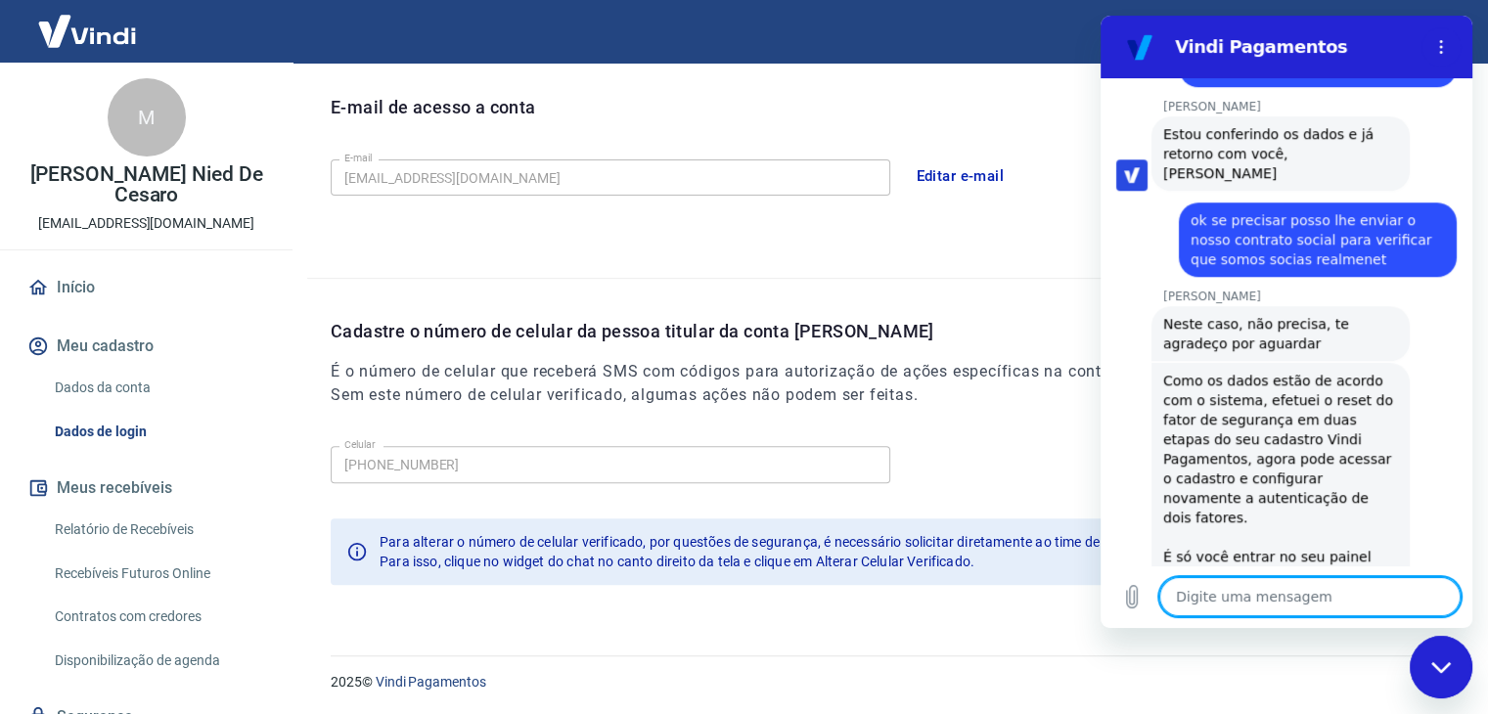
click at [1203, 568] on link "[URL][DOMAIN_NAME]" at bounding box center [1285, 576] width 167 height 16
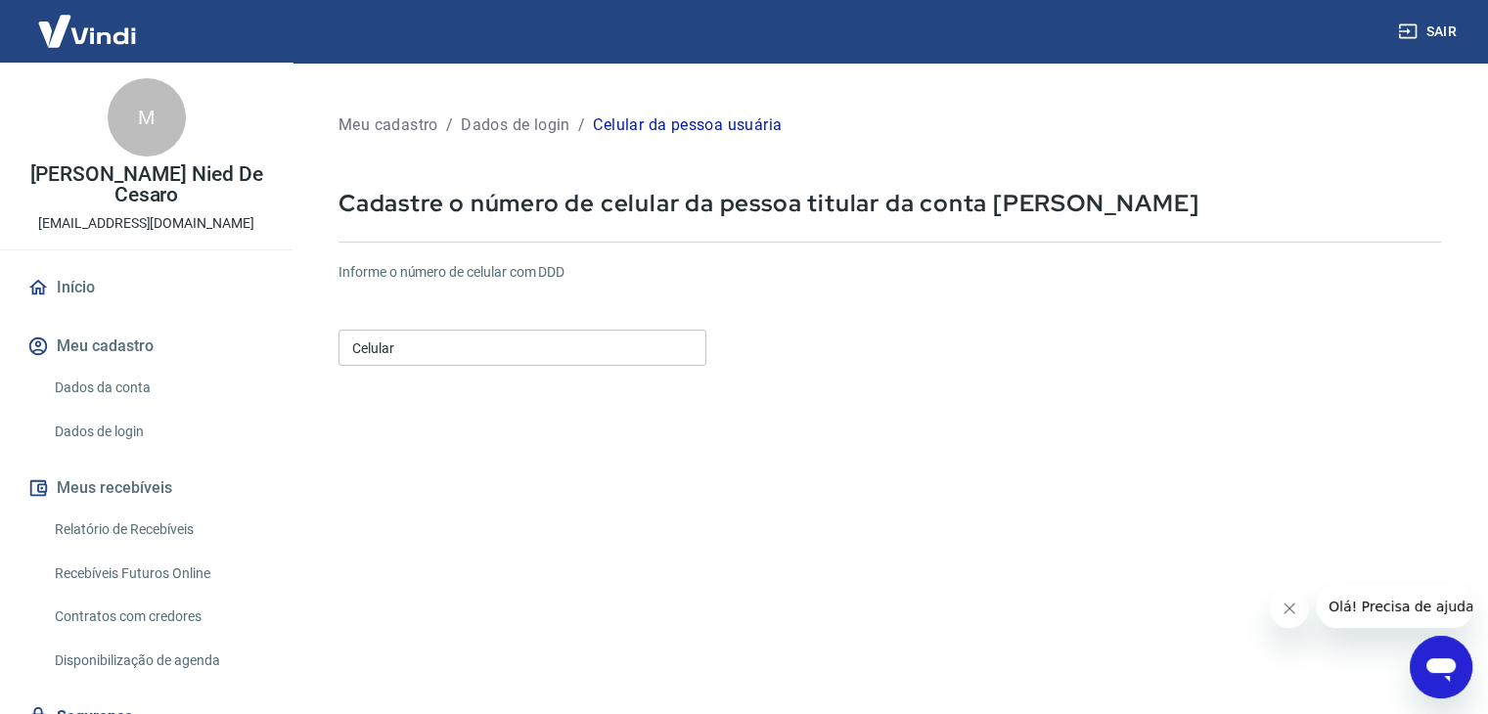
click at [398, 350] on input "Celular" at bounding box center [522, 348] width 368 height 36
type input "(51) 99951-3591"
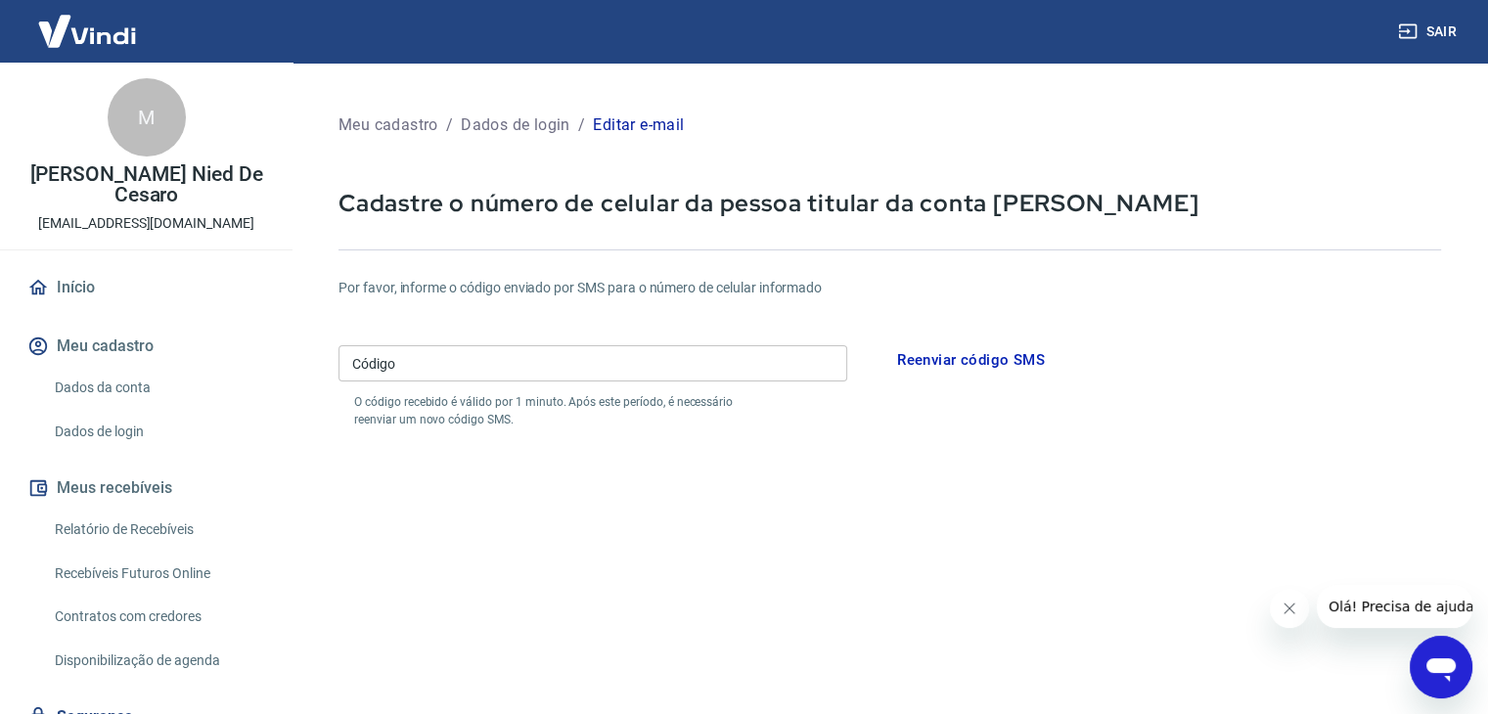
click at [762, 356] on input "Código" at bounding box center [592, 363] width 509 height 36
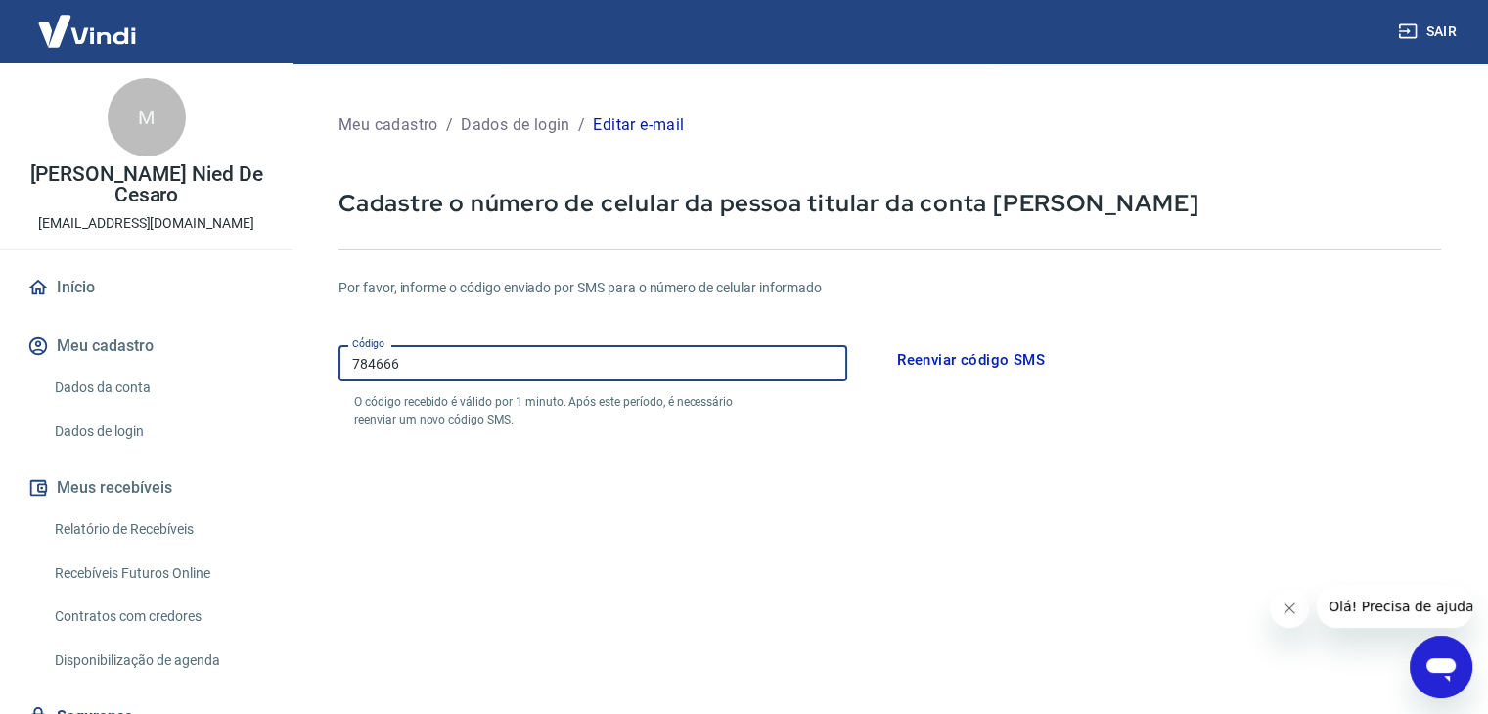
type input "784666"
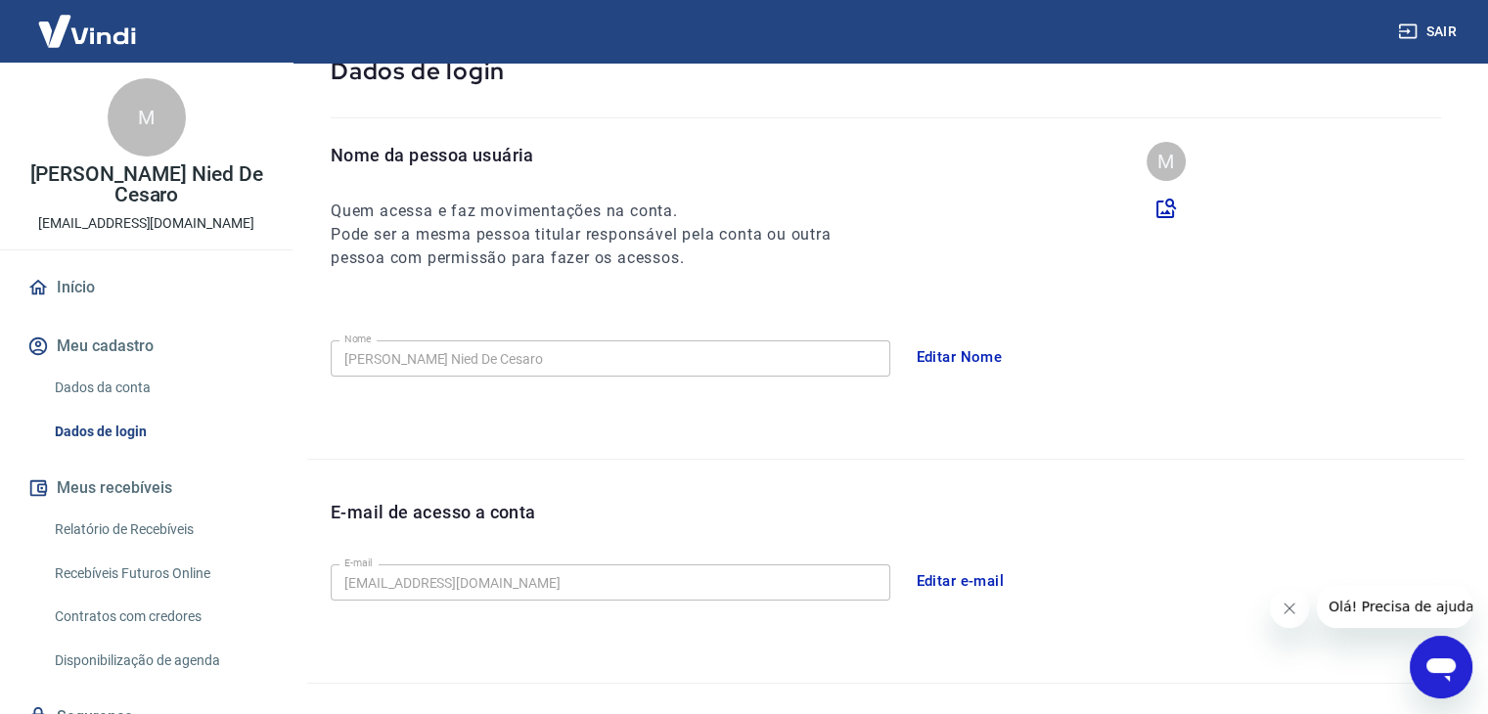
scroll to position [196, 0]
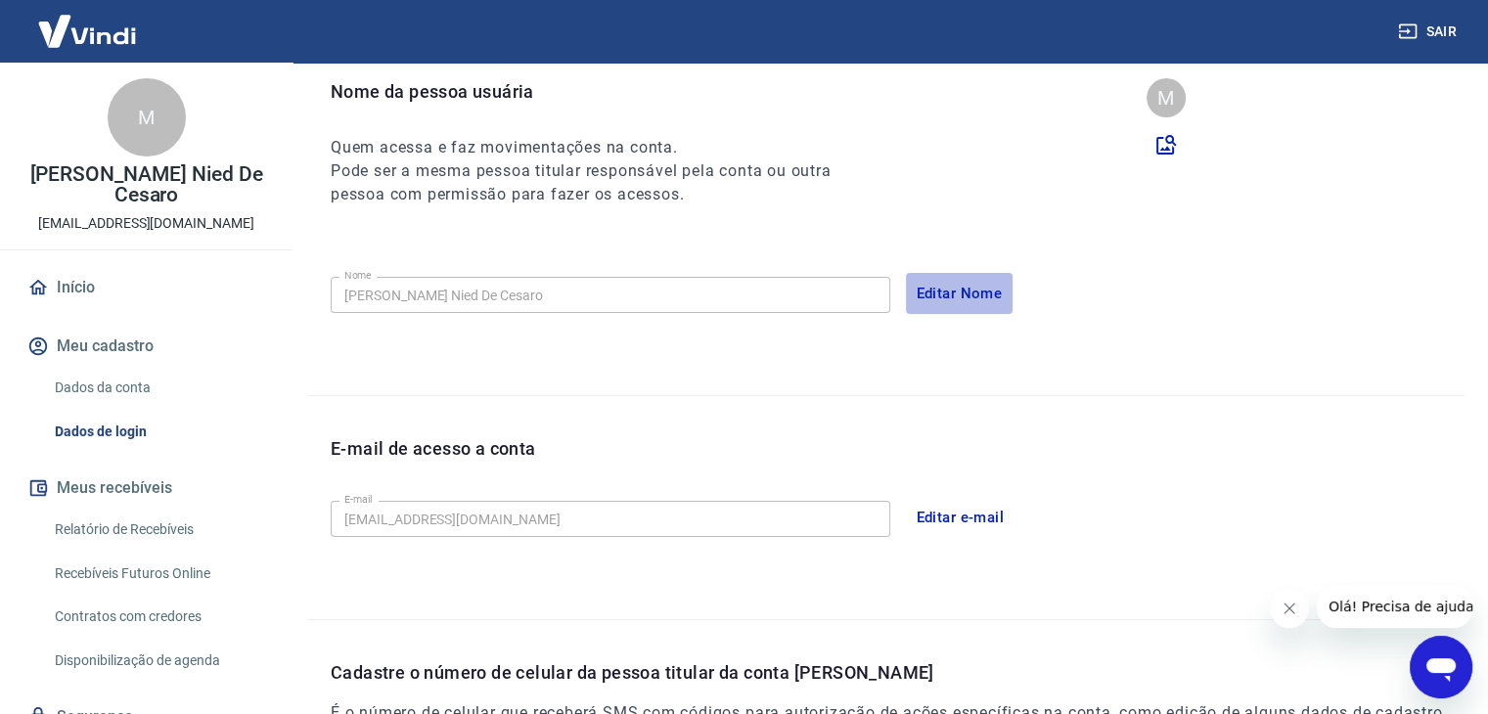
click at [955, 292] on button "Editar Nome" at bounding box center [960, 293] width 108 height 41
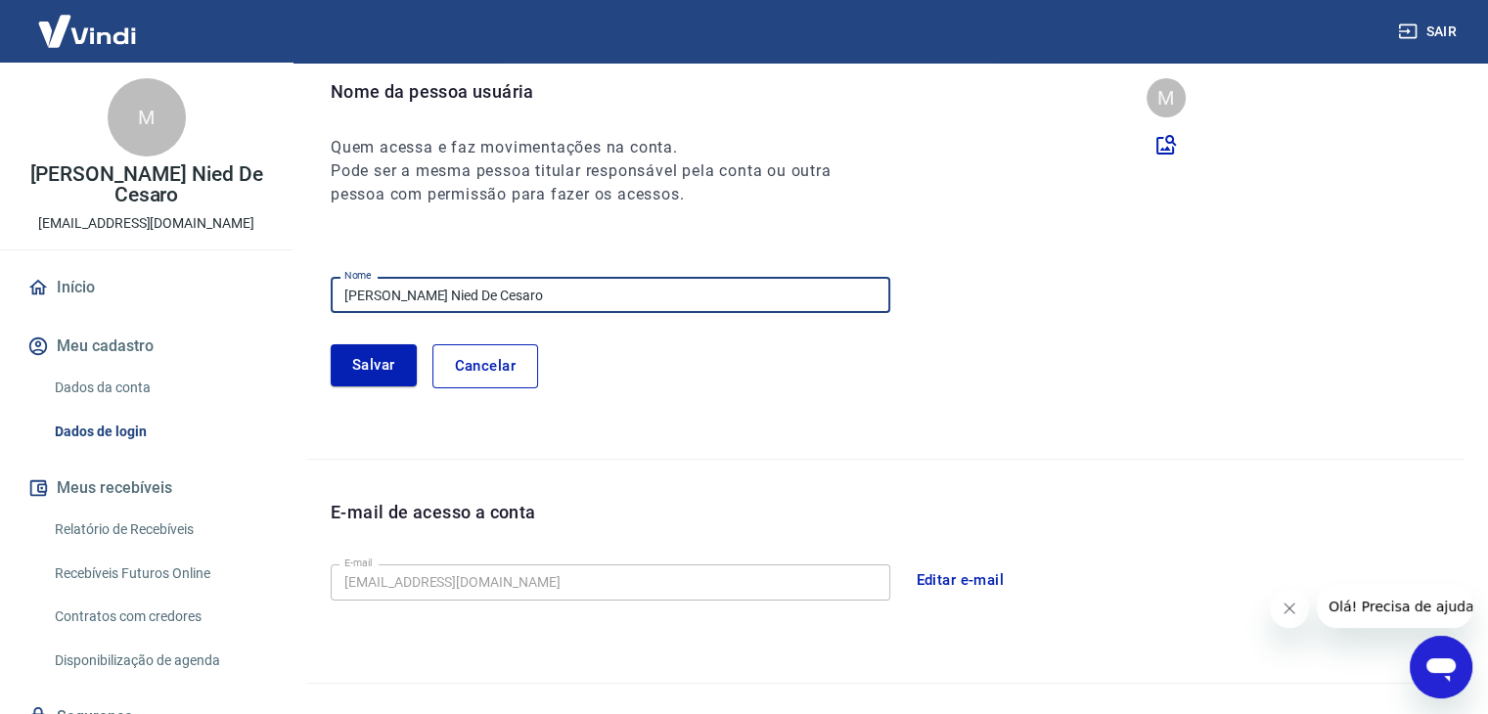
drag, startPoint x: 509, startPoint y: 294, endPoint x: 280, endPoint y: 300, distance: 228.9
click at [280, 300] on div "Sair M Maitê Hoff Nied De Cesaro administrativo@zelesuplementos.com.br Início M…" at bounding box center [744, 161] width 1488 height 714
type input "Patricia Klein Hoff"
click at [349, 363] on button "Salvar" at bounding box center [374, 364] width 86 height 41
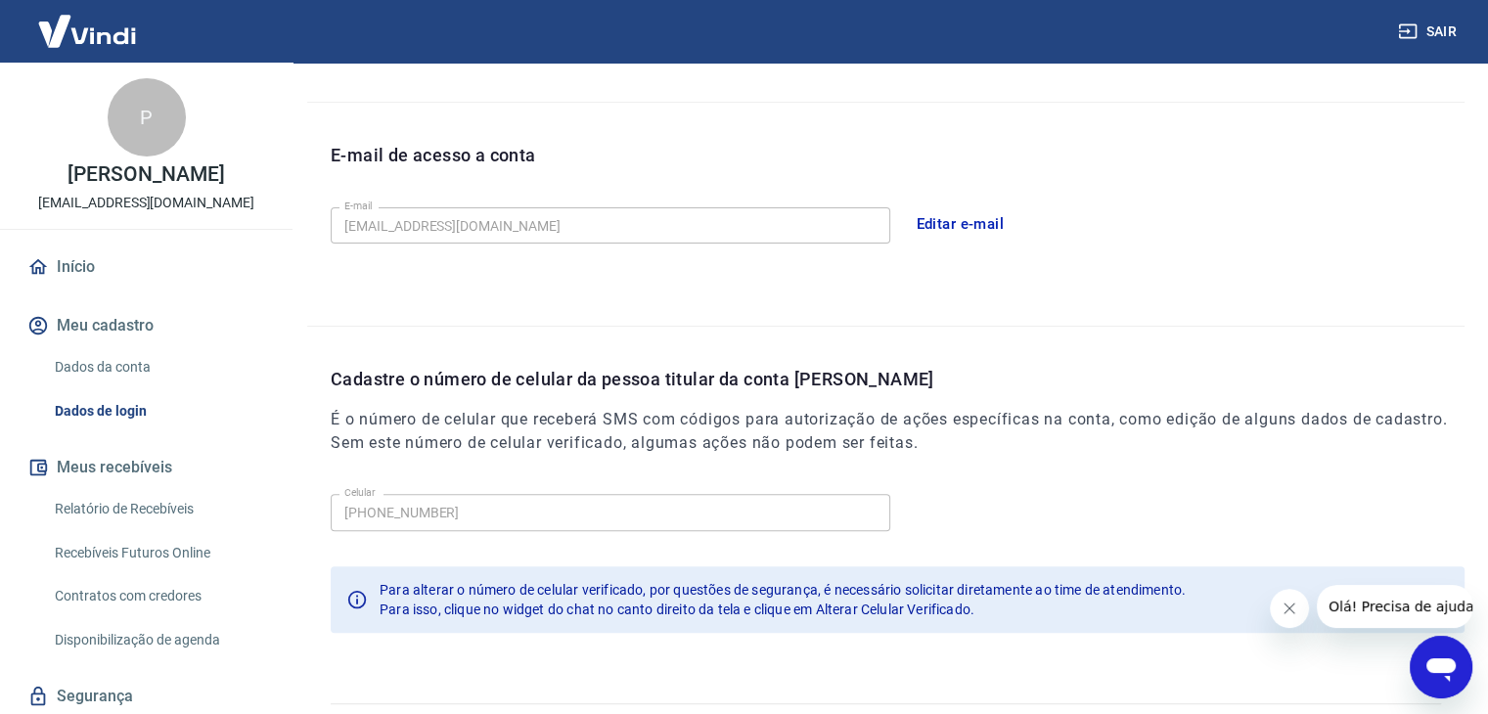
scroll to position [538, 0]
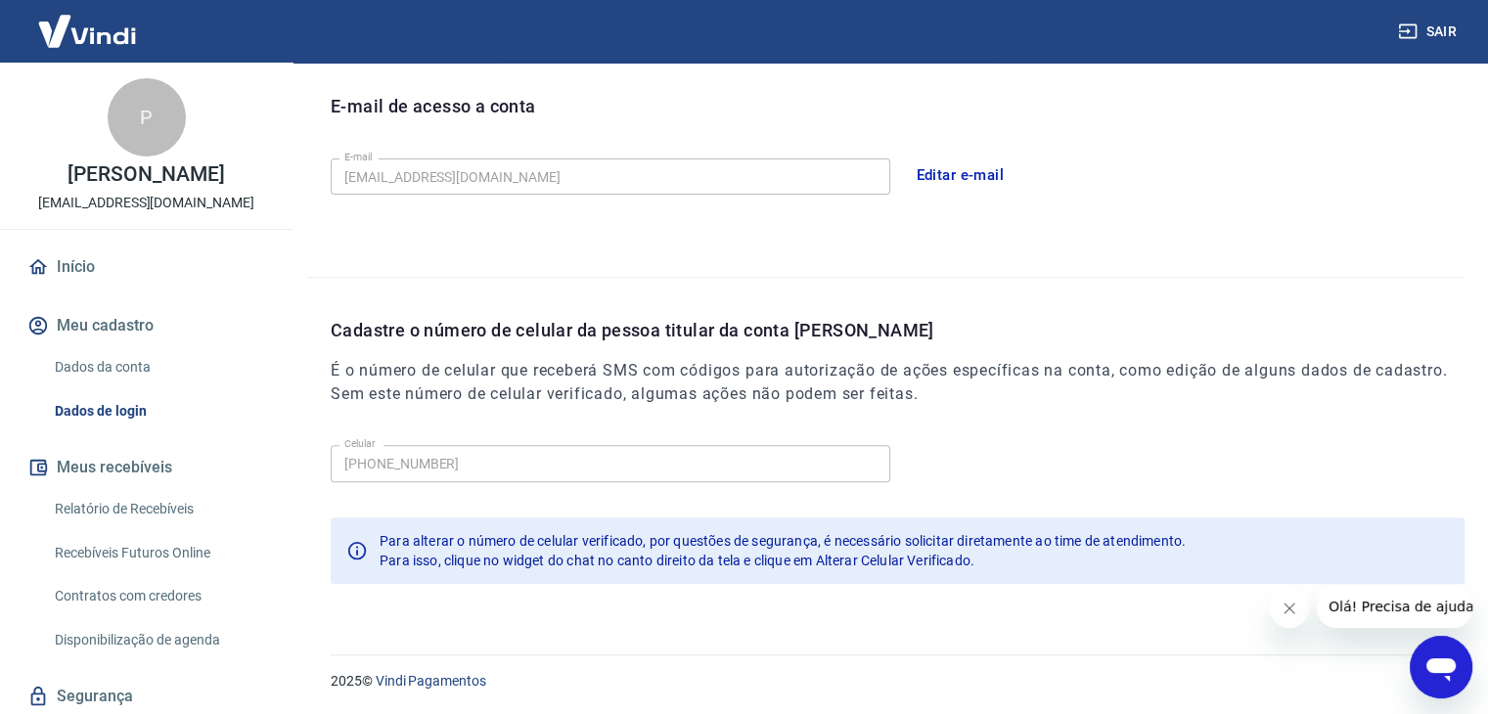
click at [1097, 257] on div "E-mail de acesso a conta E-mail administrativo@zelesuplementos.com.br E-mail Ed…" at bounding box center [885, 165] width 1157 height 223
click at [494, 234] on div "E-mail de acesso a conta E-mail administrativo@zelesuplementos.com.br E-mail Ed…" at bounding box center [885, 165] width 1157 height 223
